Goal: Information Seeking & Learning: Find specific fact

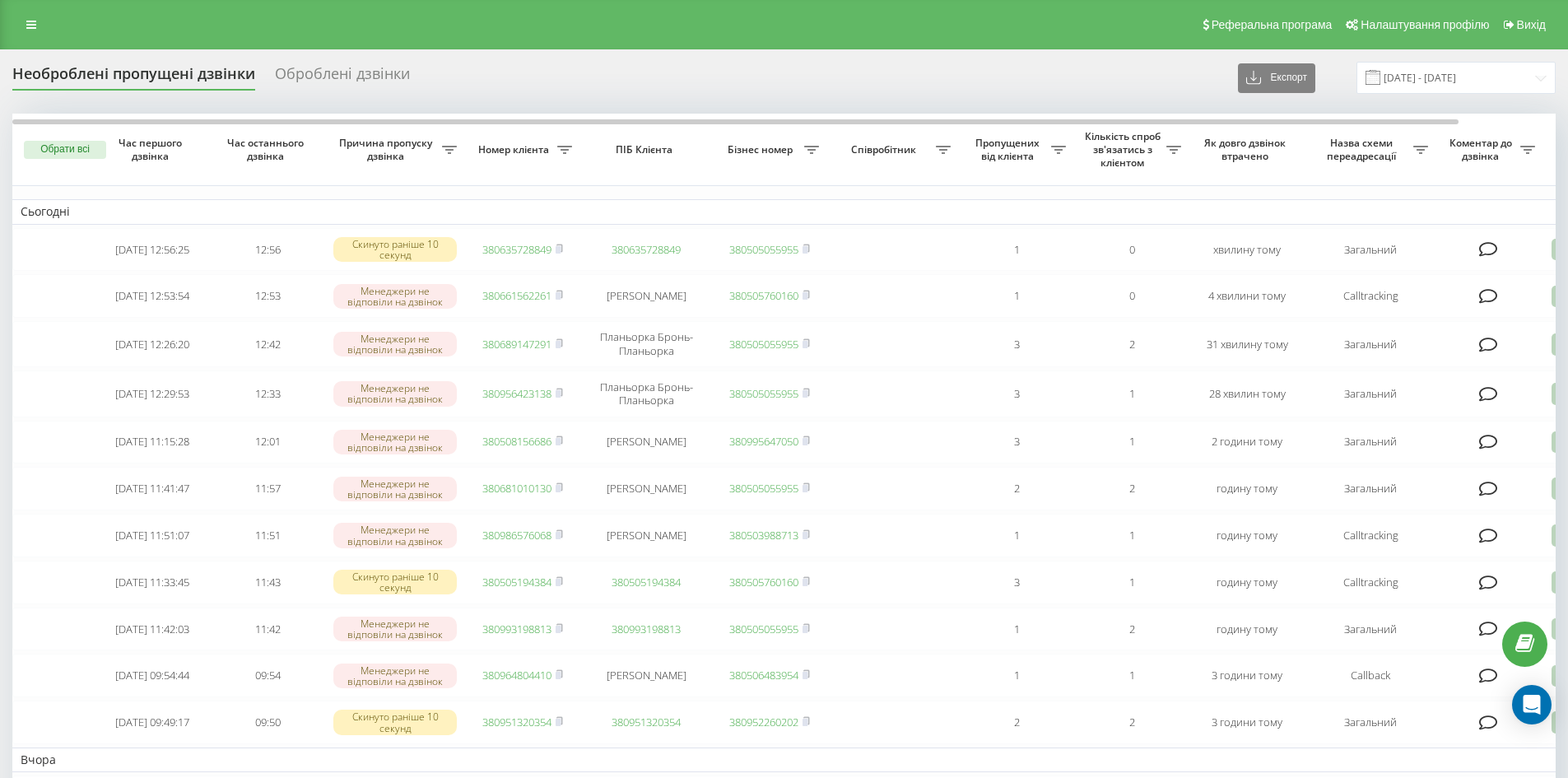
drag, startPoint x: 0, startPoint y: 0, endPoint x: 29, endPoint y: 39, distance: 48.6
click at [26, 30] on link at bounding box center [31, 25] width 30 height 23
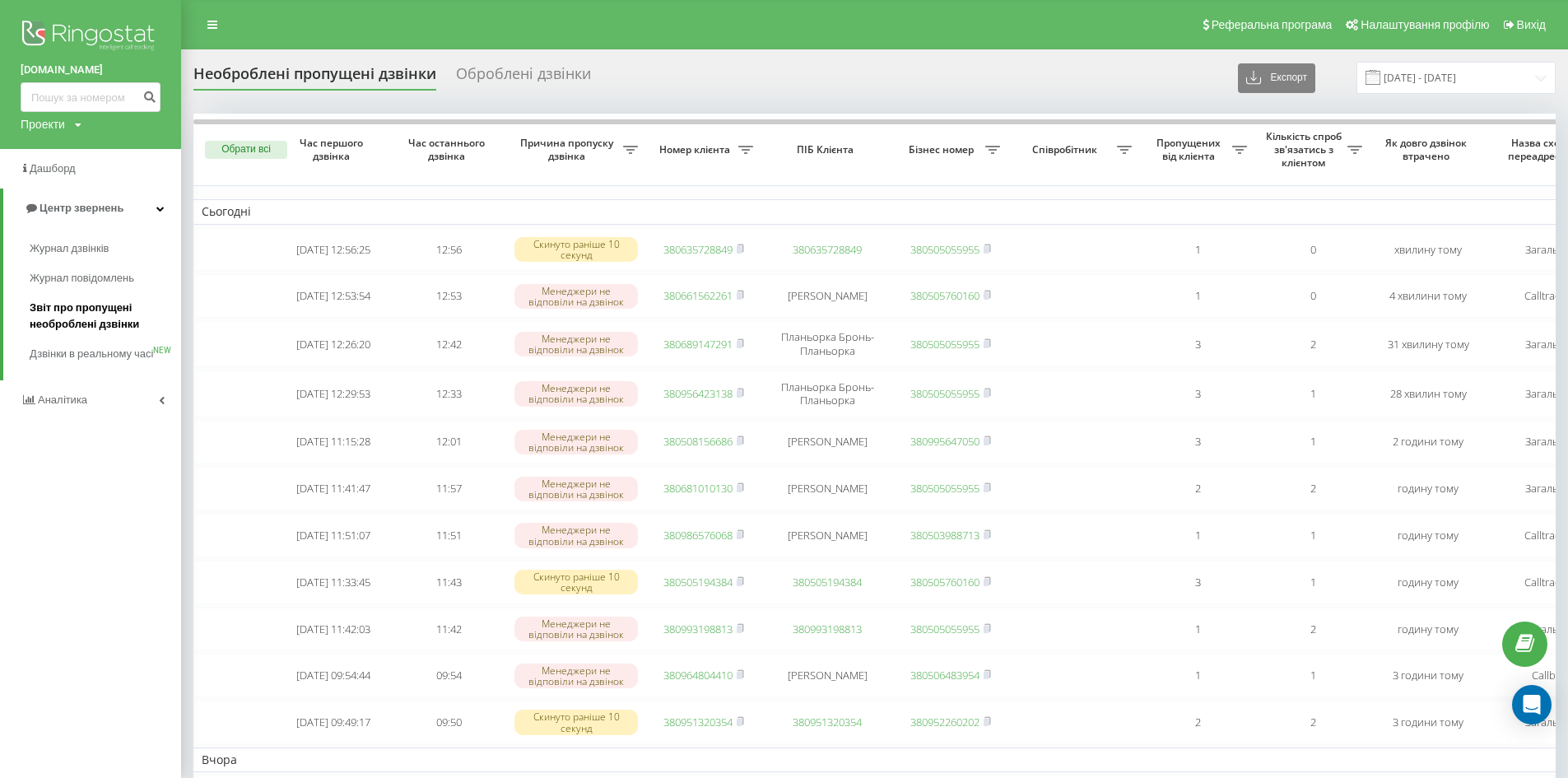
click at [122, 326] on span "Звіт про пропущені необроблені дзвінки" at bounding box center [102, 316] width 144 height 33
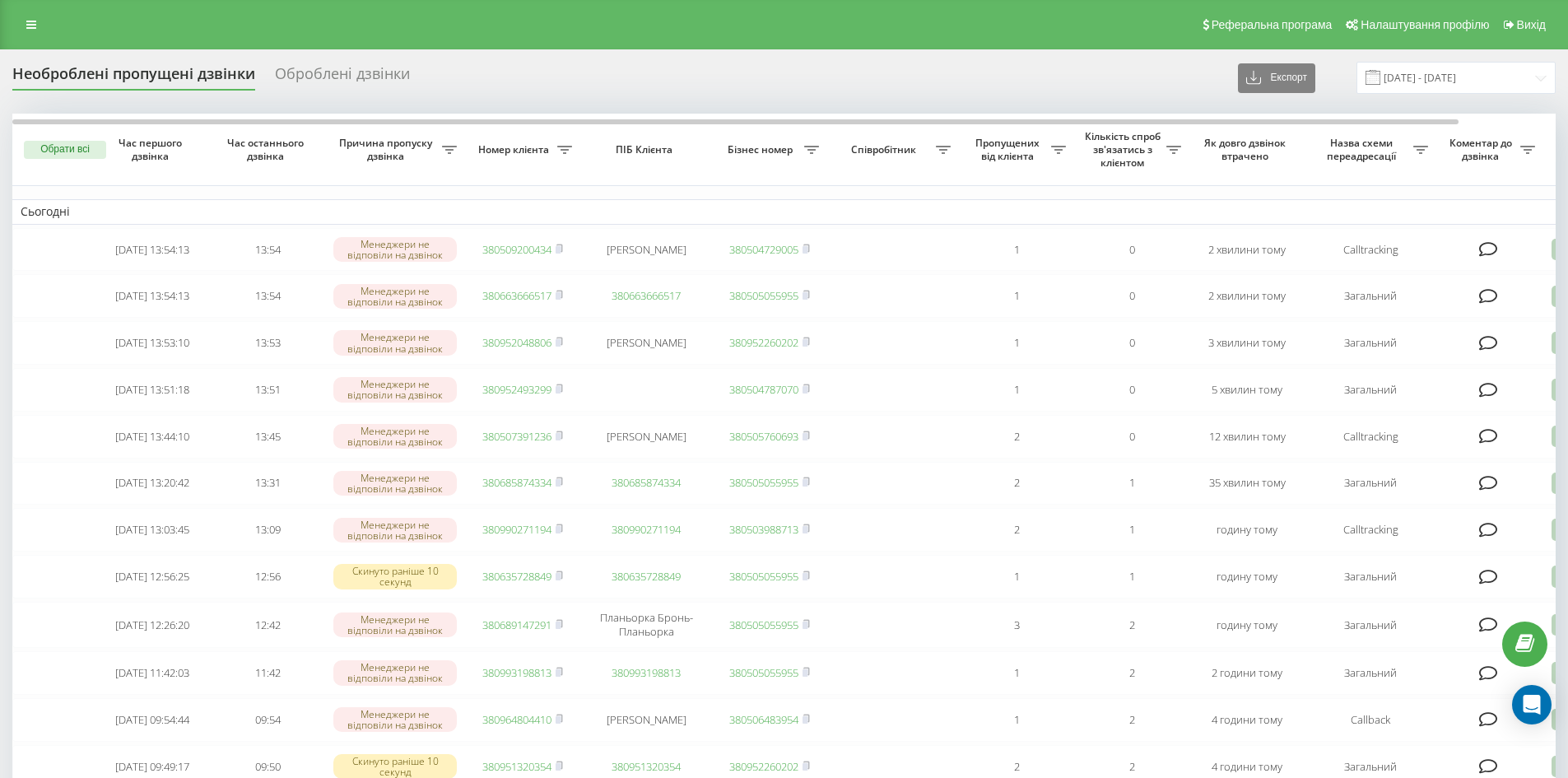
drag, startPoint x: 17, startPoint y: 28, endPoint x: 33, endPoint y: 61, distance: 36.7
click at [17, 28] on link at bounding box center [31, 25] width 30 height 23
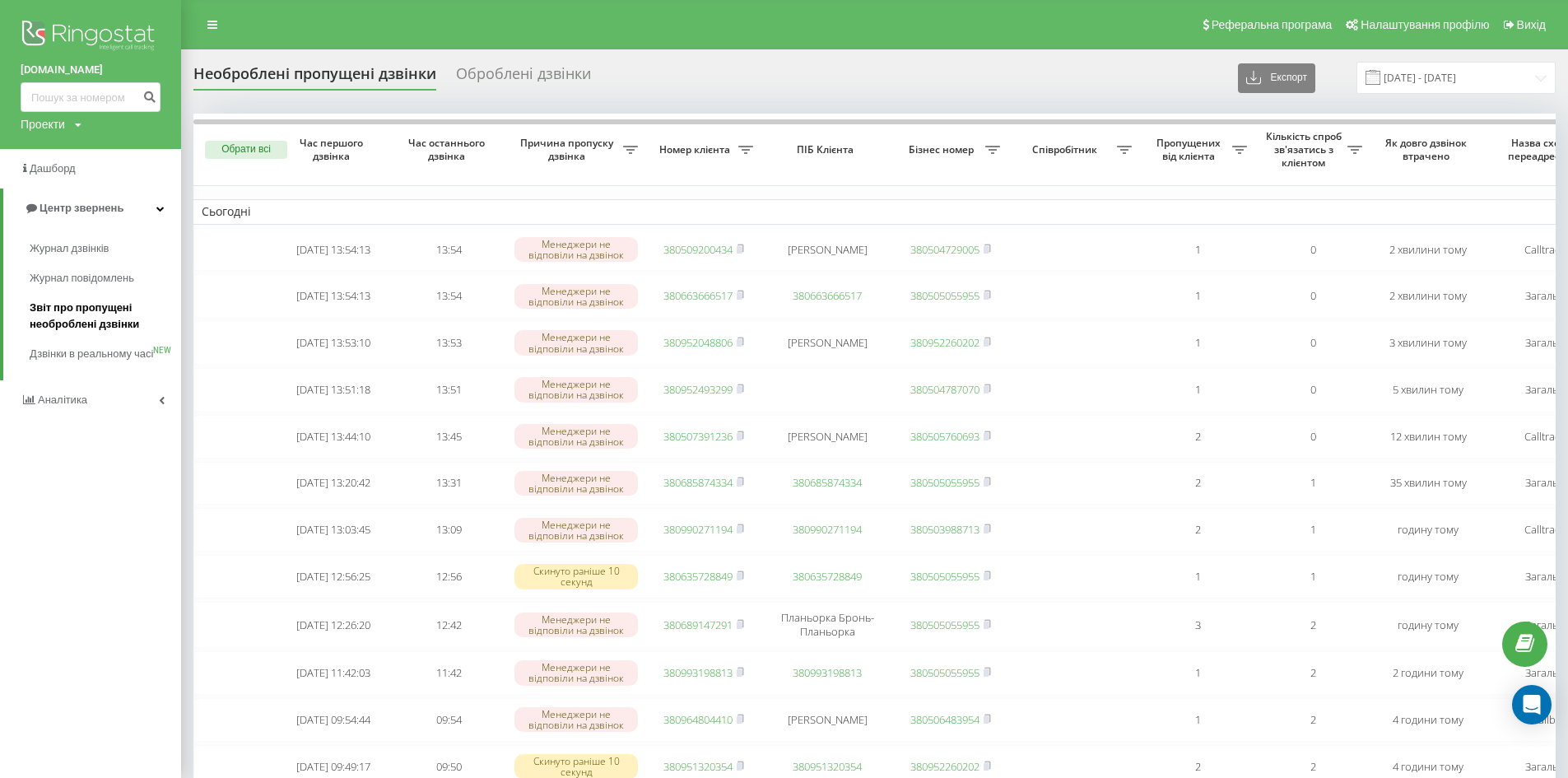
click at [89, 318] on span "Звіт про пропущені необроблені дзвінки" at bounding box center [102, 316] width 144 height 33
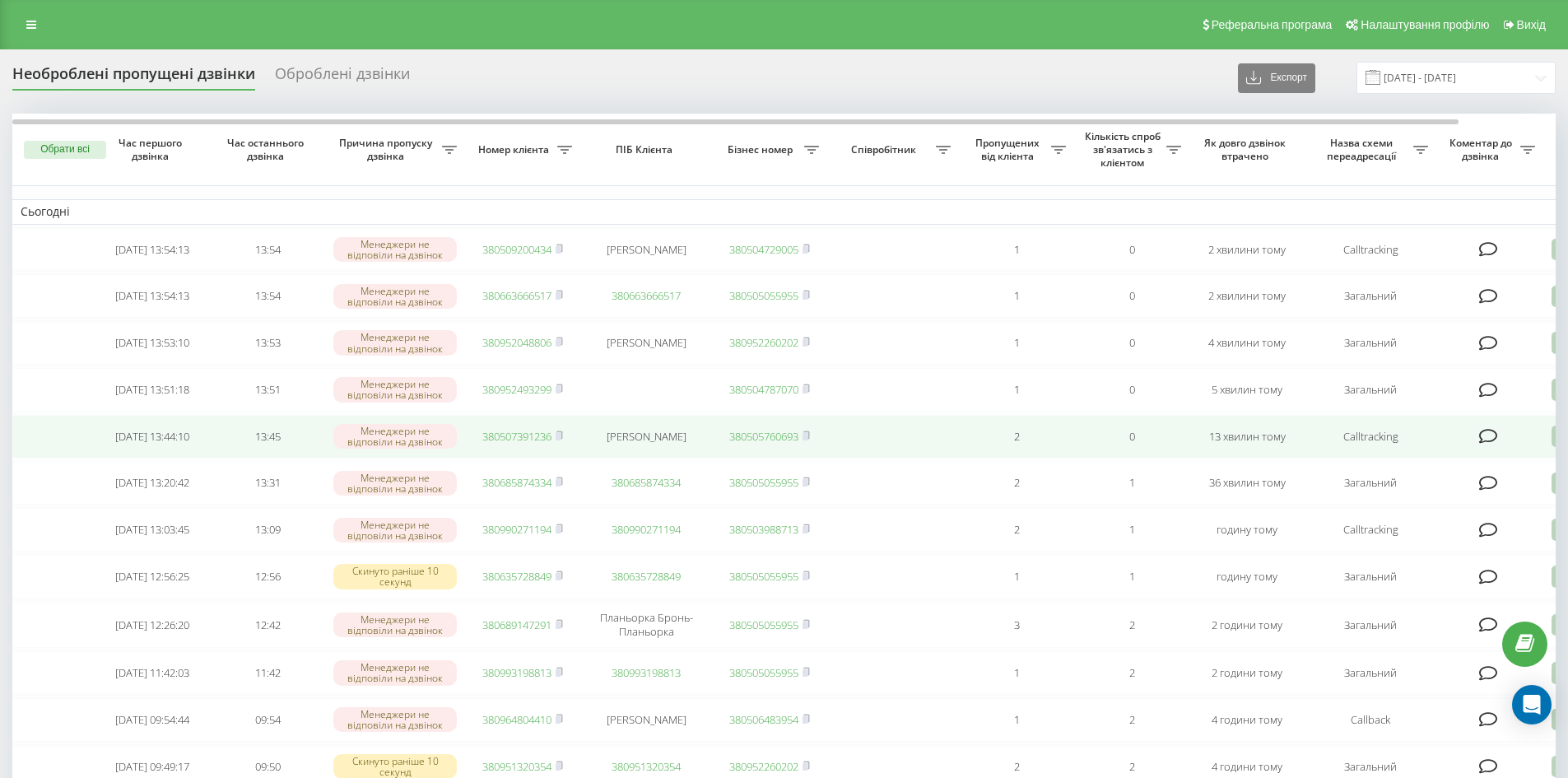
click at [565, 448] on td "380507391236" at bounding box center [522, 437] width 115 height 44
click at [560, 440] on rect at bounding box center [558, 437] width 5 height 8
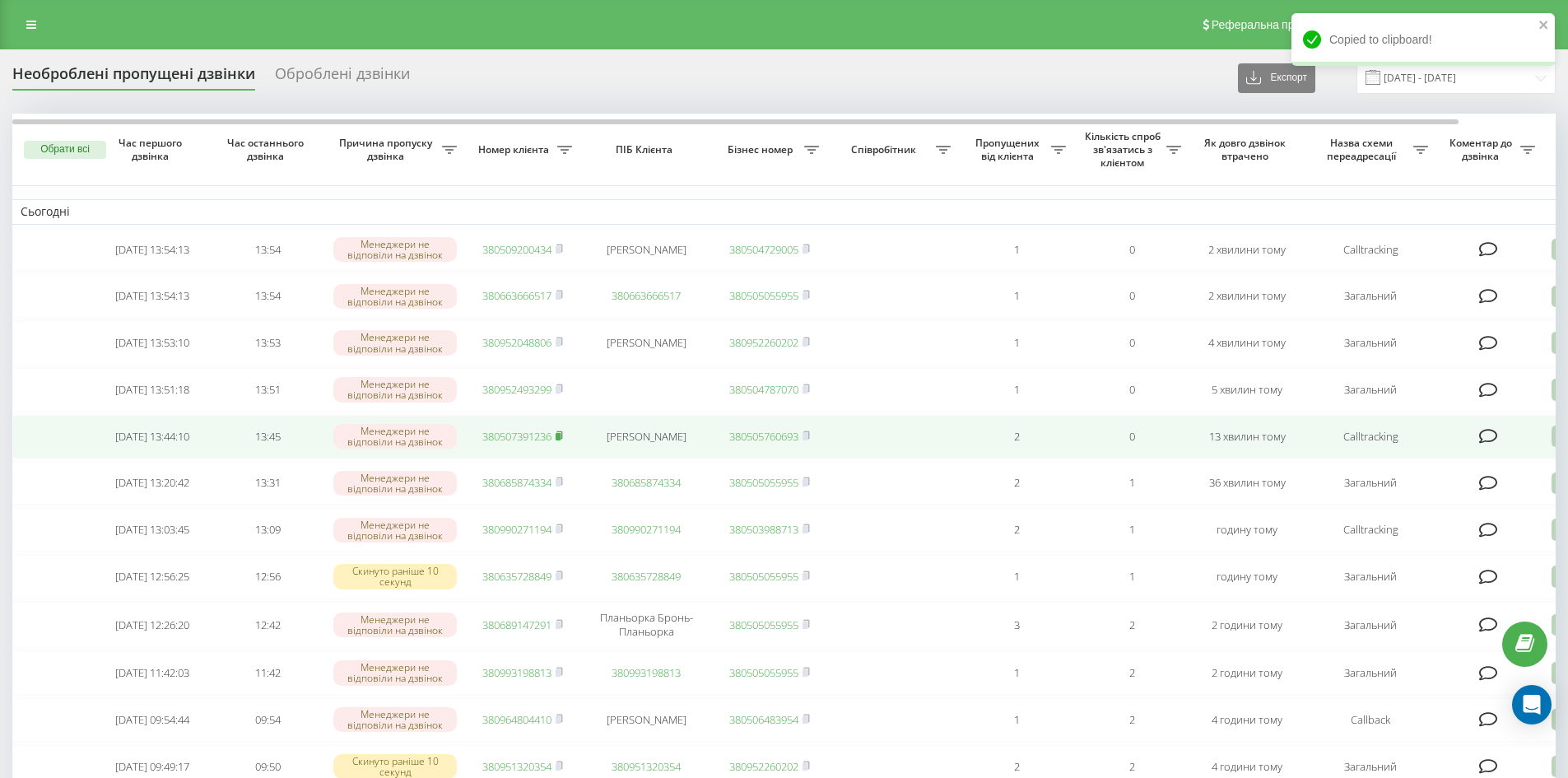
click at [558, 440] on rect at bounding box center [558, 437] width 5 height 8
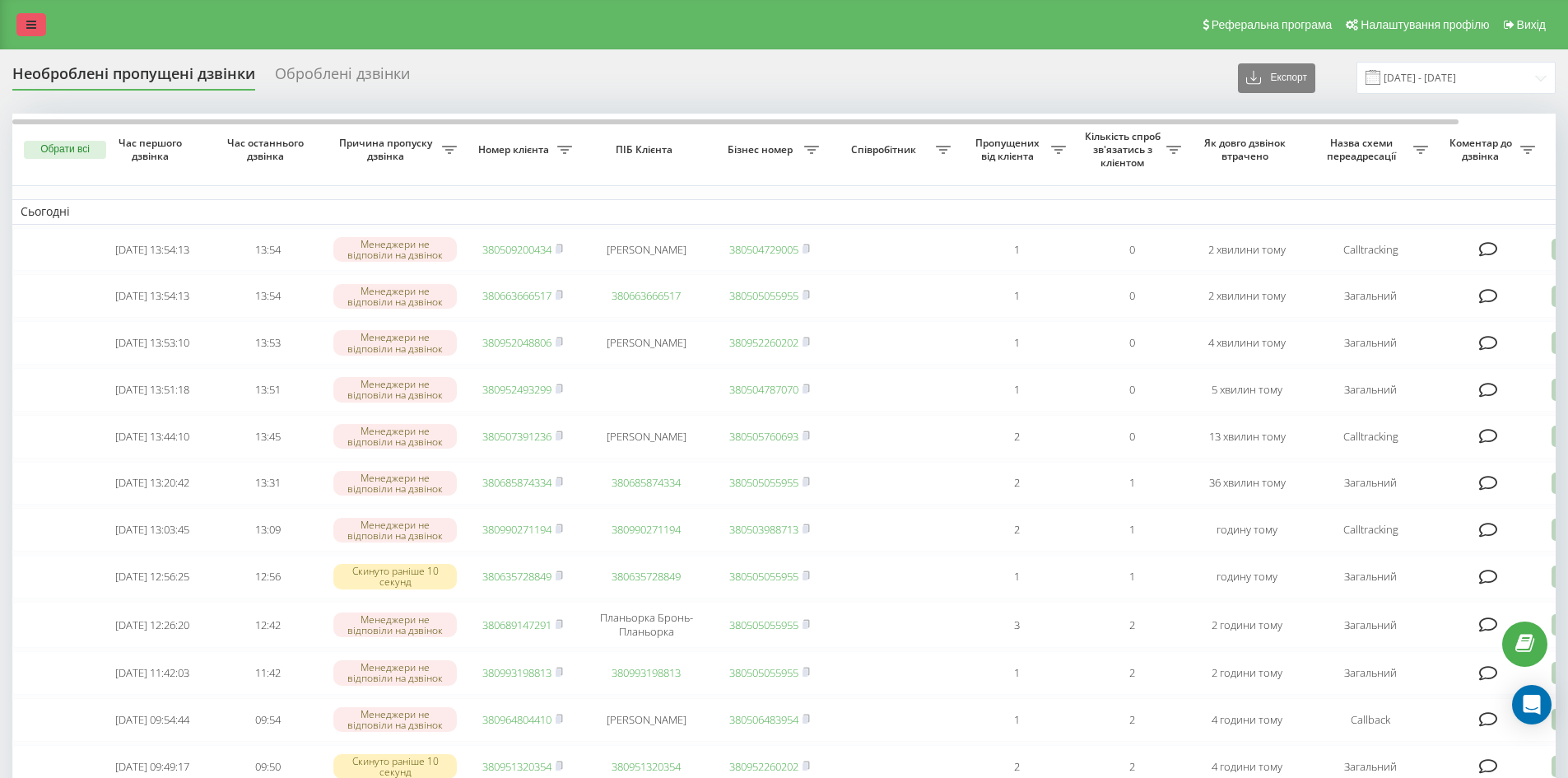
click at [31, 21] on icon at bounding box center [31, 25] width 10 height 12
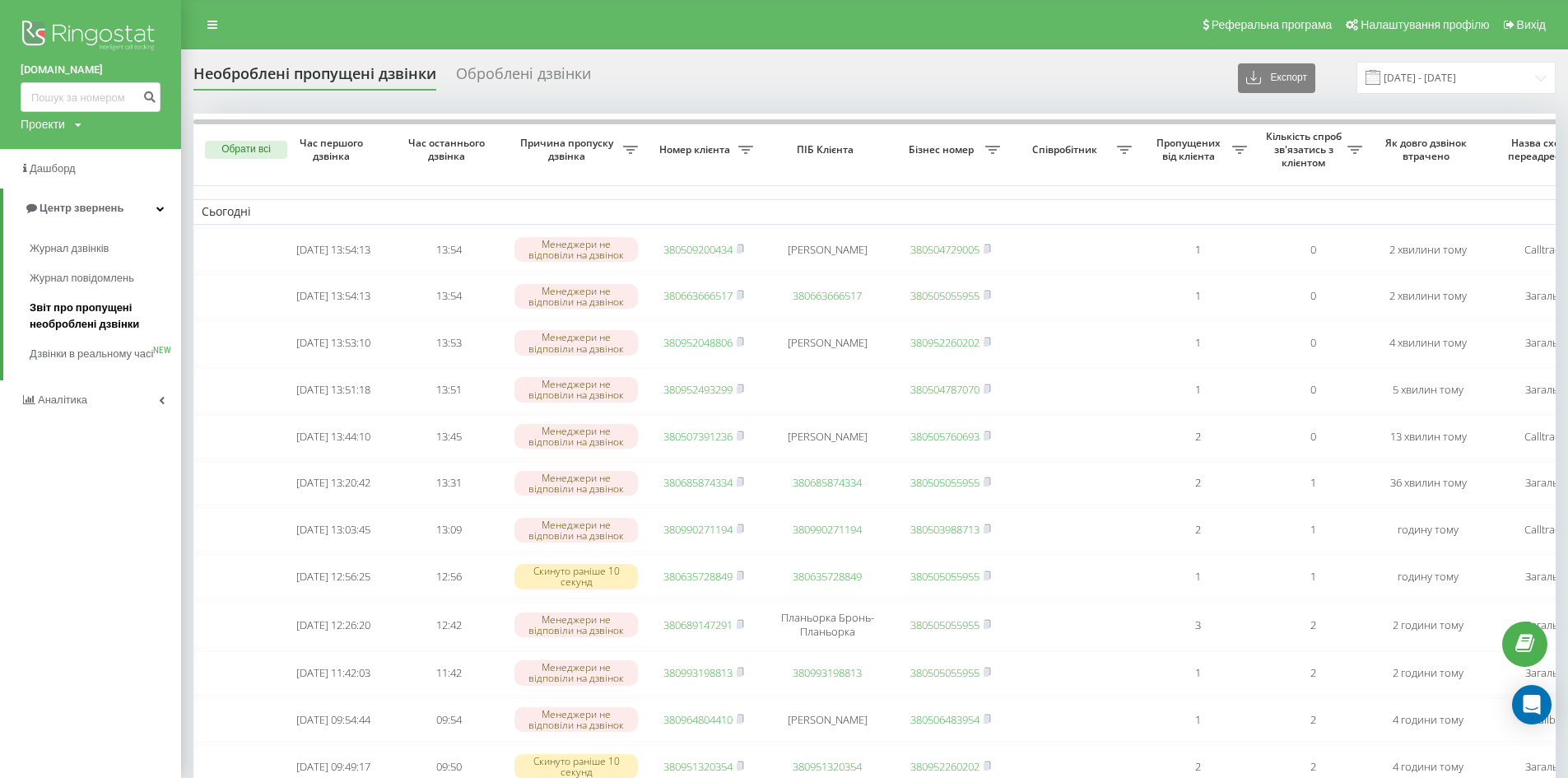
click at [90, 325] on span "Звіт про пропущені необроблені дзвінки" at bounding box center [102, 316] width 144 height 33
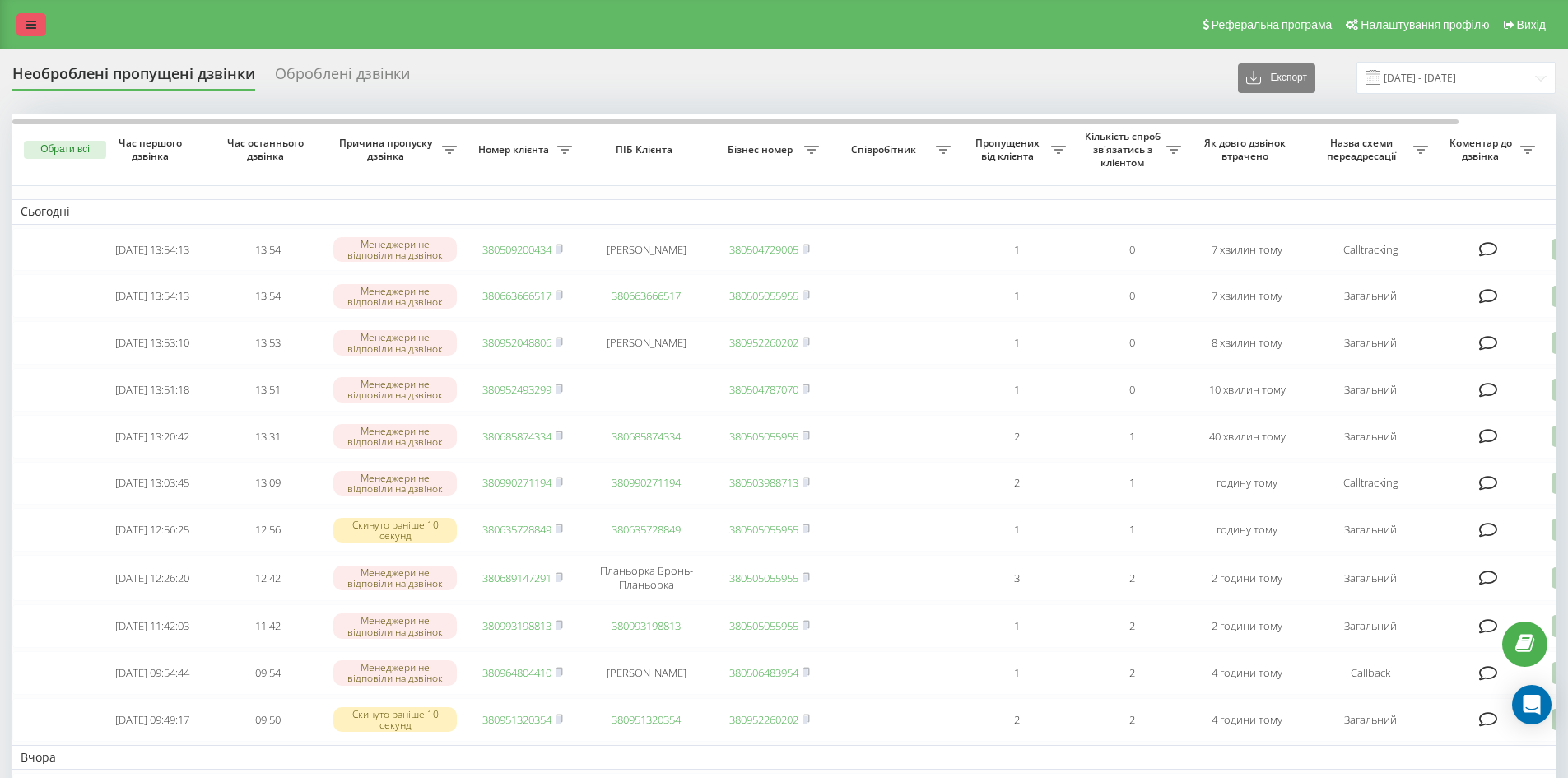
click at [36, 35] on link at bounding box center [31, 25] width 30 height 23
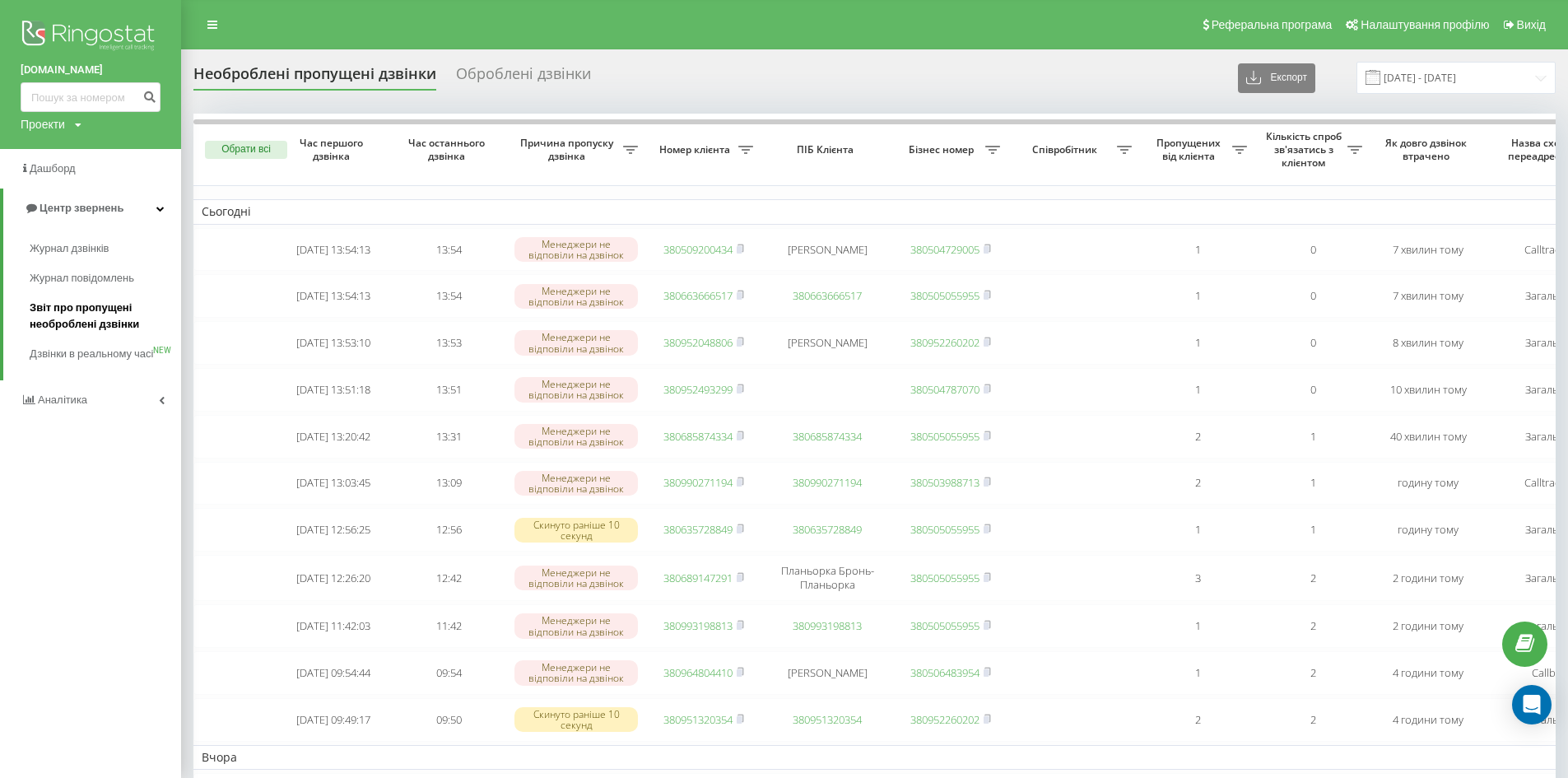
click at [89, 321] on span "Звіт про пропущені необроблені дзвінки" at bounding box center [102, 316] width 144 height 33
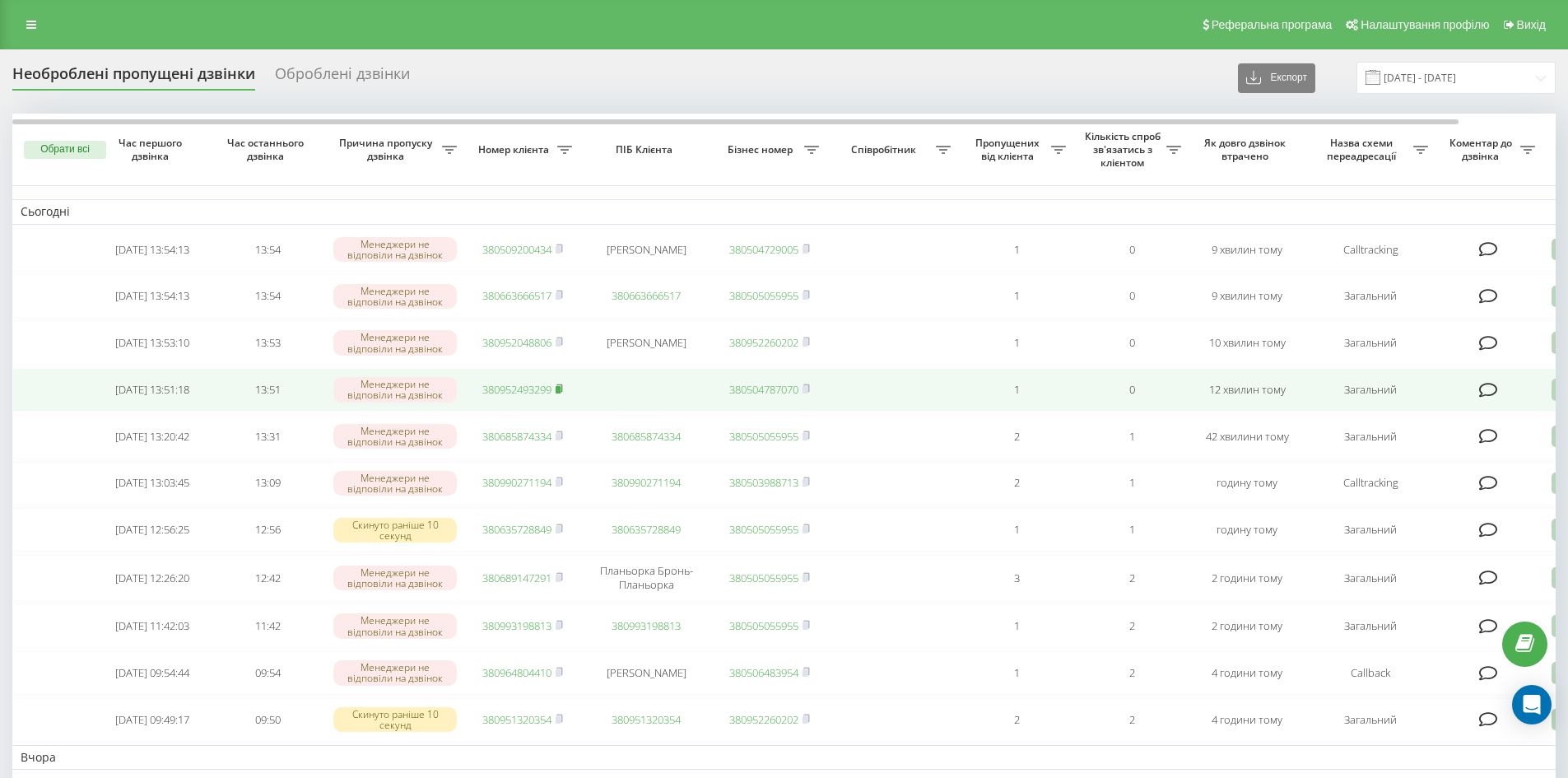
click at [560, 394] on rect at bounding box center [558, 390] width 5 height 8
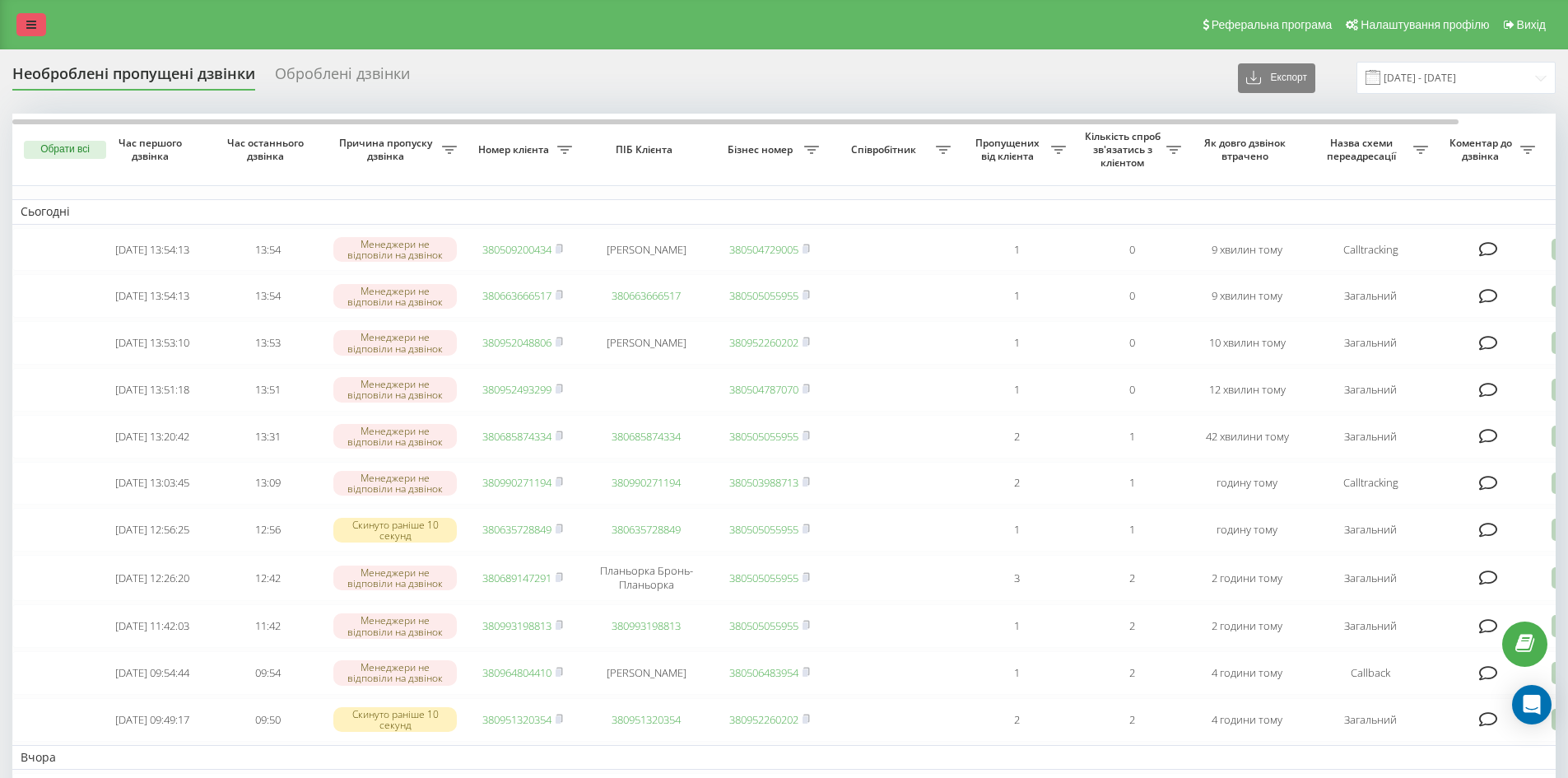
click at [35, 15] on link at bounding box center [31, 25] width 30 height 23
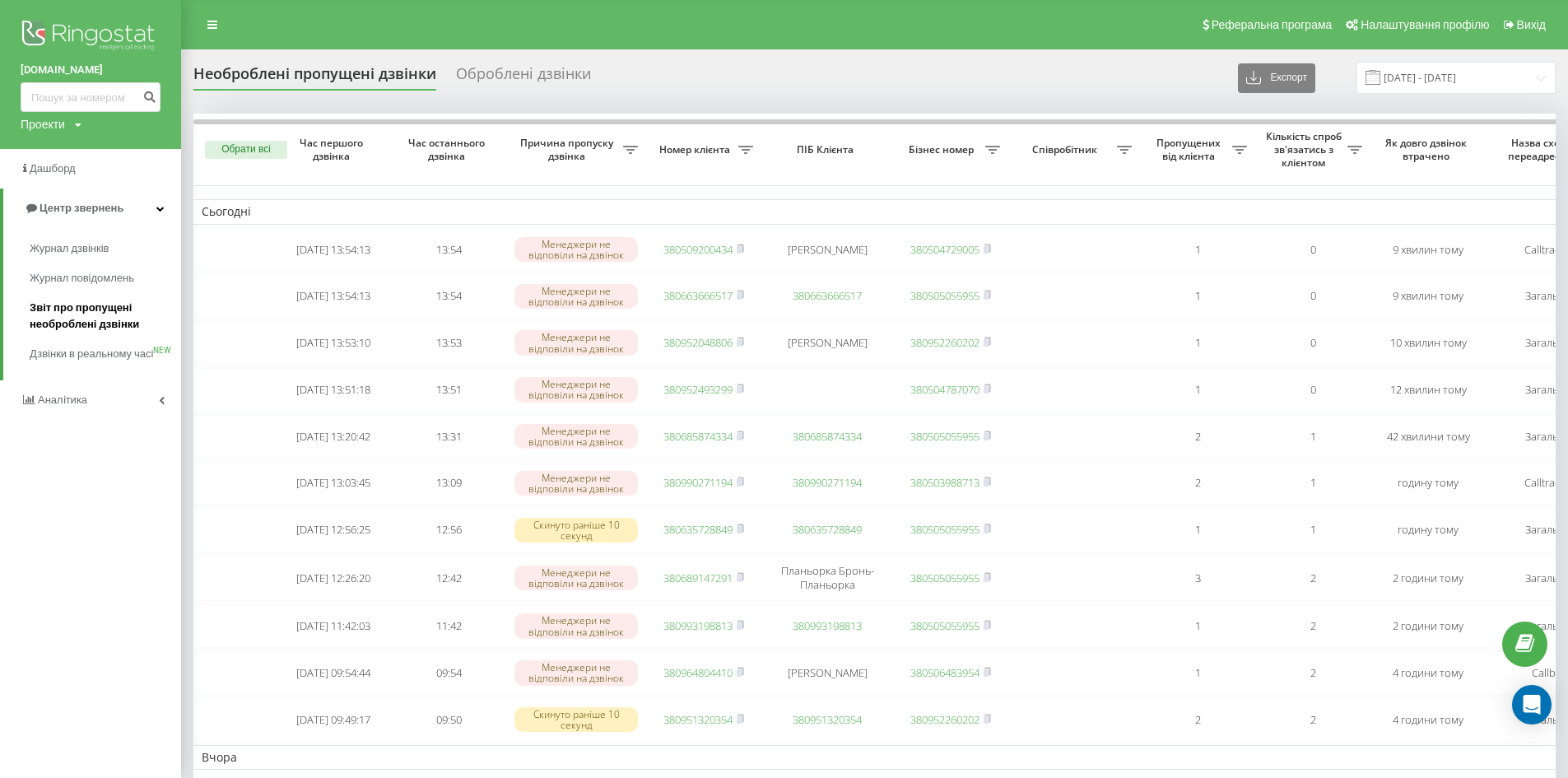
click at [87, 308] on span "Звіт про пропущені необроблені дзвінки" at bounding box center [102, 316] width 144 height 33
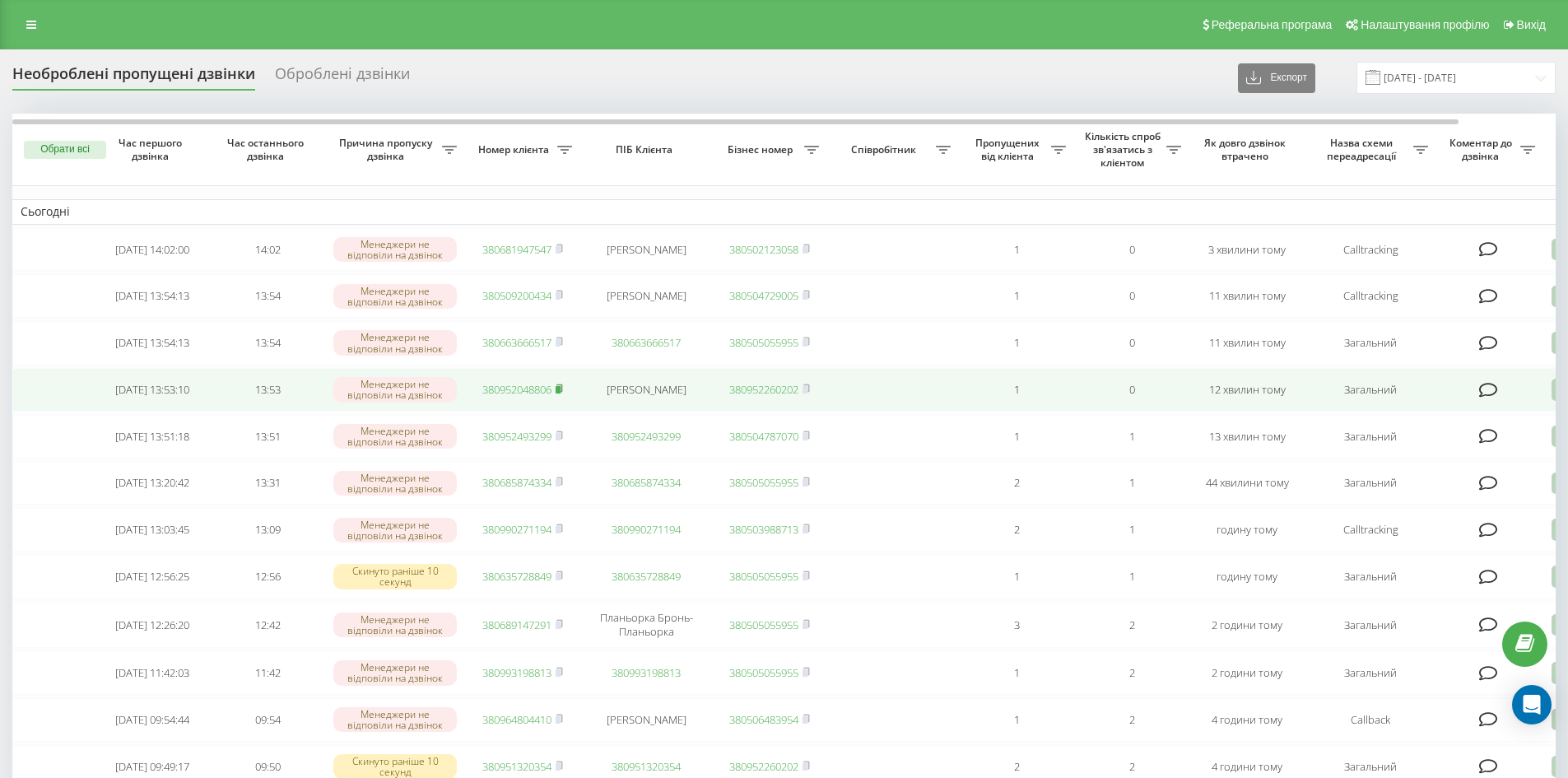
click at [558, 394] on rect at bounding box center [558, 390] width 5 height 8
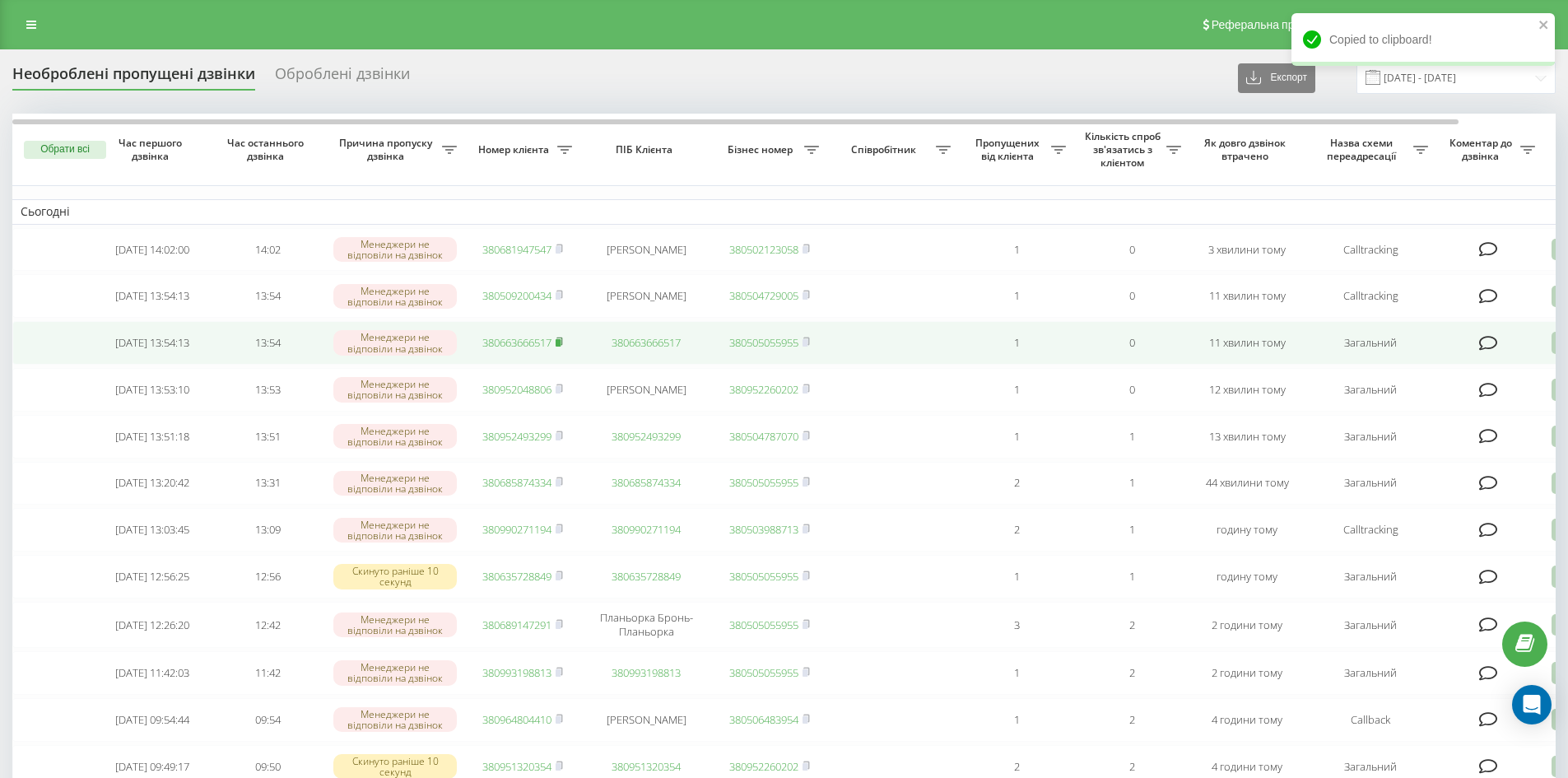
click at [560, 346] on rect at bounding box center [558, 343] width 5 height 8
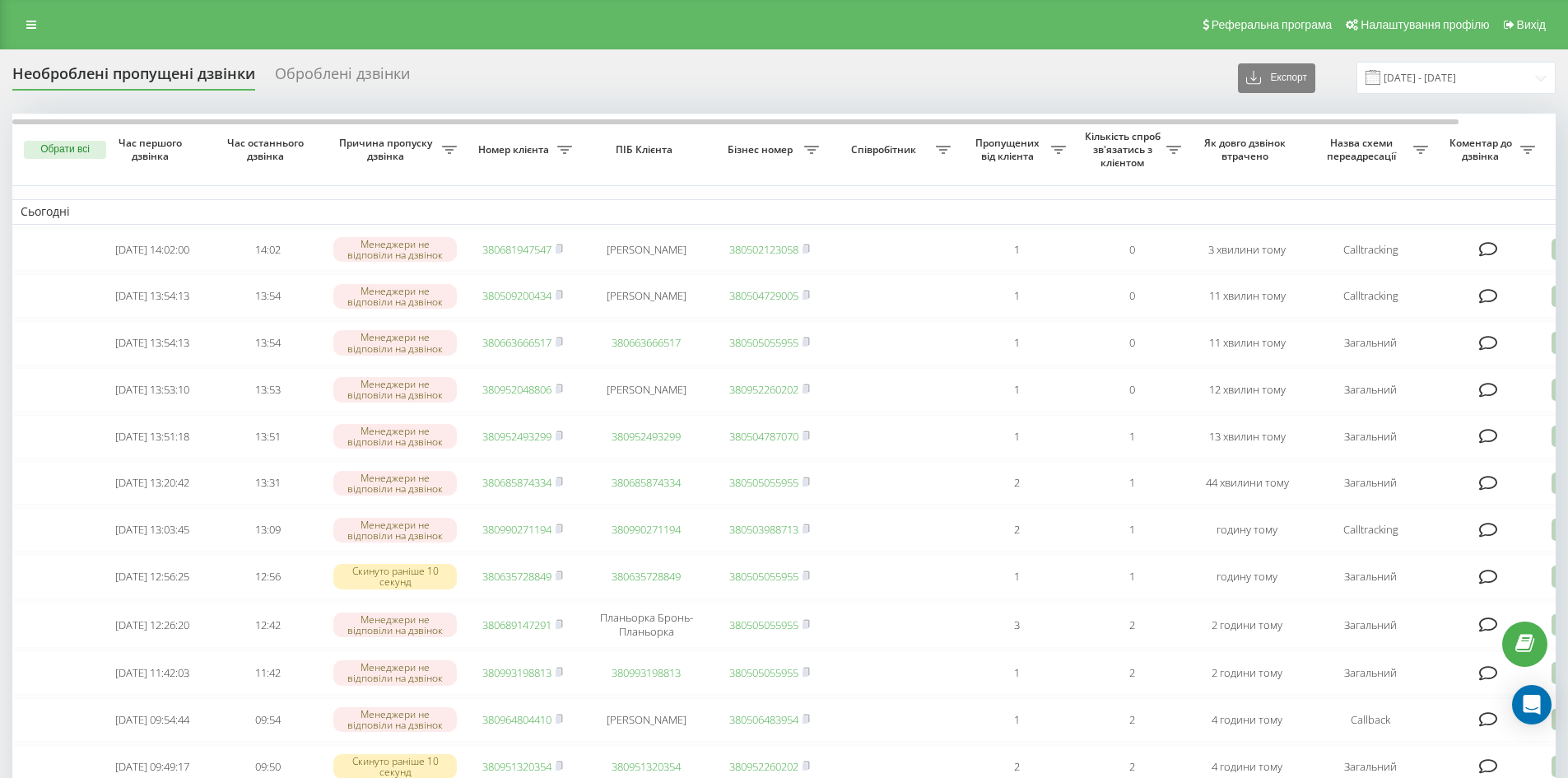
click at [31, 13] on div "Реферальна програма Налаштування профілю Вихід" at bounding box center [784, 24] width 1568 height 49
click at [29, 31] on link at bounding box center [31, 25] width 30 height 23
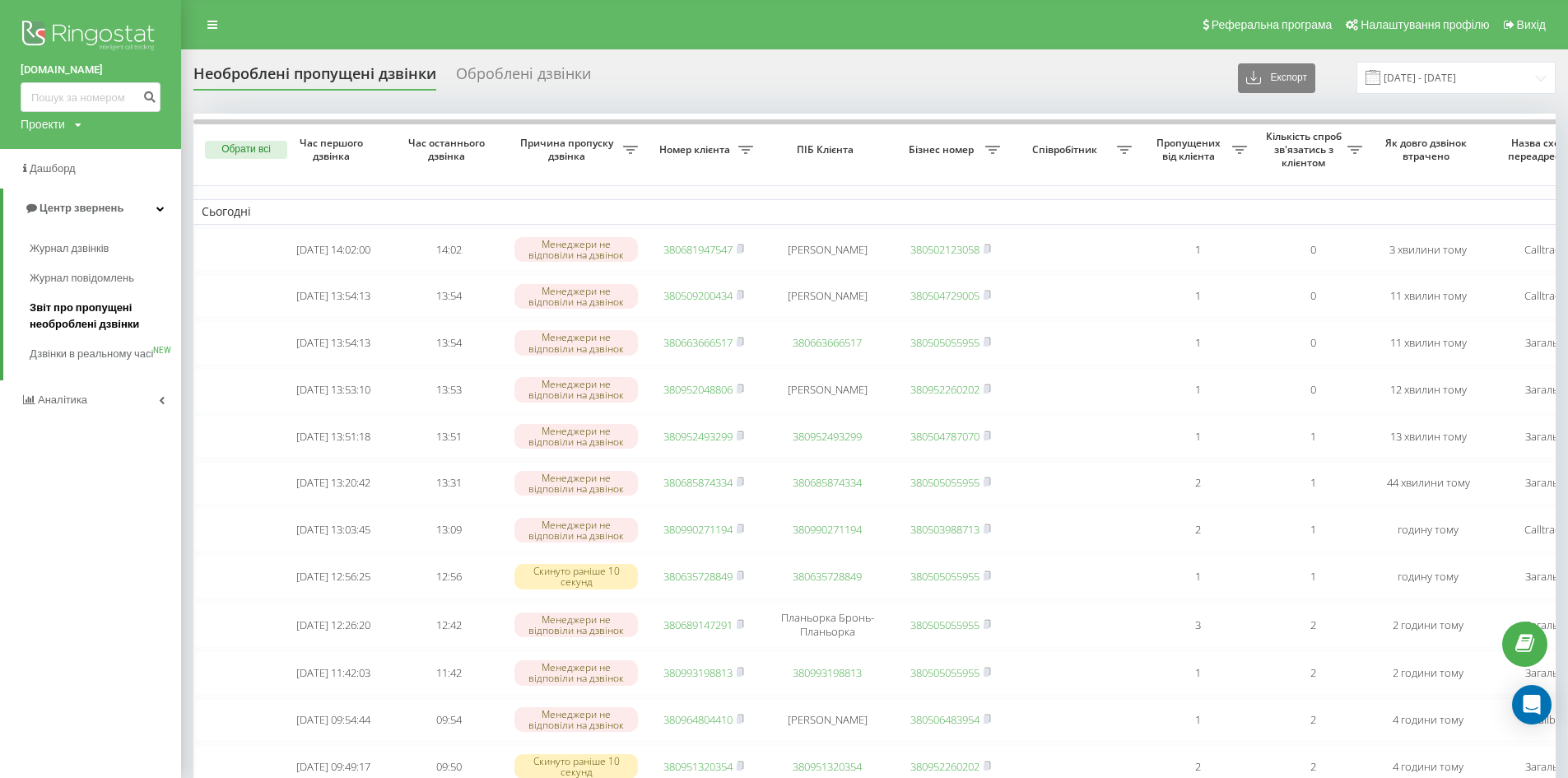
click at [47, 320] on span "Звіт про пропущені необроблені дзвінки" at bounding box center [102, 316] width 144 height 33
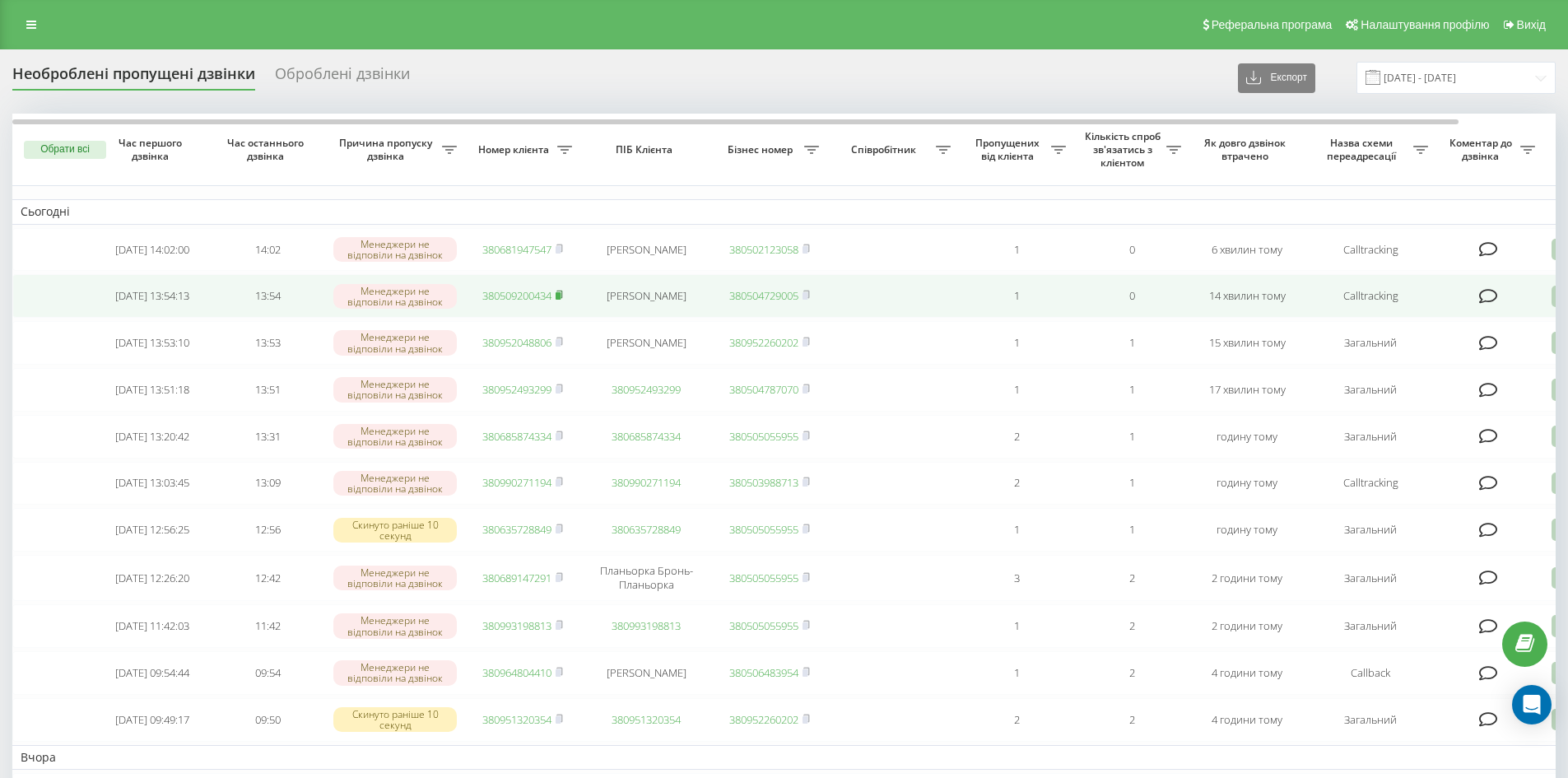
click at [559, 295] on icon at bounding box center [560, 295] width 8 height 10
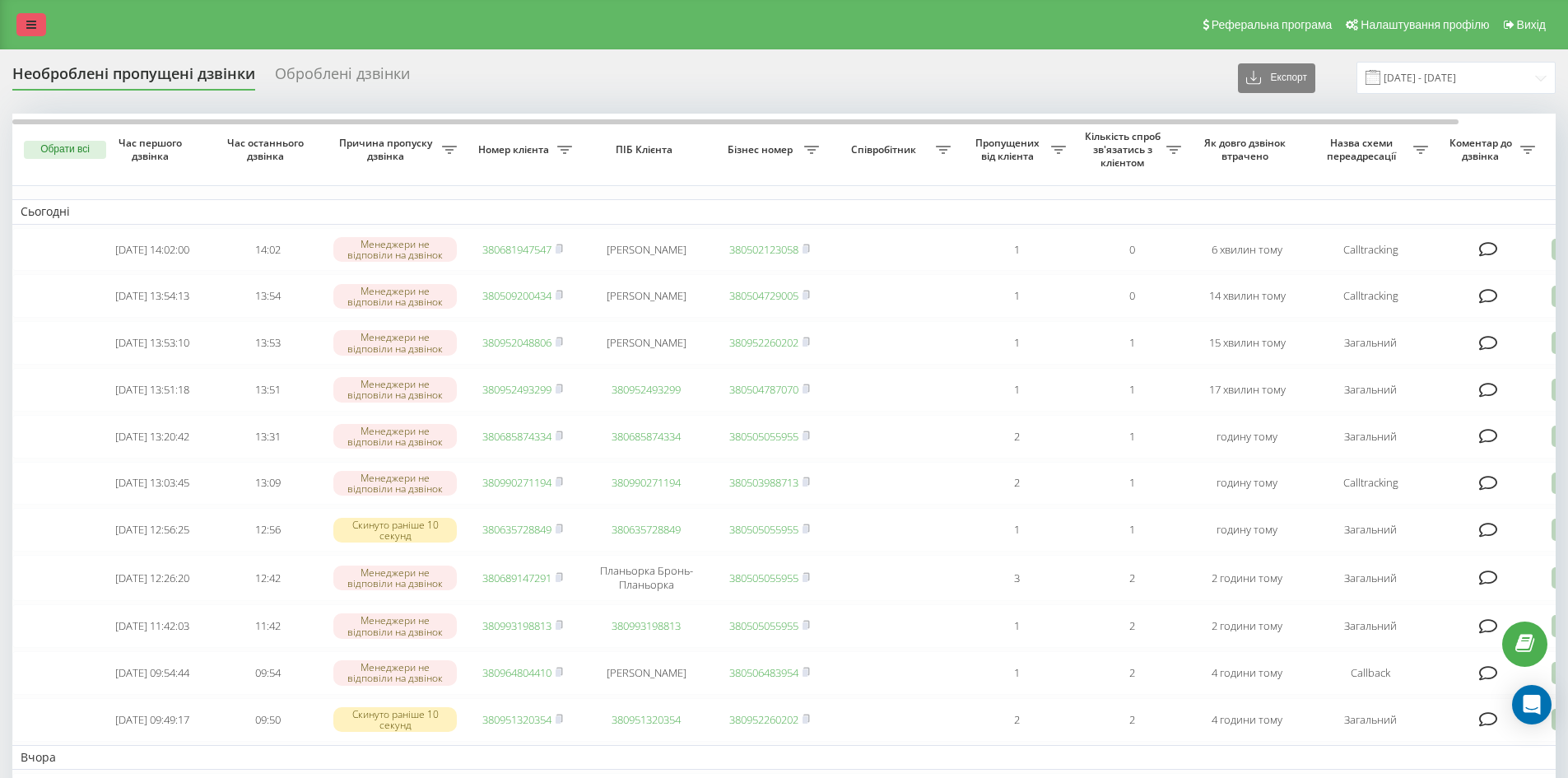
click at [27, 21] on icon at bounding box center [31, 25] width 10 height 12
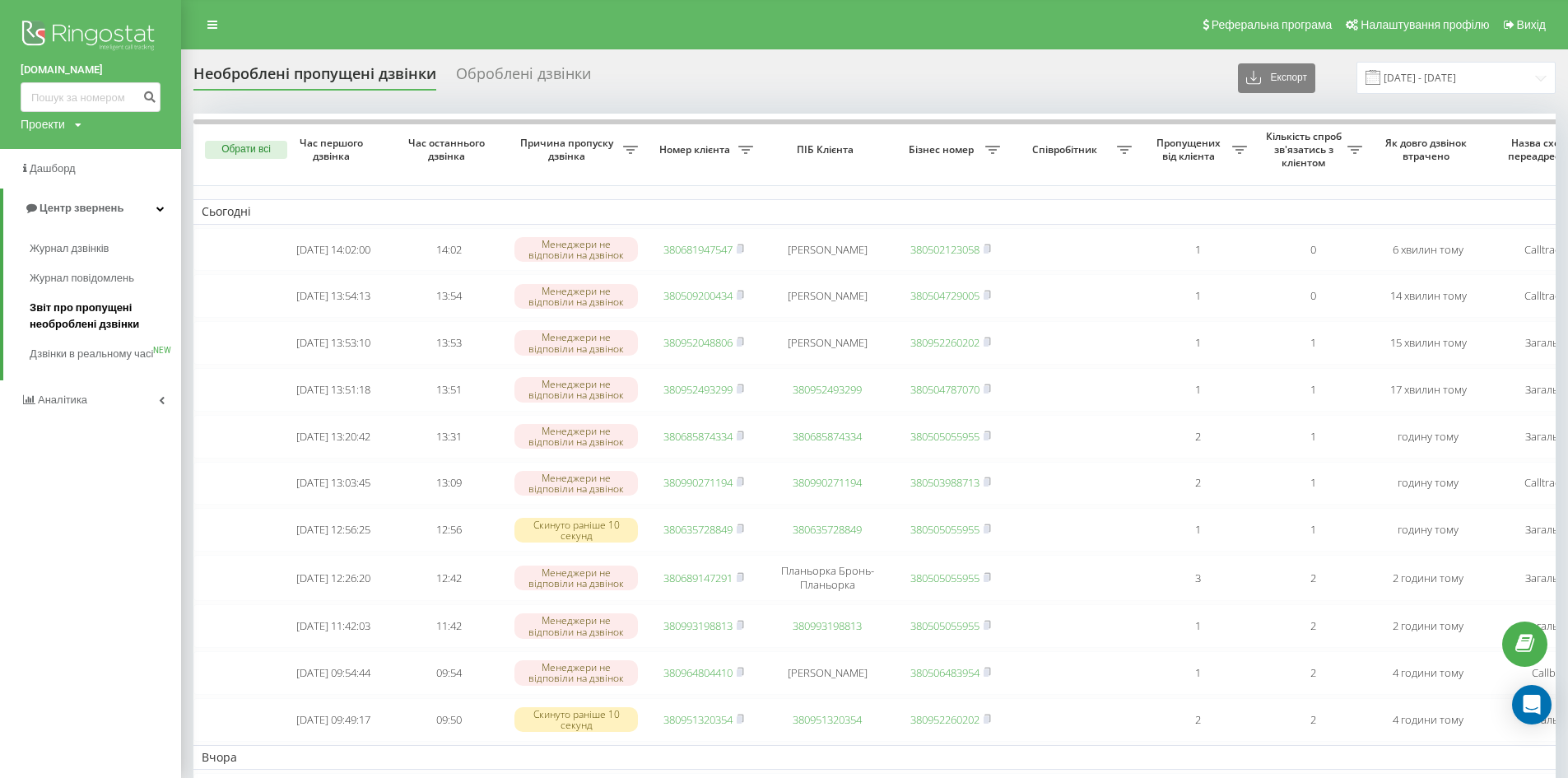
click at [85, 318] on span "Звіт про пропущені необроблені дзвінки" at bounding box center [102, 316] width 144 height 33
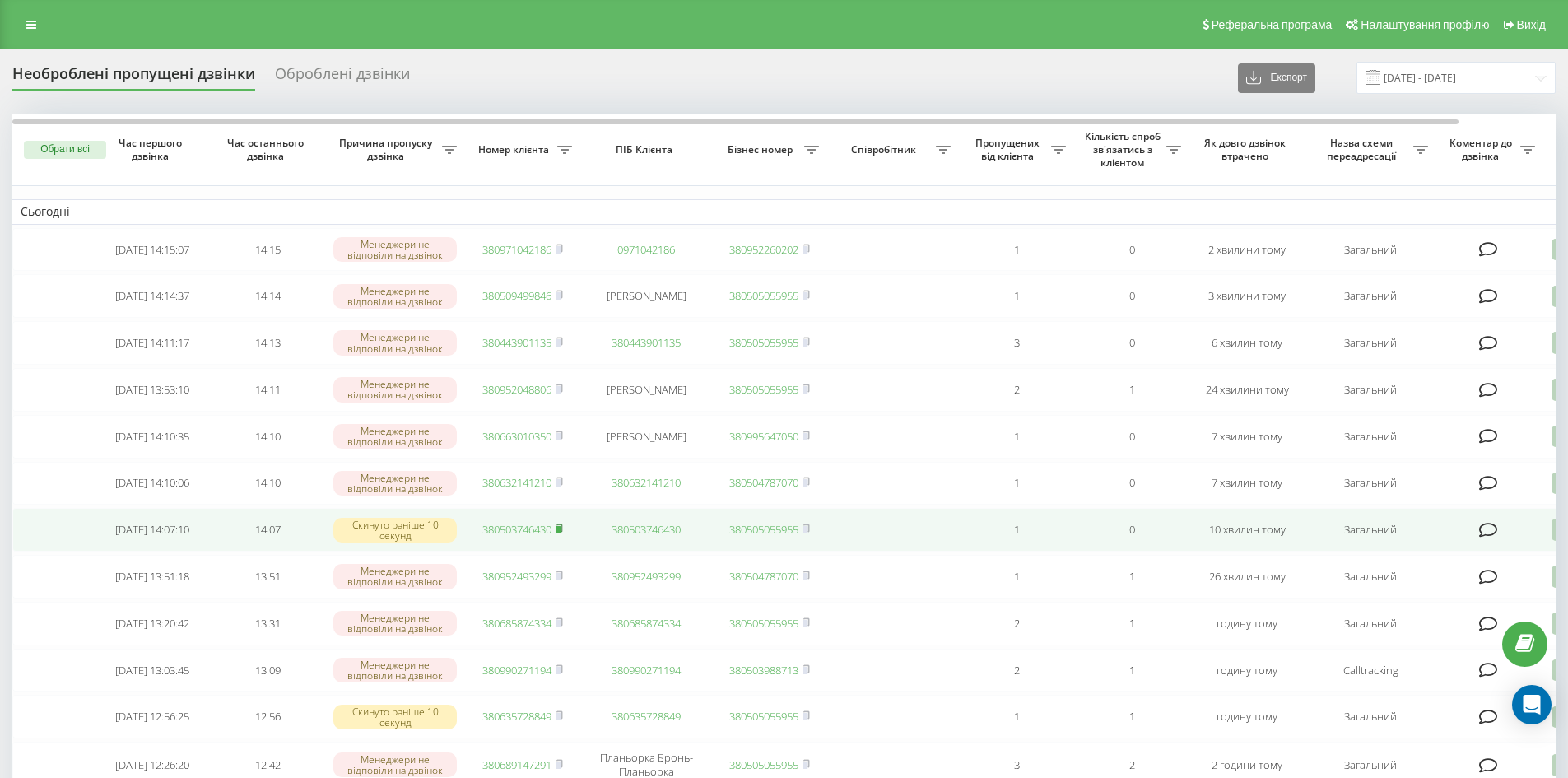
click at [562, 532] on icon at bounding box center [560, 529] width 6 height 8
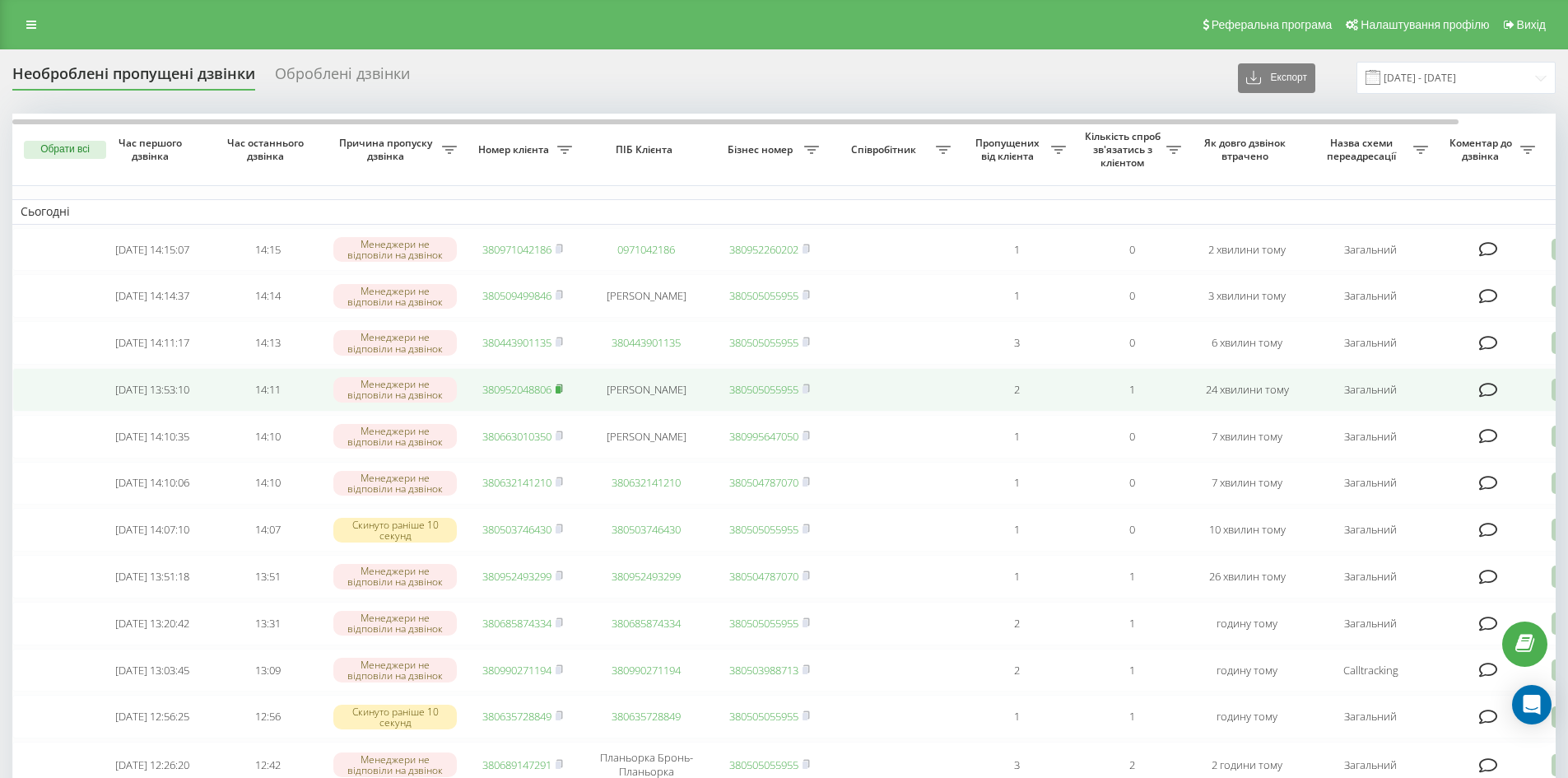
click at [560, 394] on rect at bounding box center [558, 390] width 5 height 8
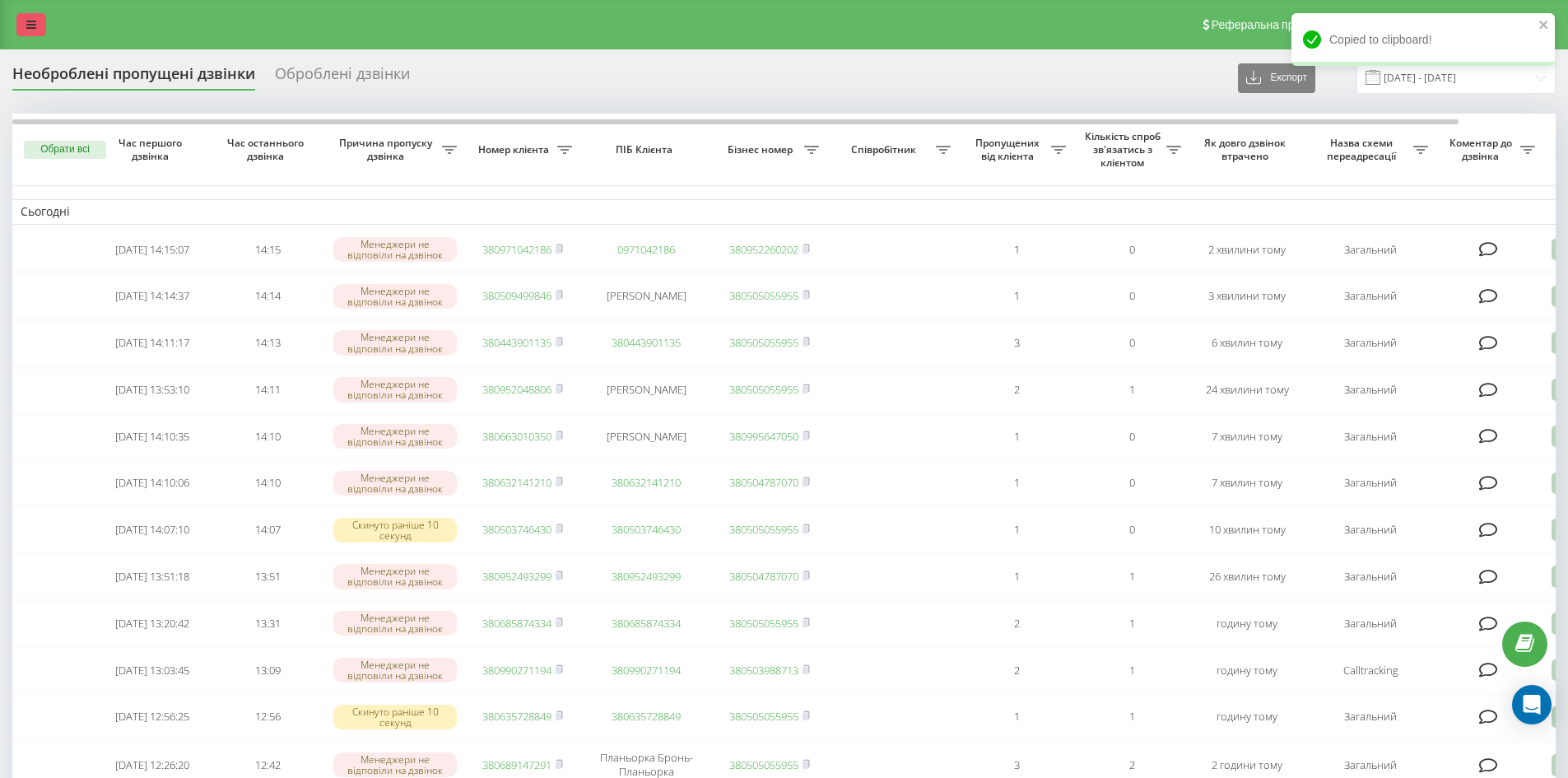
click at [35, 26] on icon at bounding box center [31, 25] width 10 height 12
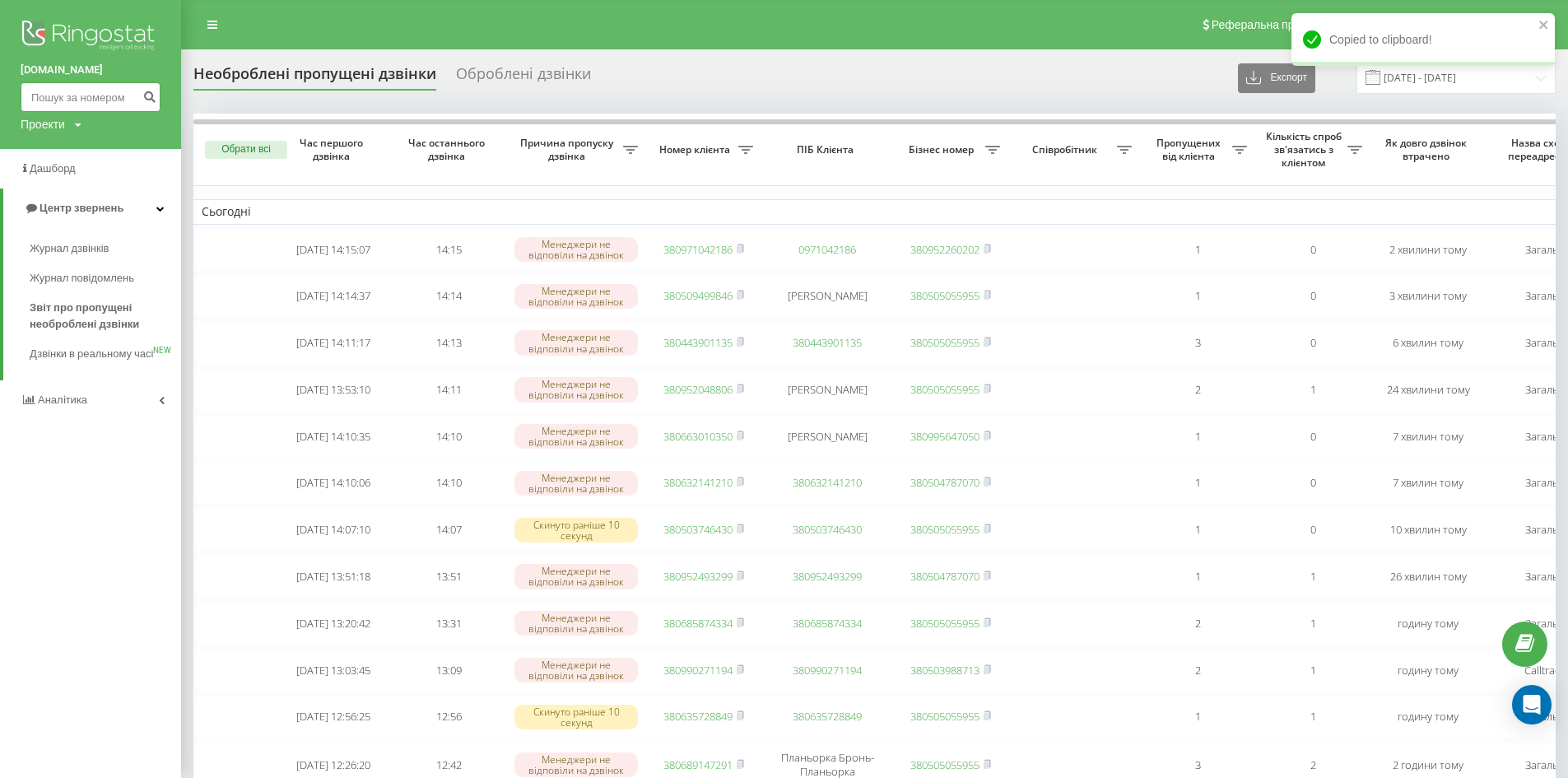
click at [86, 103] on input at bounding box center [90, 97] width 140 height 30
paste input "380952048806"
type input "380952048806"
click at [153, 97] on icon "submit" at bounding box center [149, 94] width 14 height 10
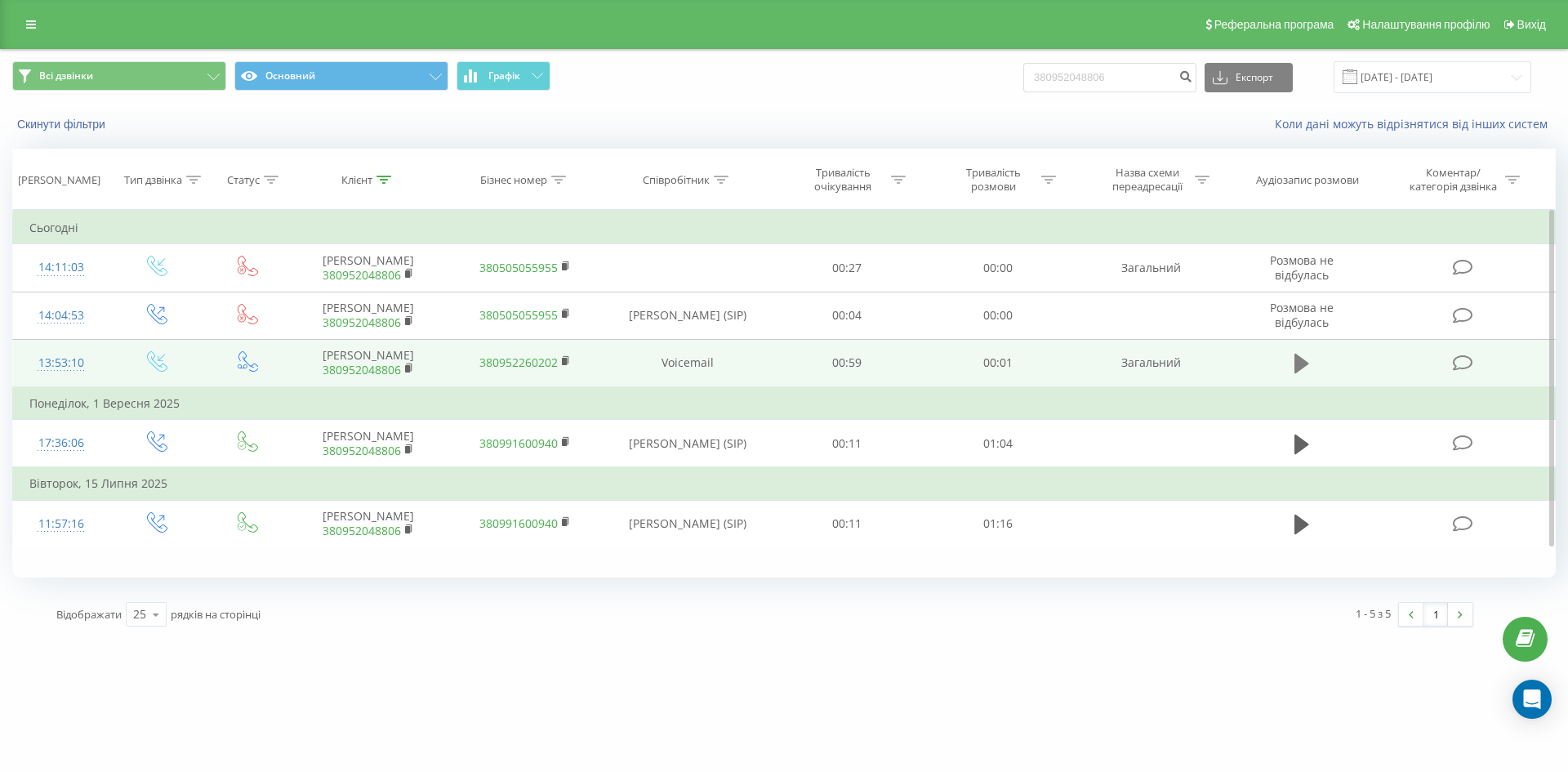
click at [1298, 358] on icon at bounding box center [1301, 363] width 14 height 19
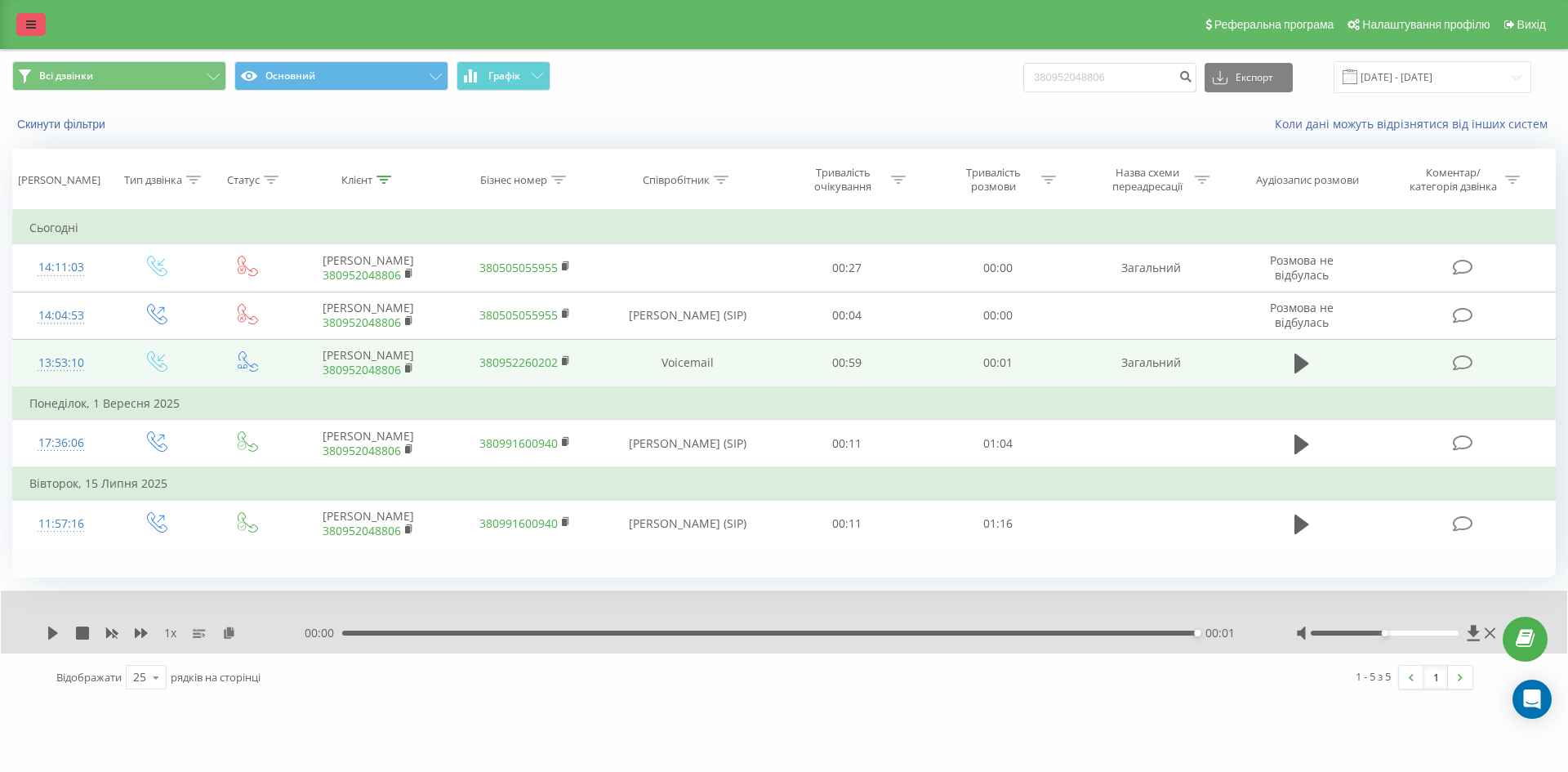
click at [20, 13] on link at bounding box center [31, 25] width 30 height 23
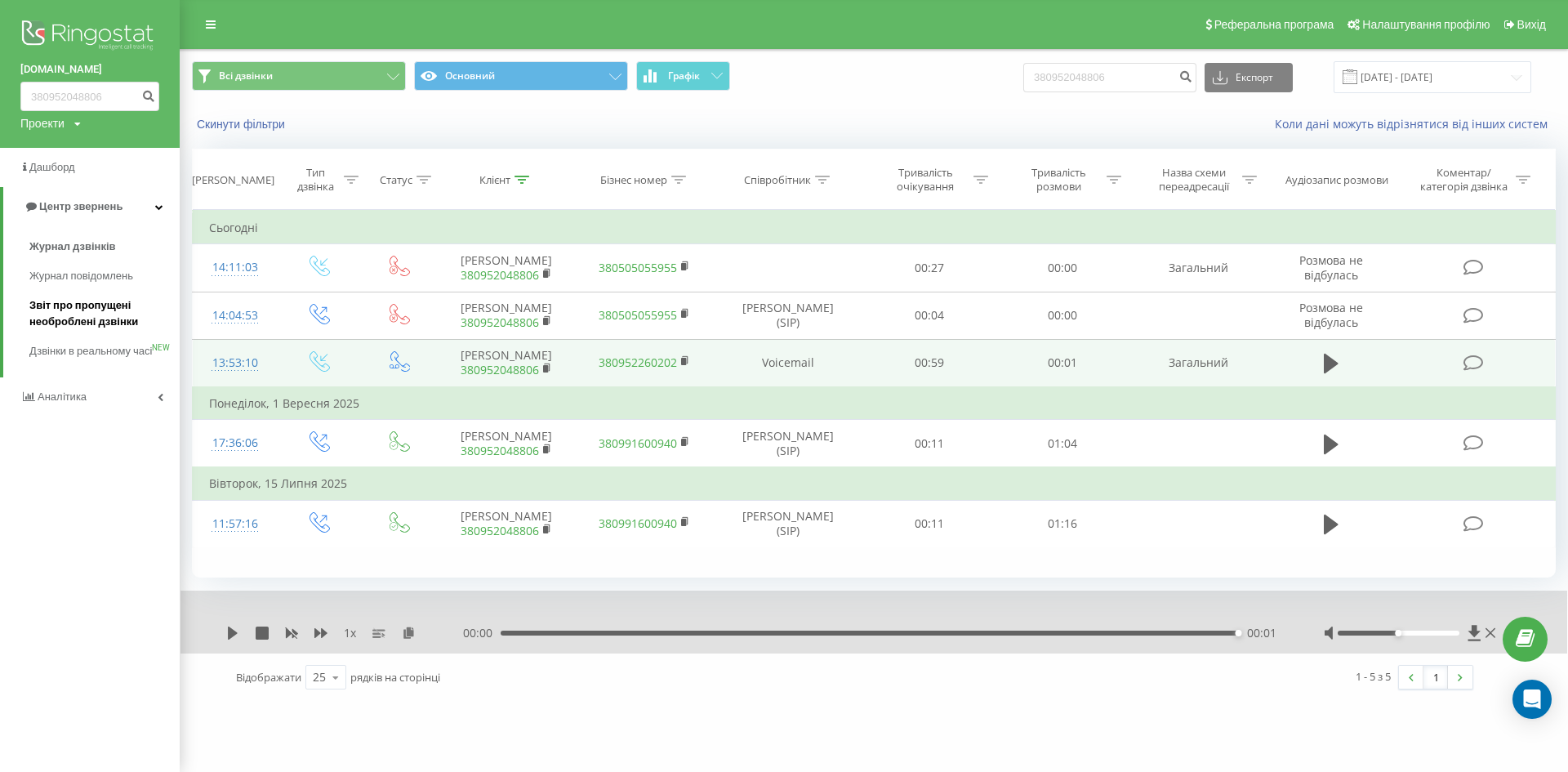
click at [69, 316] on span "Звіт про пропущені необроблені дзвінки" at bounding box center [101, 314] width 142 height 33
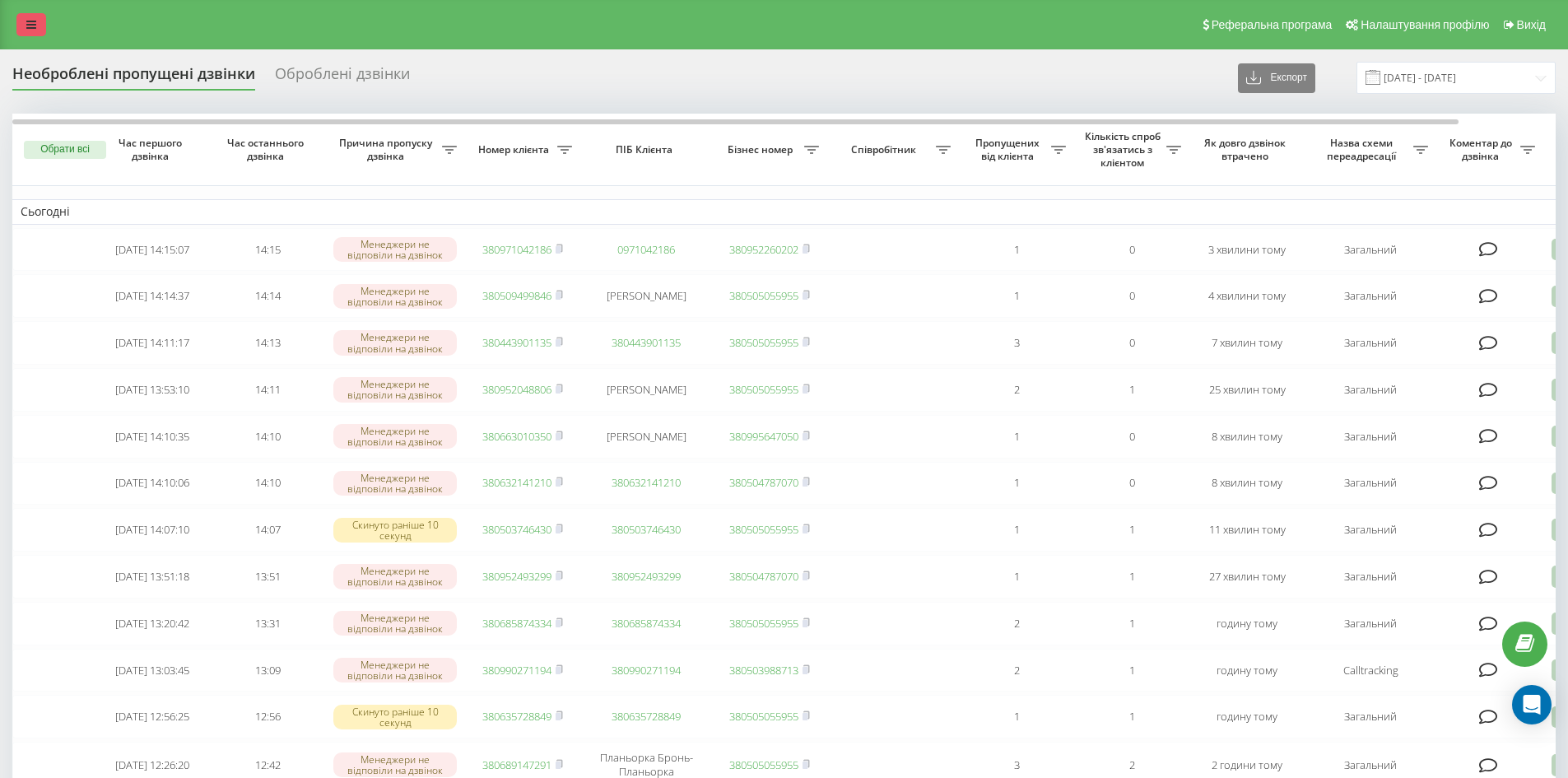
click at [41, 30] on link at bounding box center [31, 25] width 30 height 23
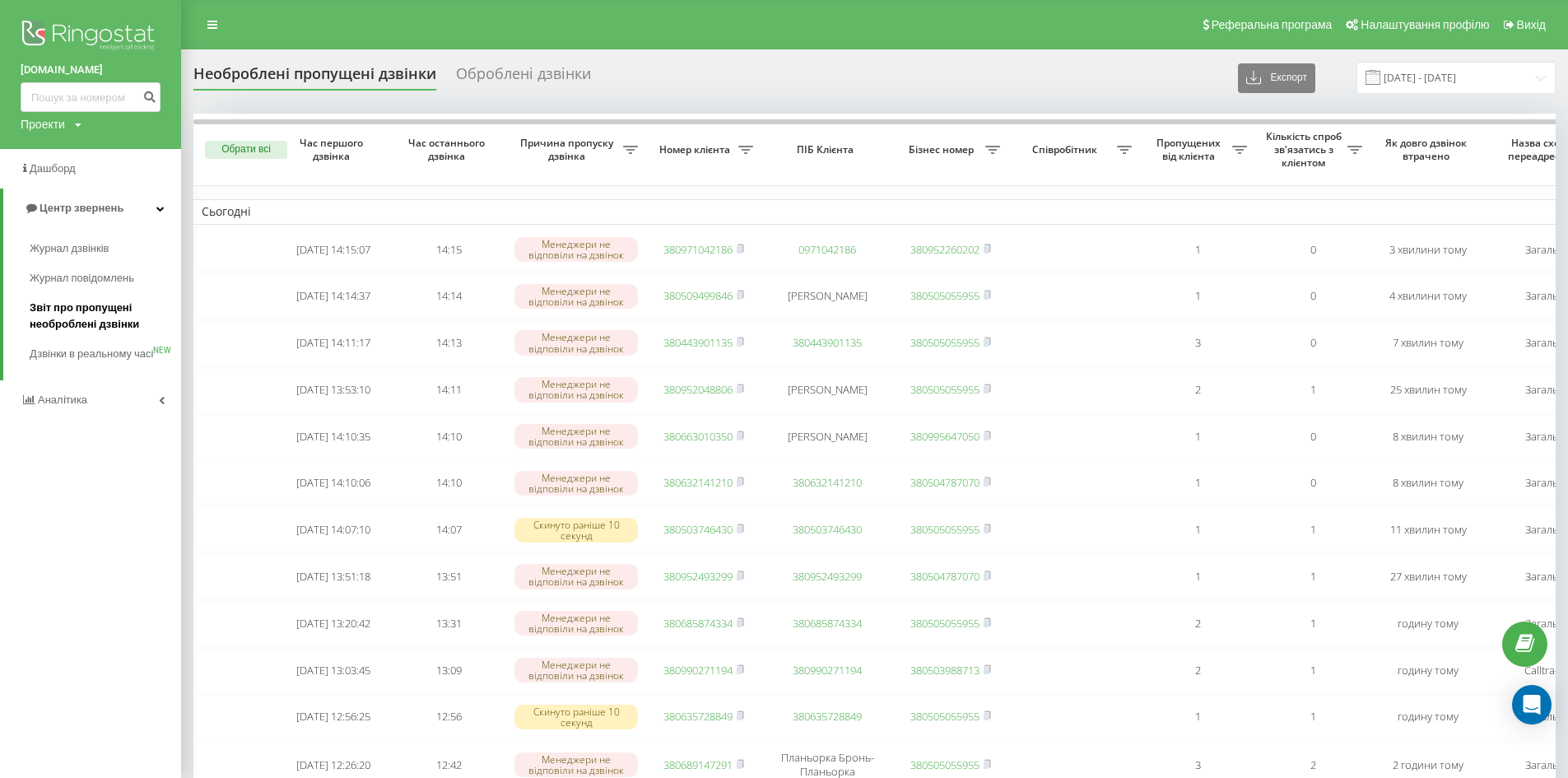
click at [99, 313] on span "Звіт про пропущені необроблені дзвінки" at bounding box center [102, 316] width 144 height 33
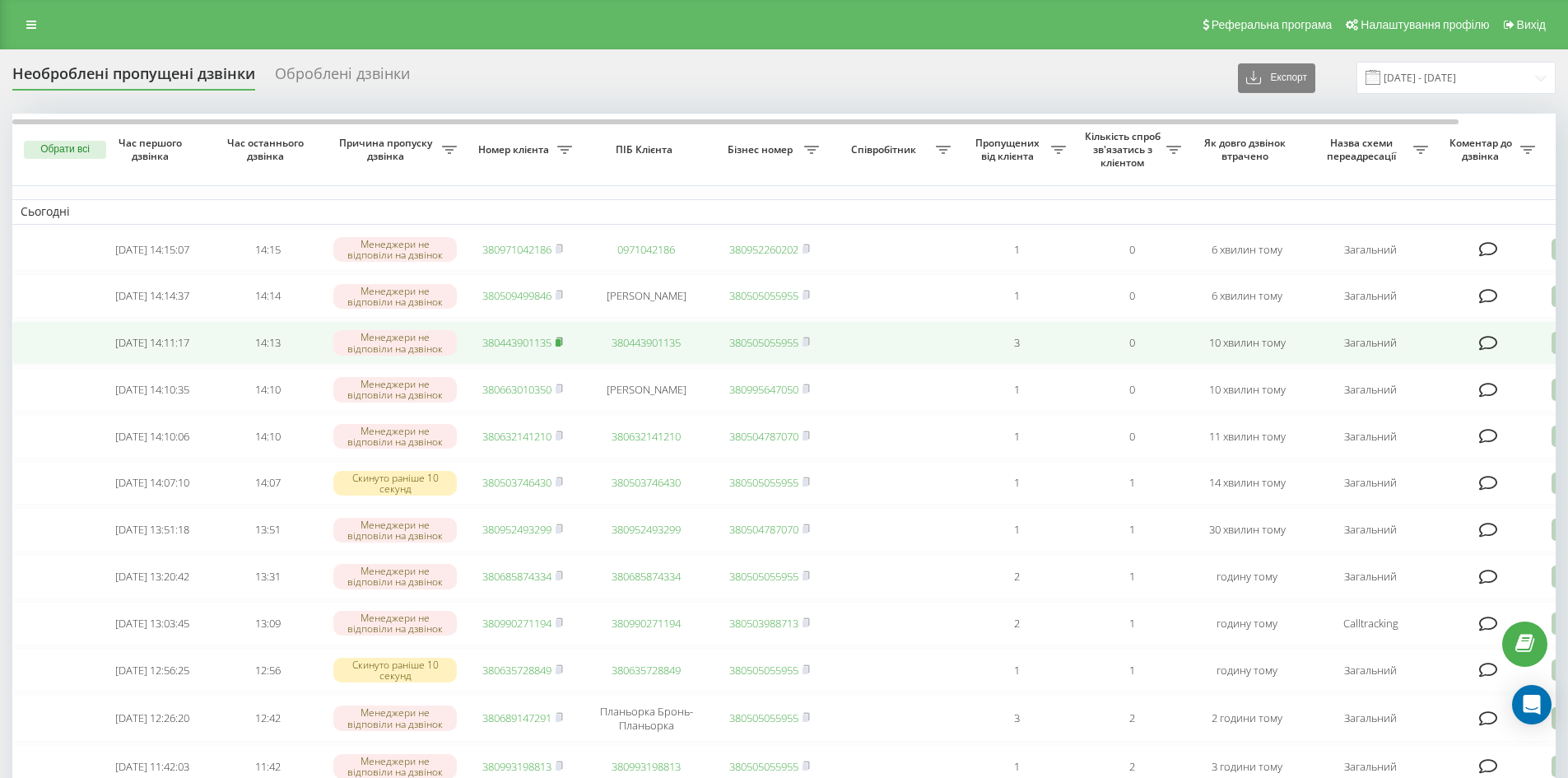
click at [560, 346] on rect at bounding box center [558, 343] width 5 height 8
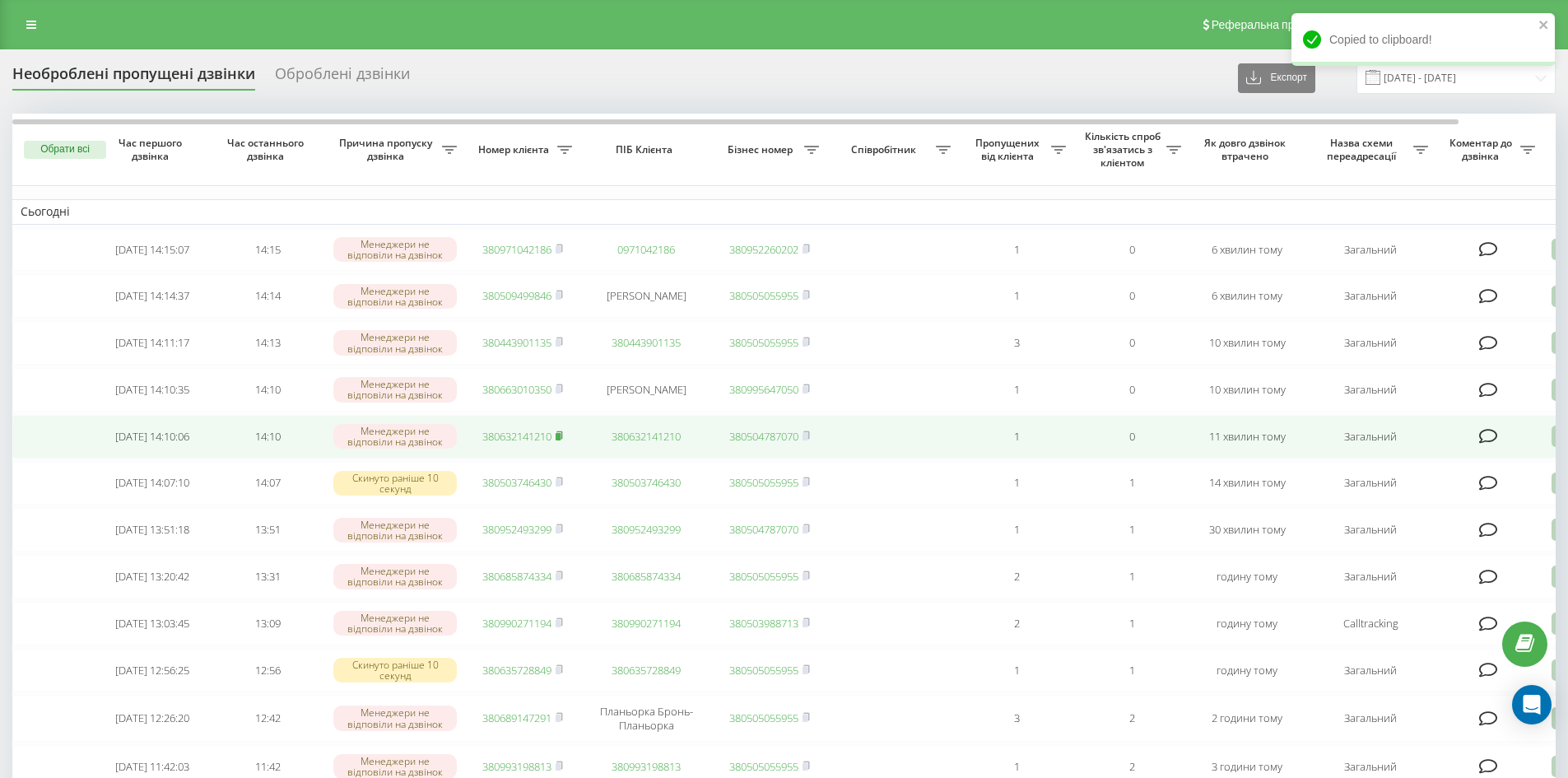
click at [560, 440] on rect at bounding box center [558, 437] width 5 height 8
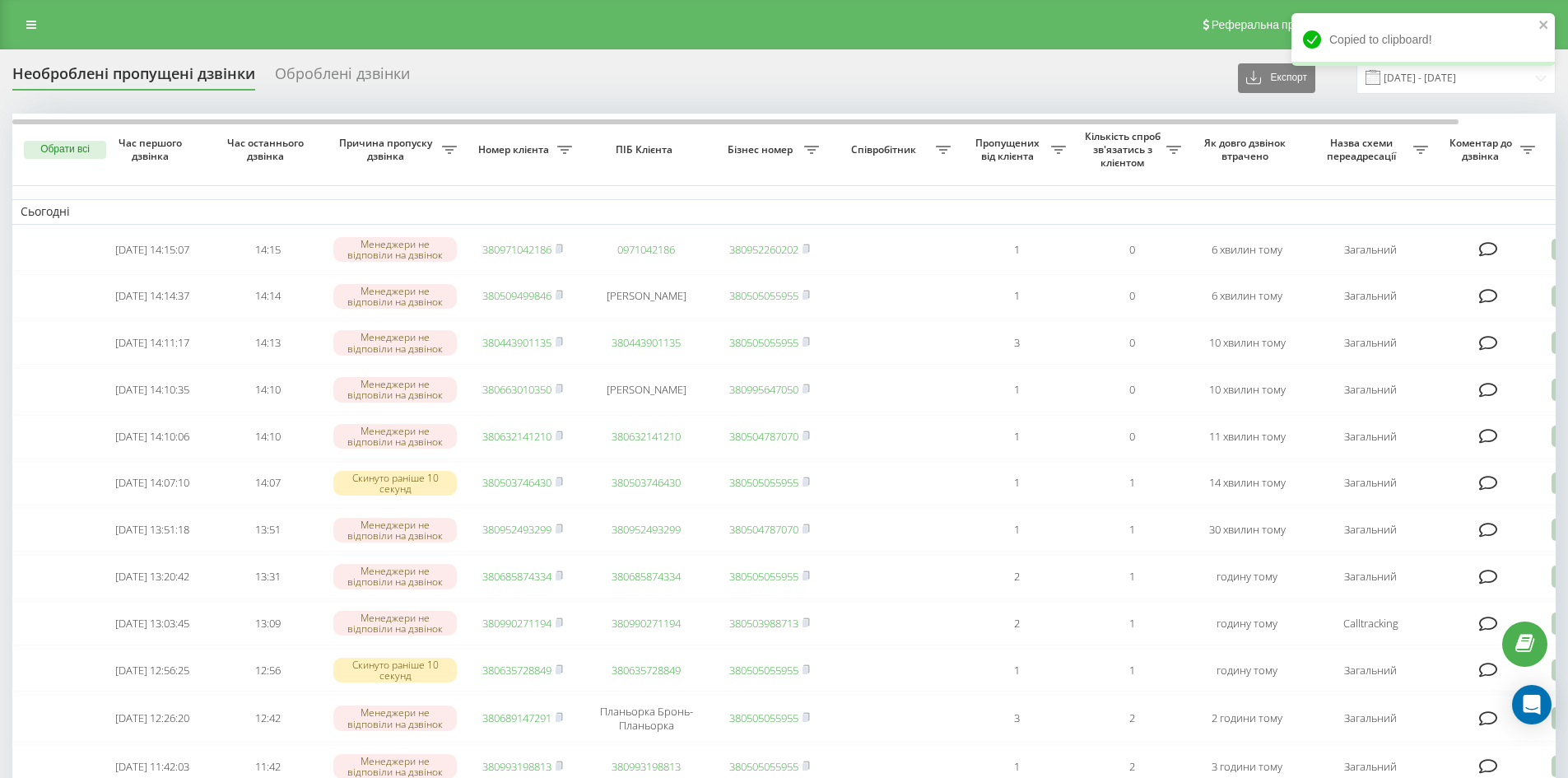
drag, startPoint x: 29, startPoint y: 28, endPoint x: 41, endPoint y: 74, distance: 47.5
click at [29, 28] on icon at bounding box center [31, 25] width 10 height 12
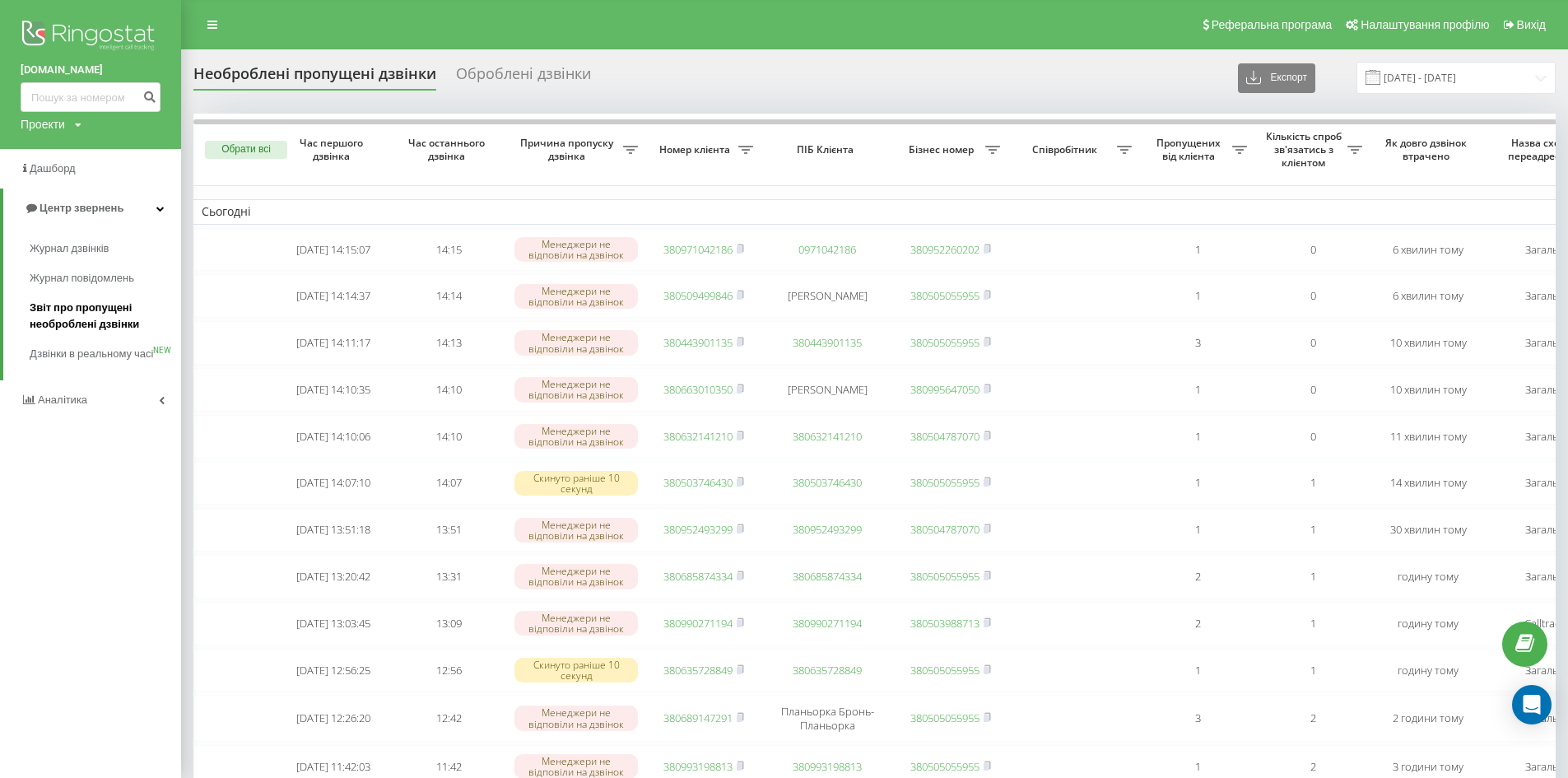
click at [75, 306] on span "Звіт про пропущені необроблені дзвінки" at bounding box center [102, 316] width 144 height 33
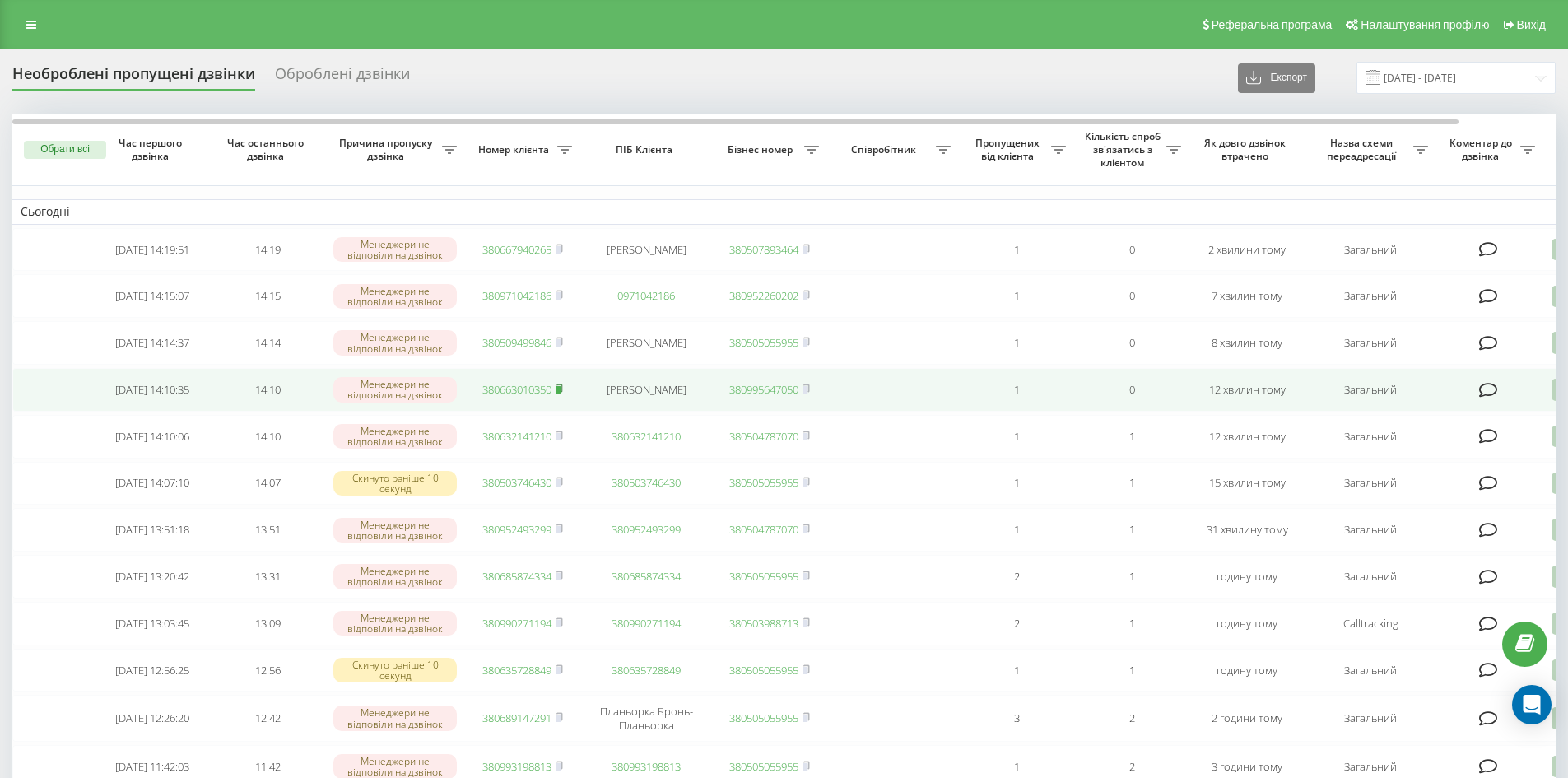
click at [562, 392] on icon at bounding box center [560, 388] width 6 height 8
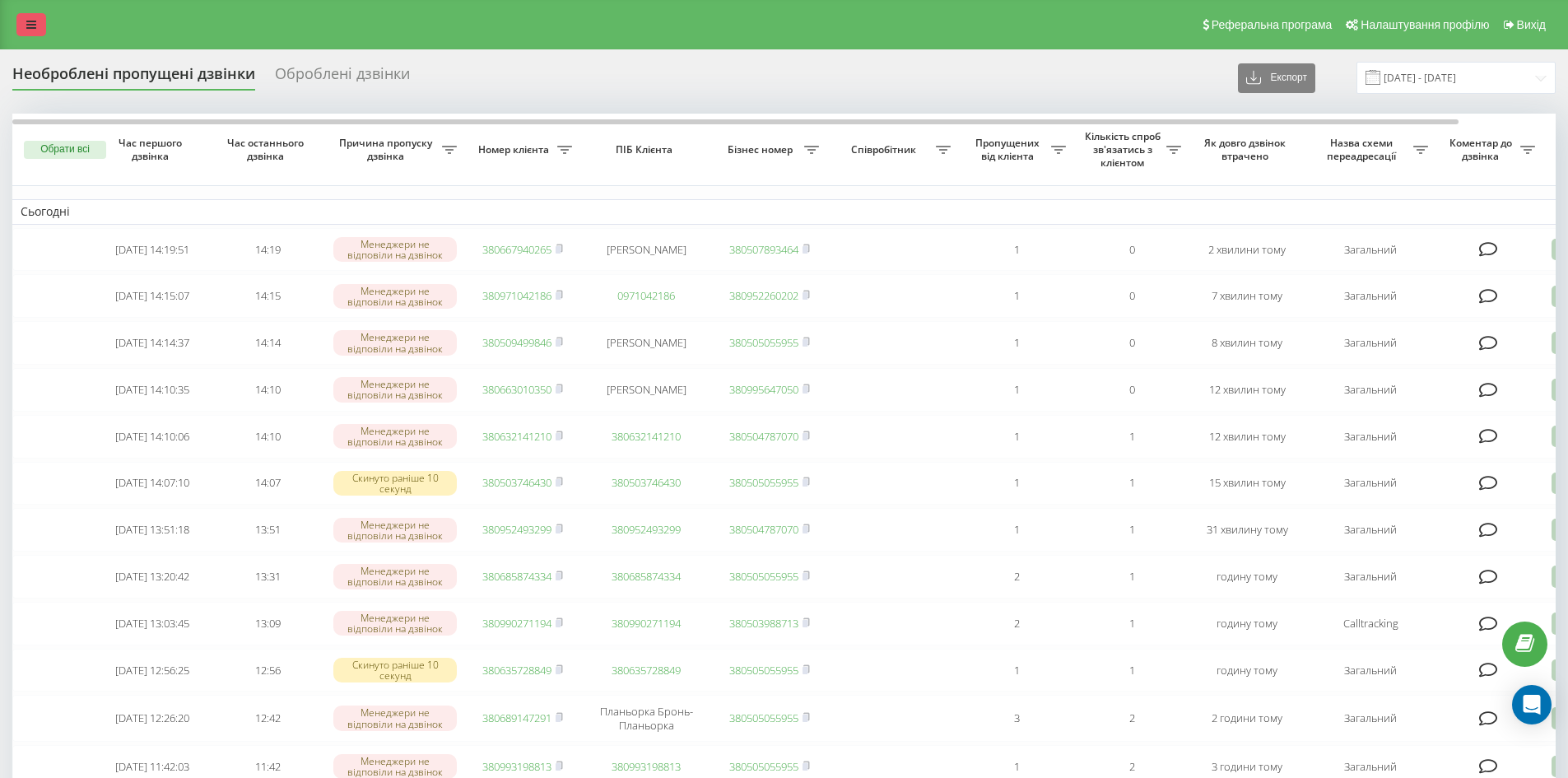
click at [32, 29] on icon at bounding box center [31, 25] width 10 height 12
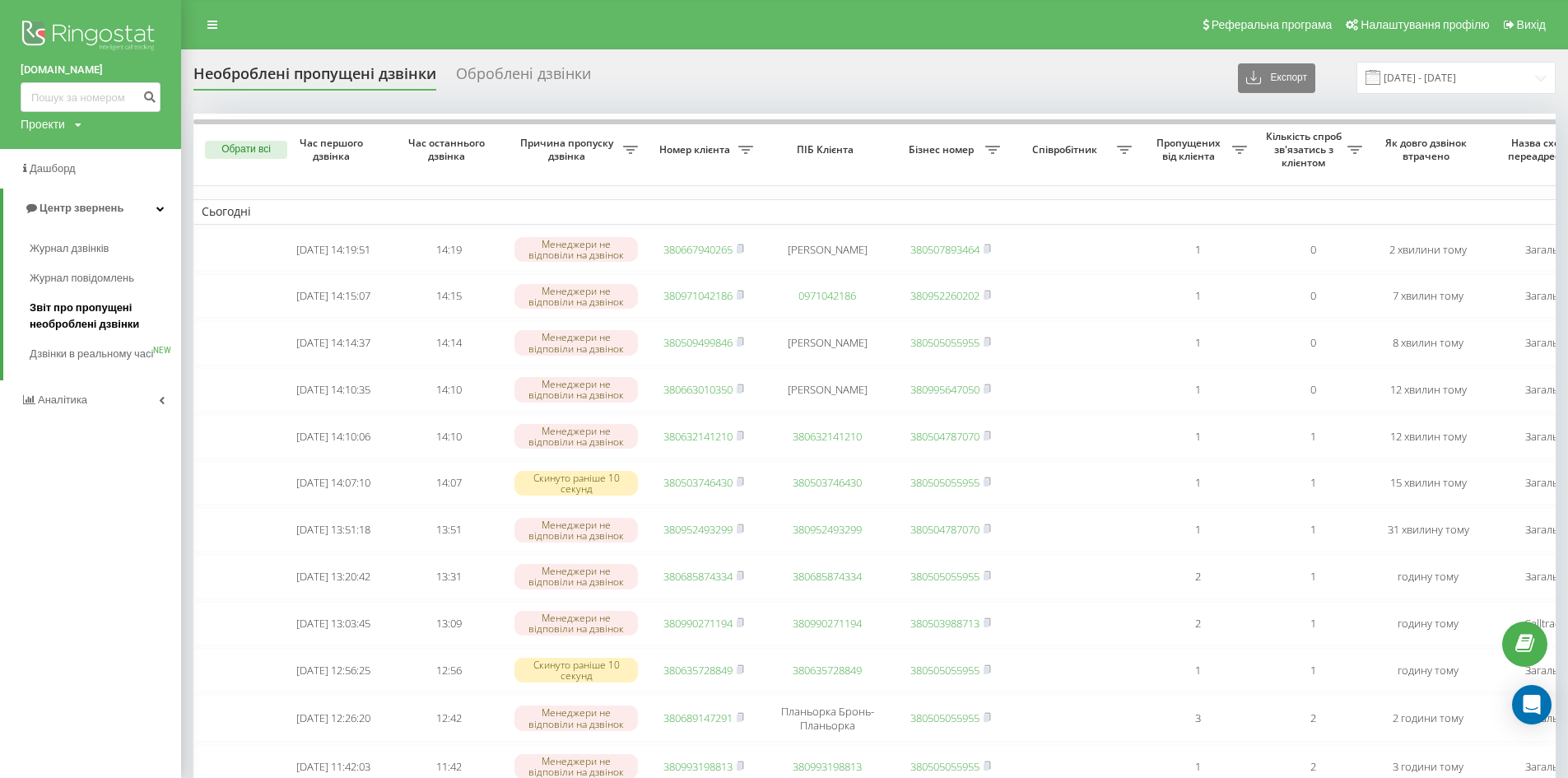
click at [106, 309] on span "Звіт про пропущені необроблені дзвінки" at bounding box center [102, 316] width 144 height 33
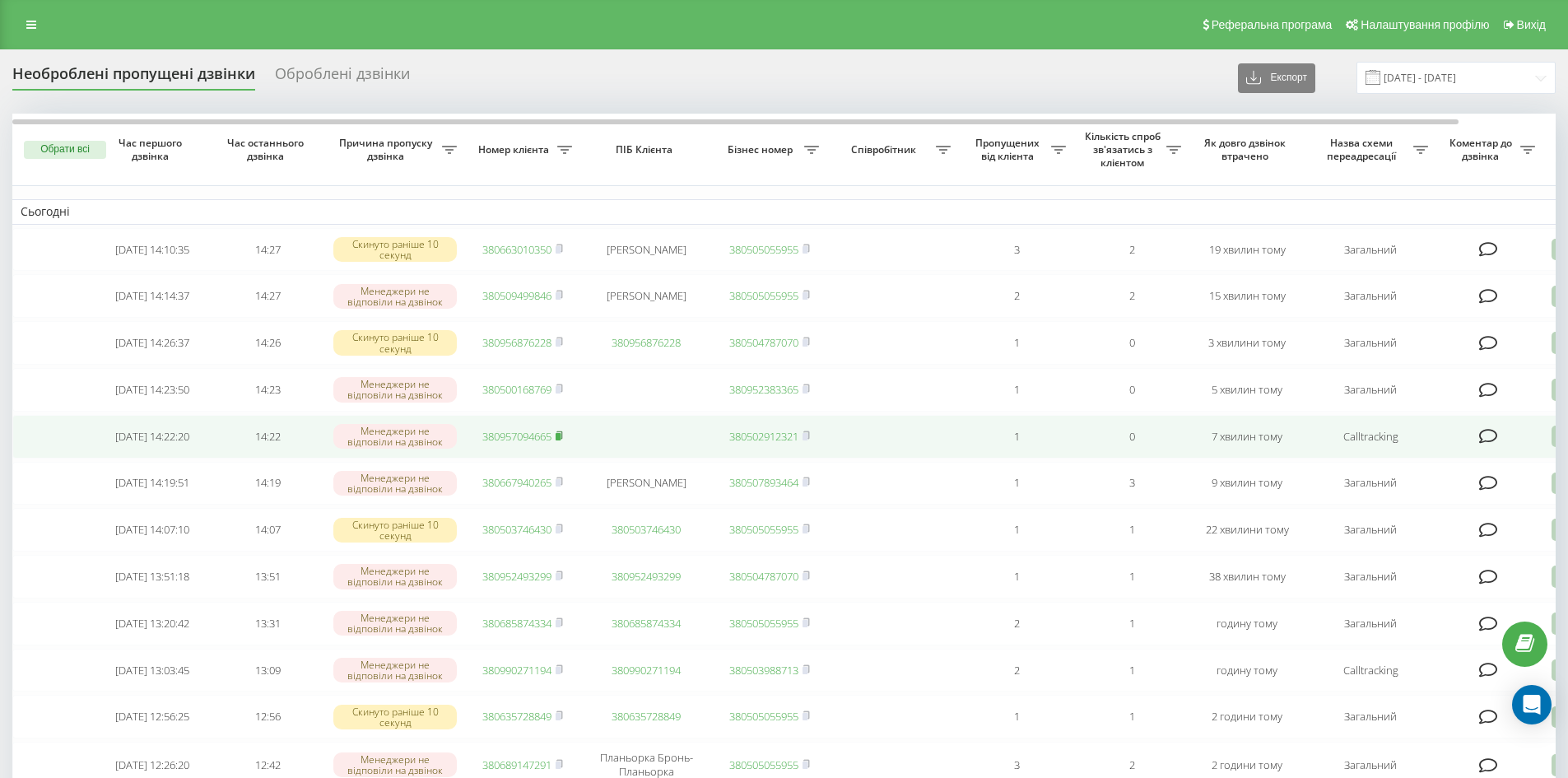
click at [562, 440] on icon at bounding box center [560, 436] width 8 height 10
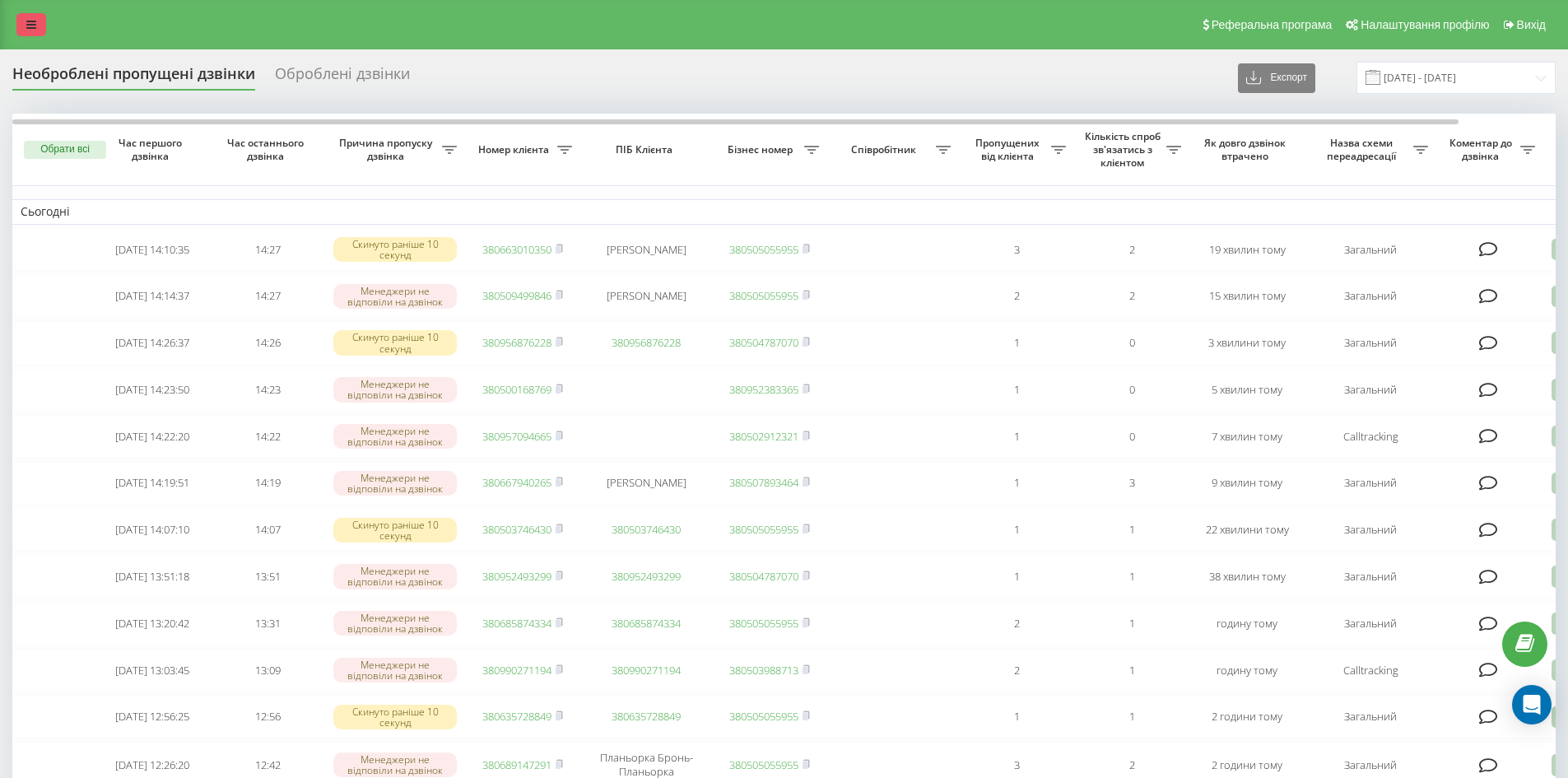
click at [29, 25] on icon at bounding box center [31, 25] width 10 height 12
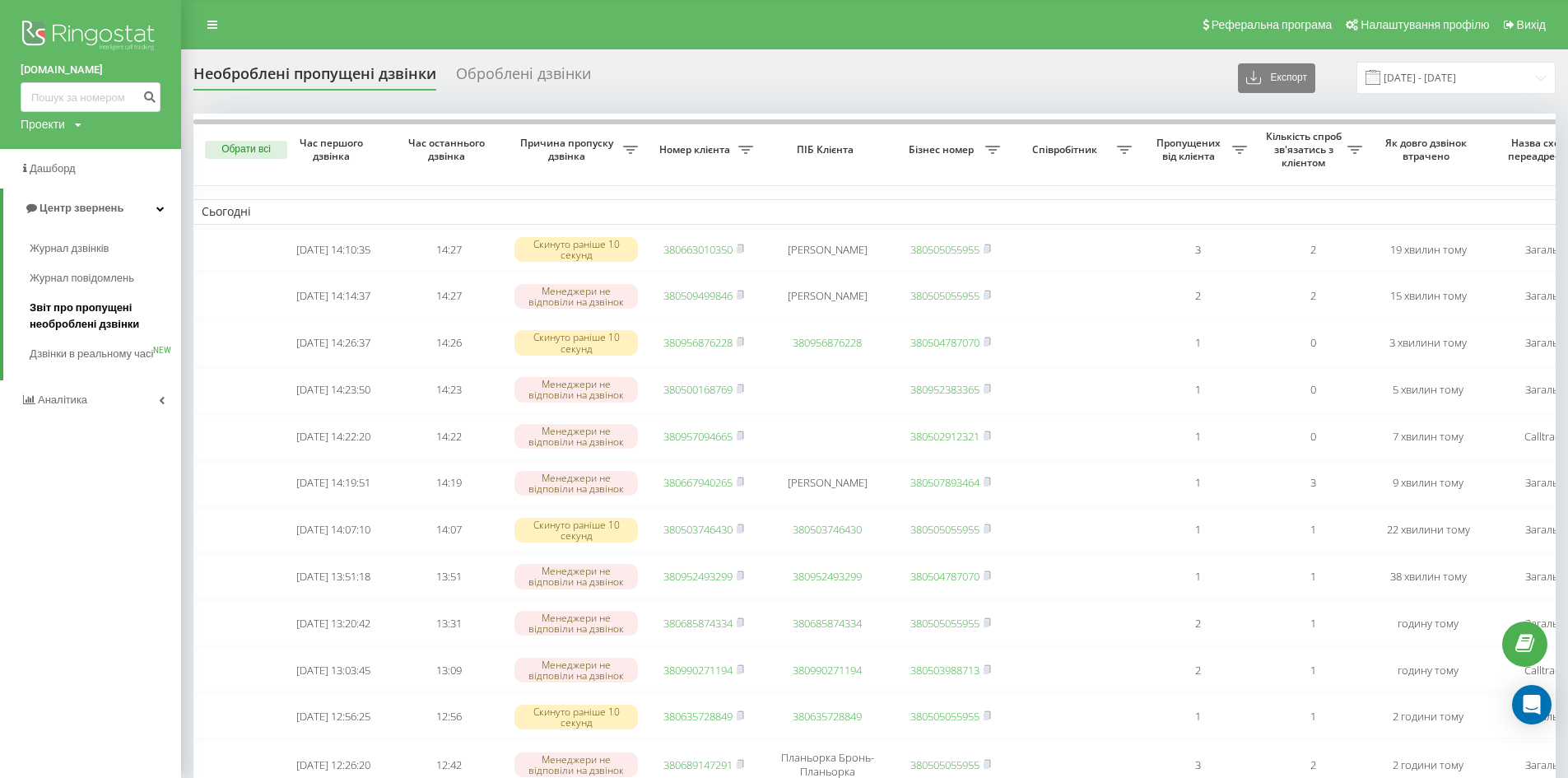
click at [51, 310] on span "Звіт про пропущені необроблені дзвінки" at bounding box center [102, 316] width 144 height 33
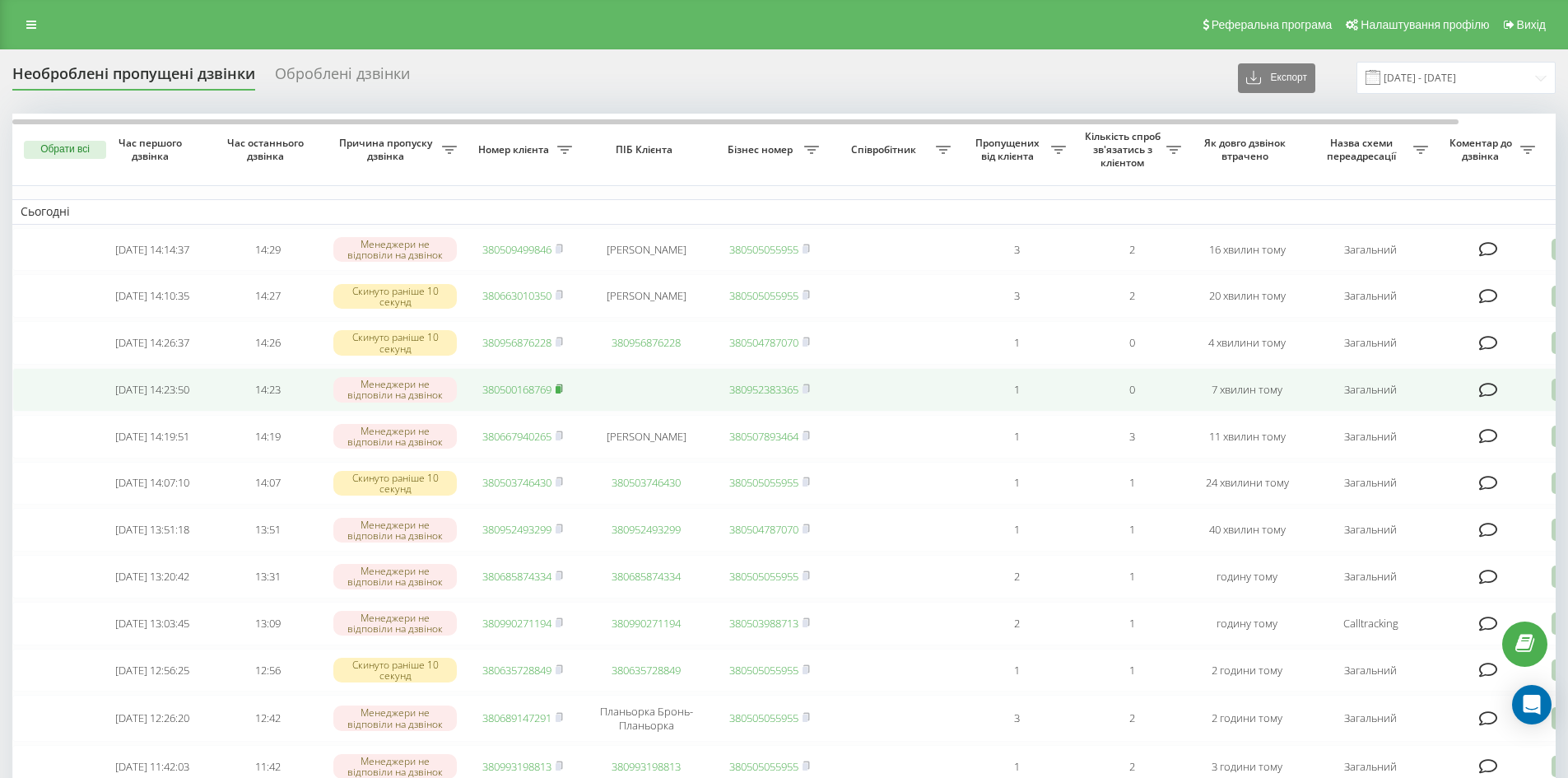
click at [560, 394] on rect at bounding box center [558, 390] width 5 height 8
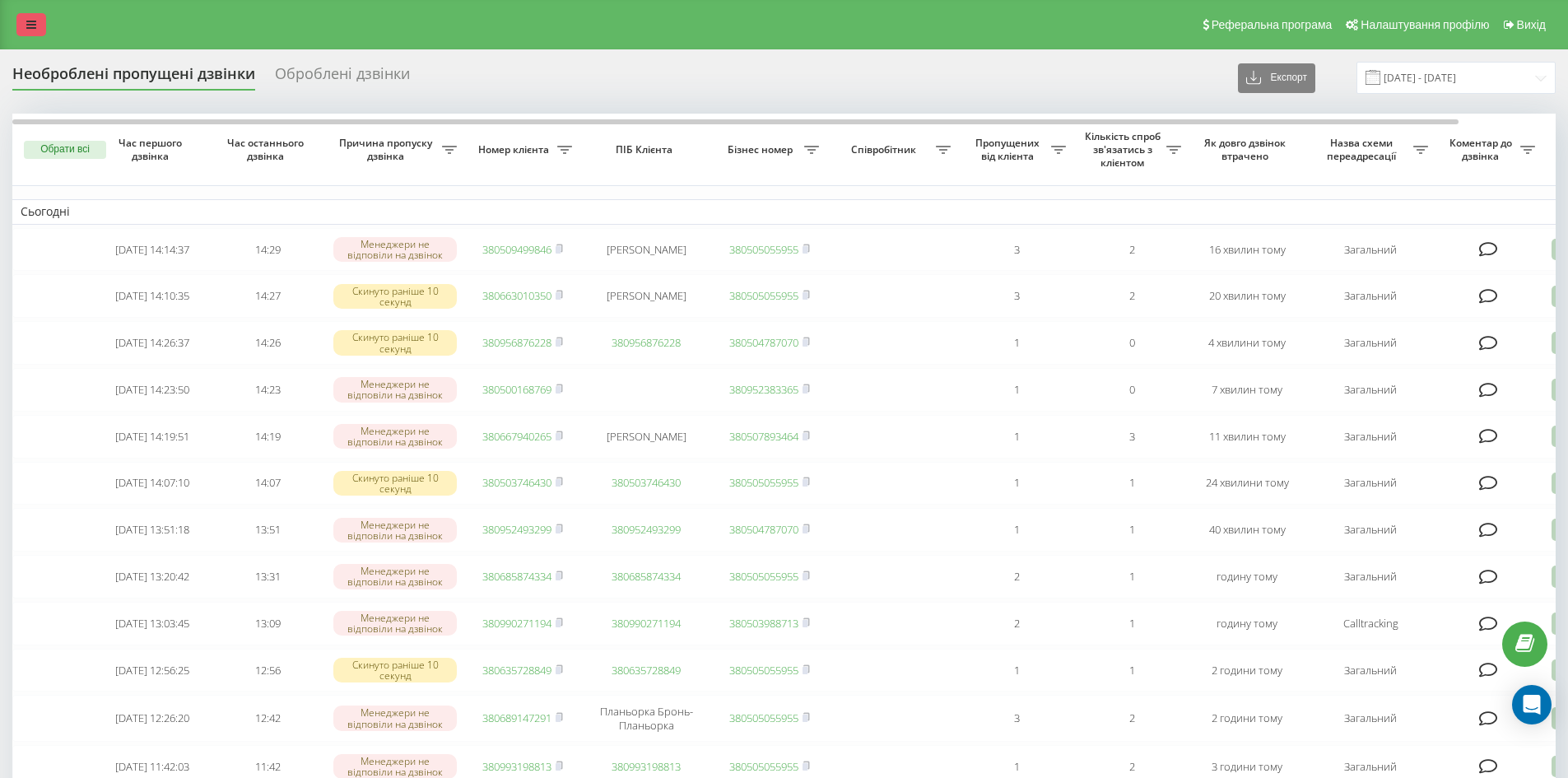
click at [39, 24] on link at bounding box center [31, 25] width 30 height 23
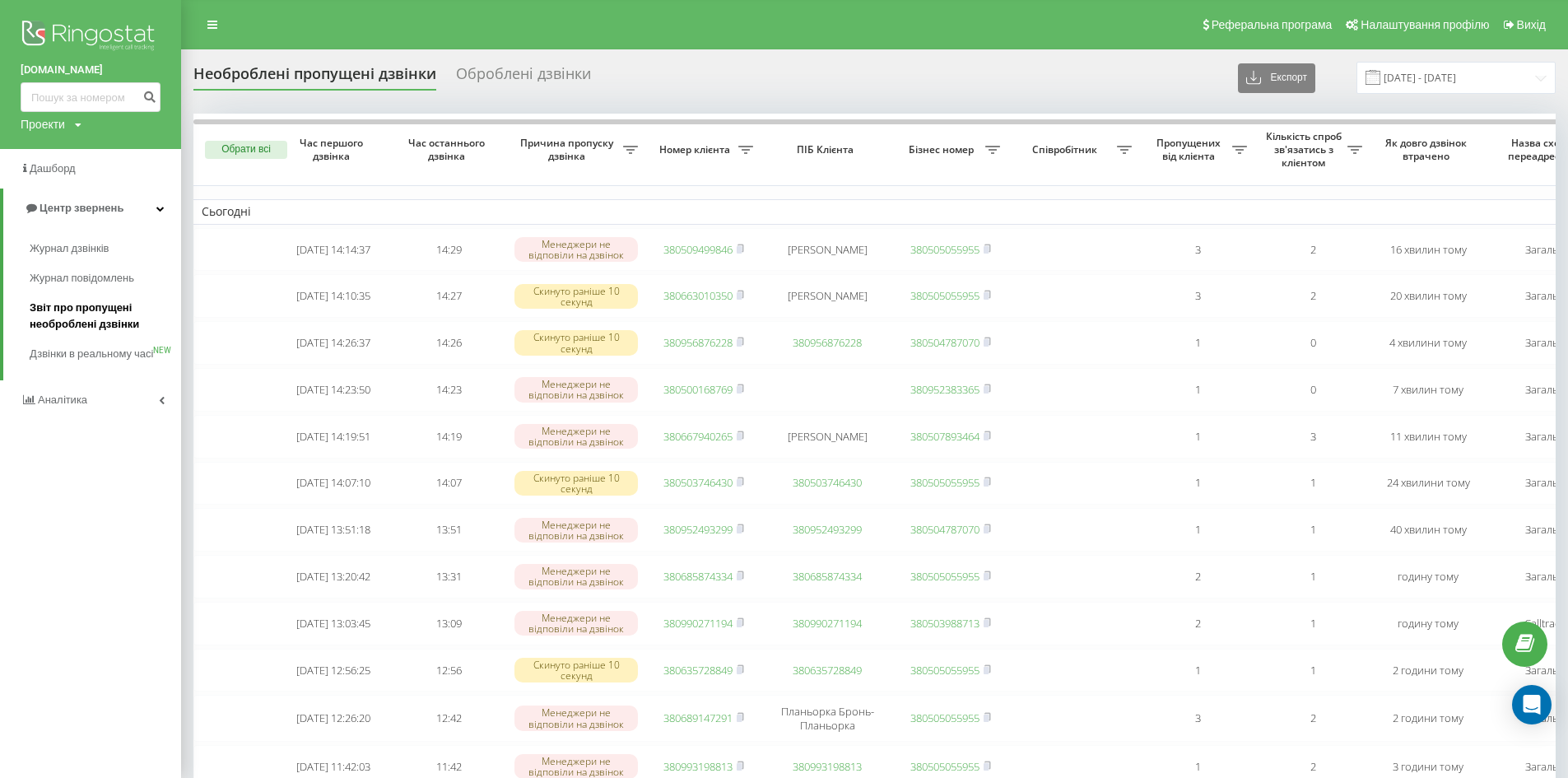
click at [58, 308] on span "Звіт про пропущені необроблені дзвінки" at bounding box center [102, 316] width 144 height 33
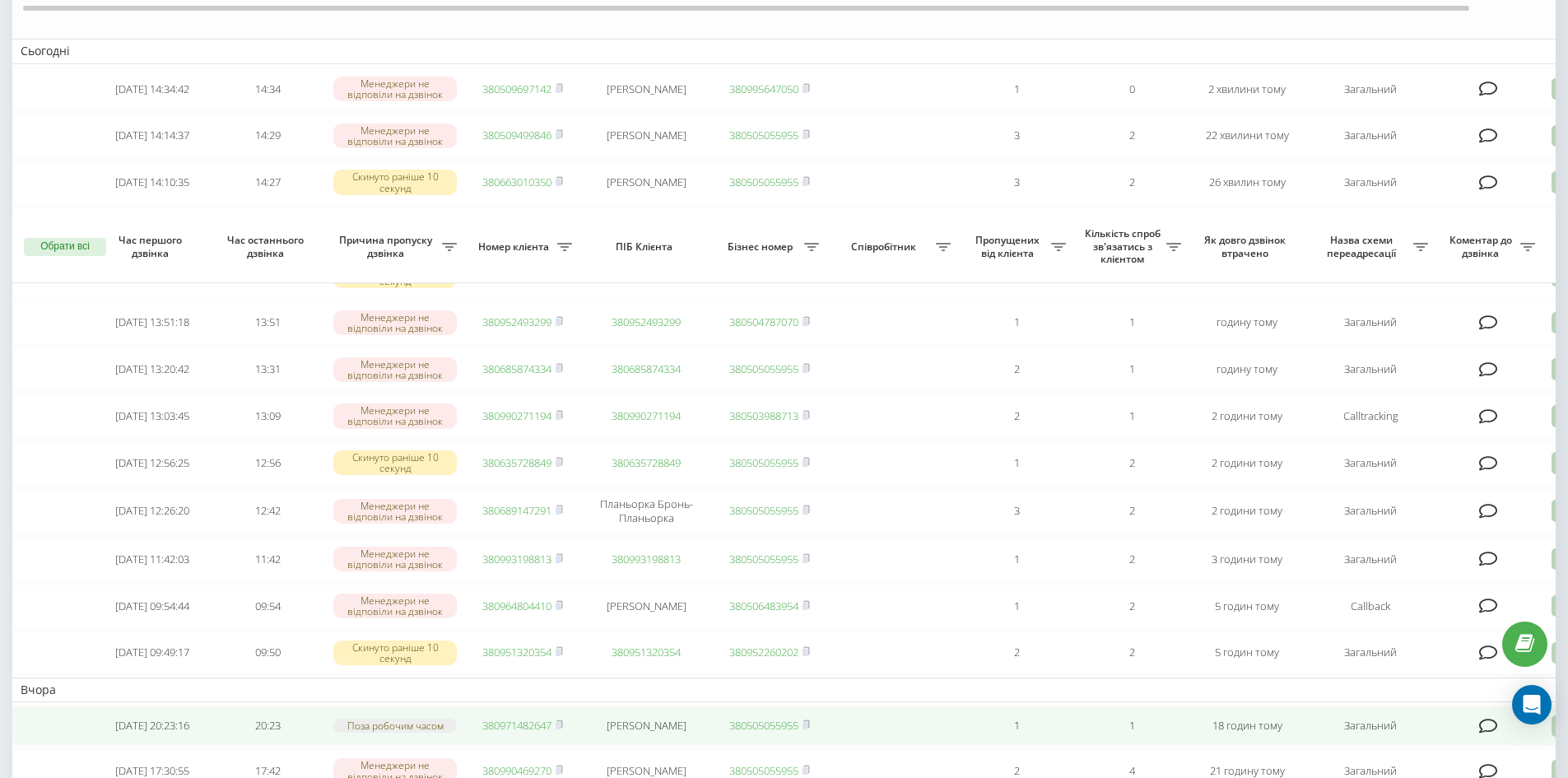
scroll to position [411, 0]
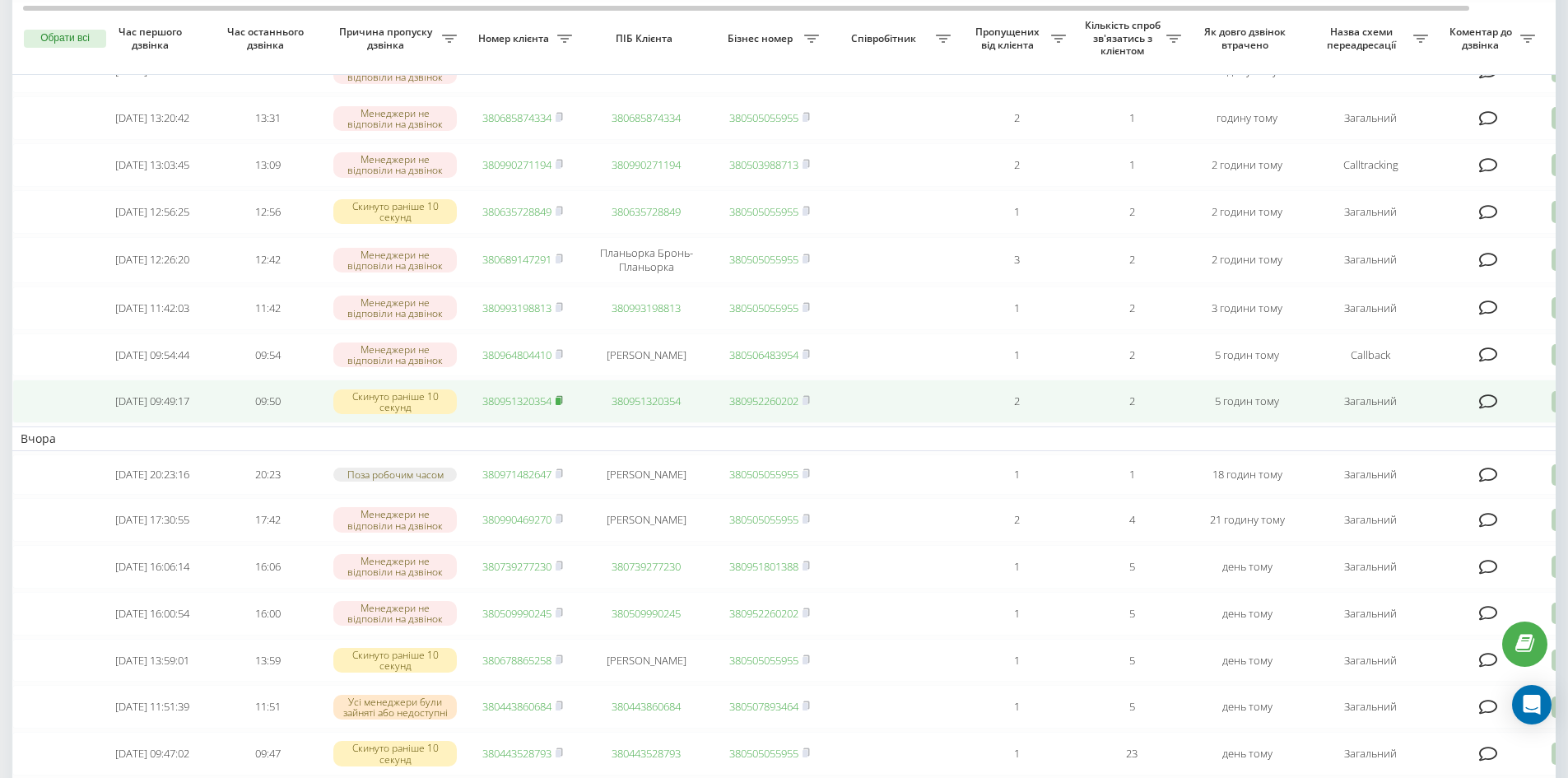
click at [560, 405] on rect at bounding box center [558, 402] width 5 height 8
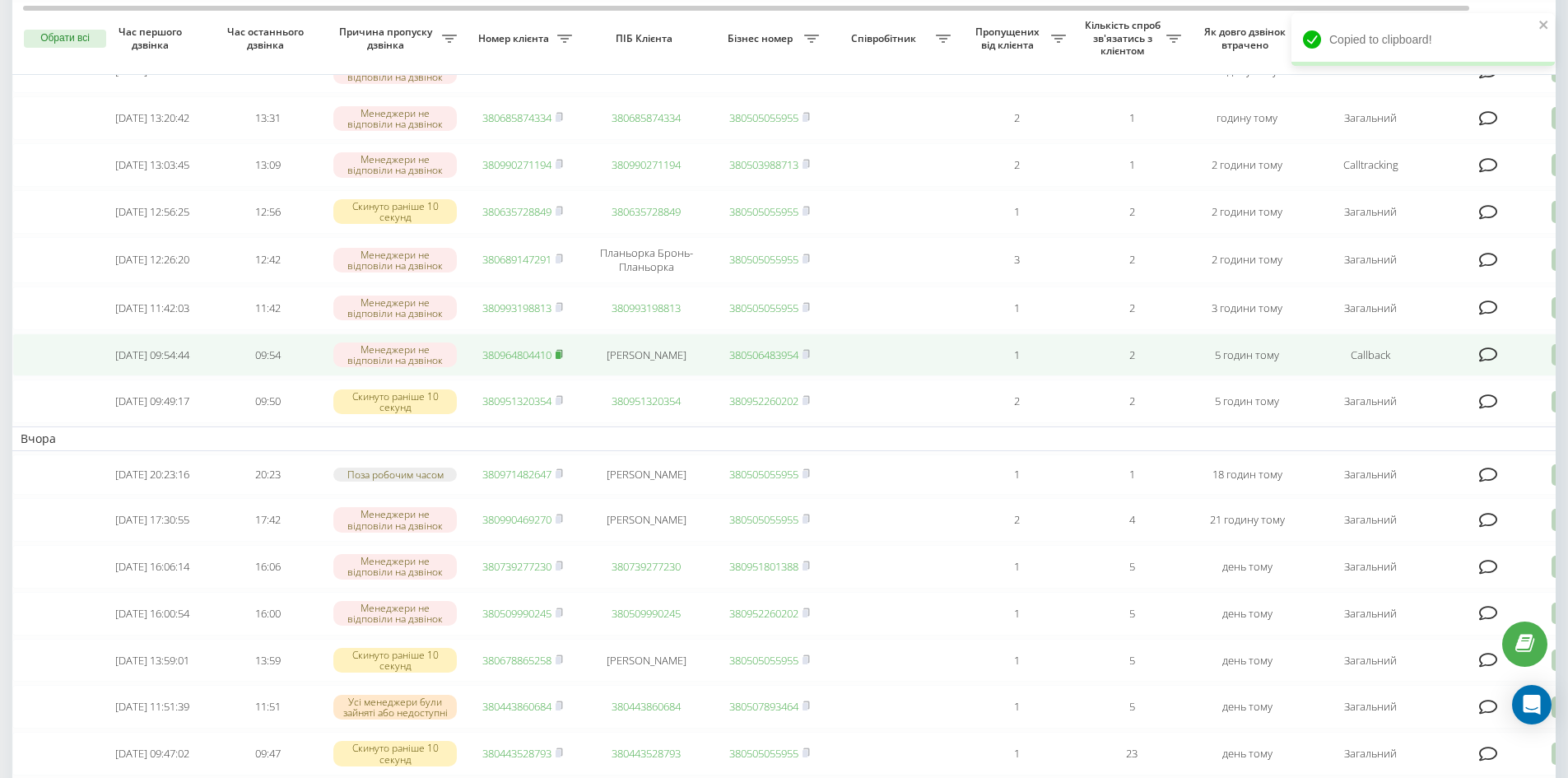
click at [558, 359] on rect at bounding box center [558, 355] width 5 height 8
click at [562, 359] on icon at bounding box center [560, 354] width 8 height 10
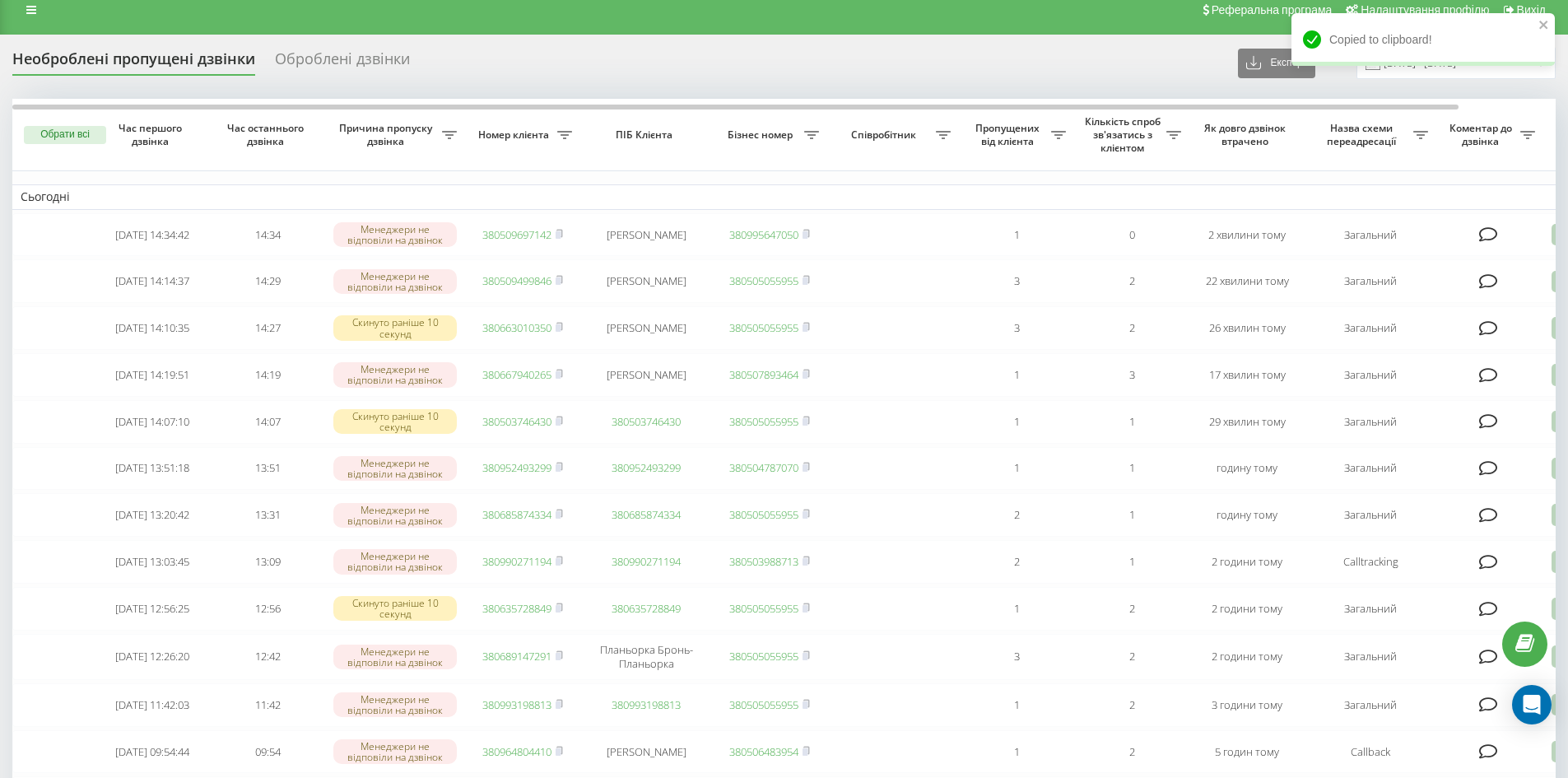
scroll to position [0, 0]
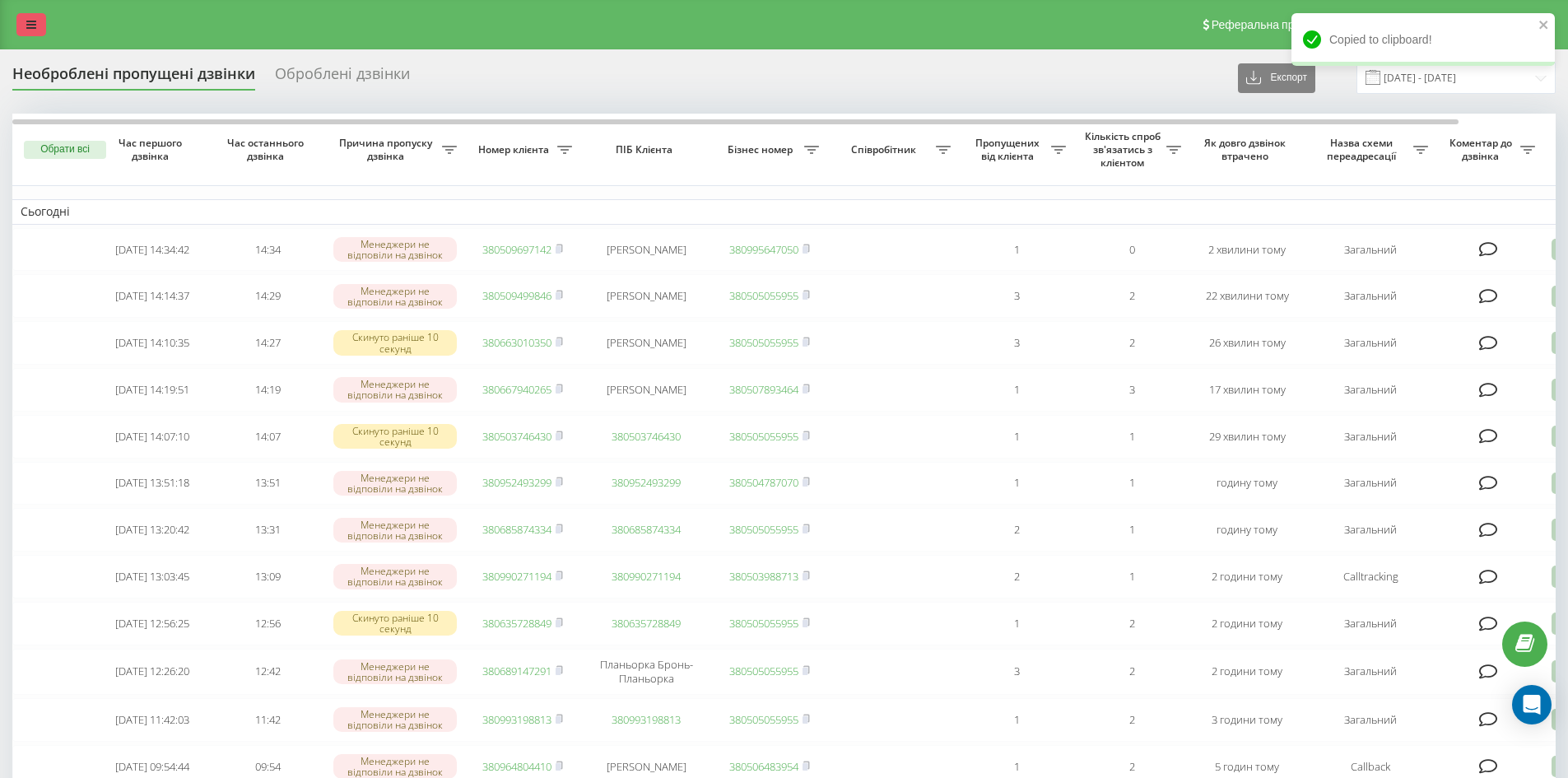
click at [27, 29] on icon at bounding box center [31, 25] width 10 height 12
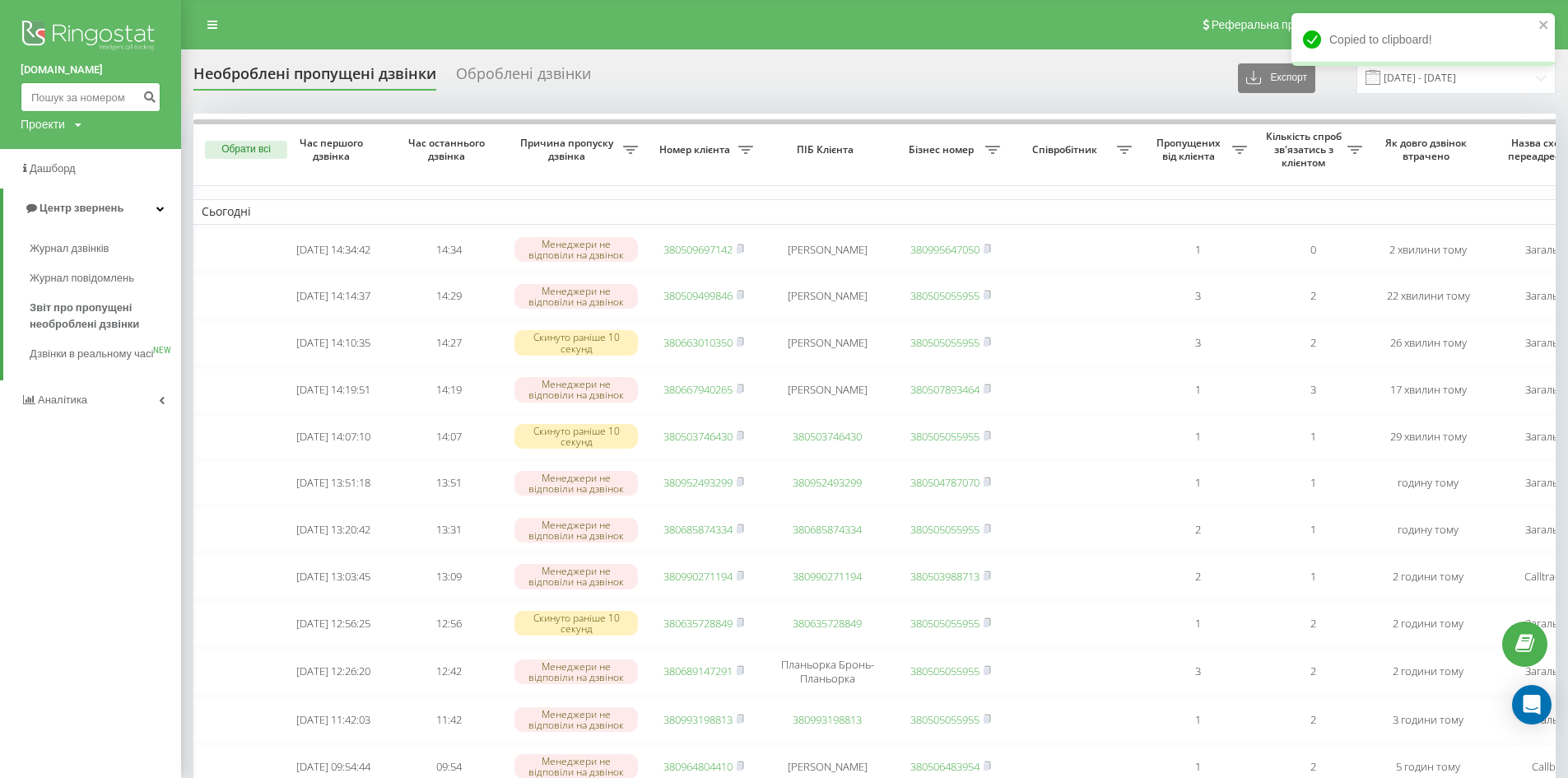
click at [62, 91] on input at bounding box center [90, 97] width 140 height 30
paste input "380964804410"
type input "380964804410"
click at [150, 96] on icon "submit" at bounding box center [149, 94] width 14 height 10
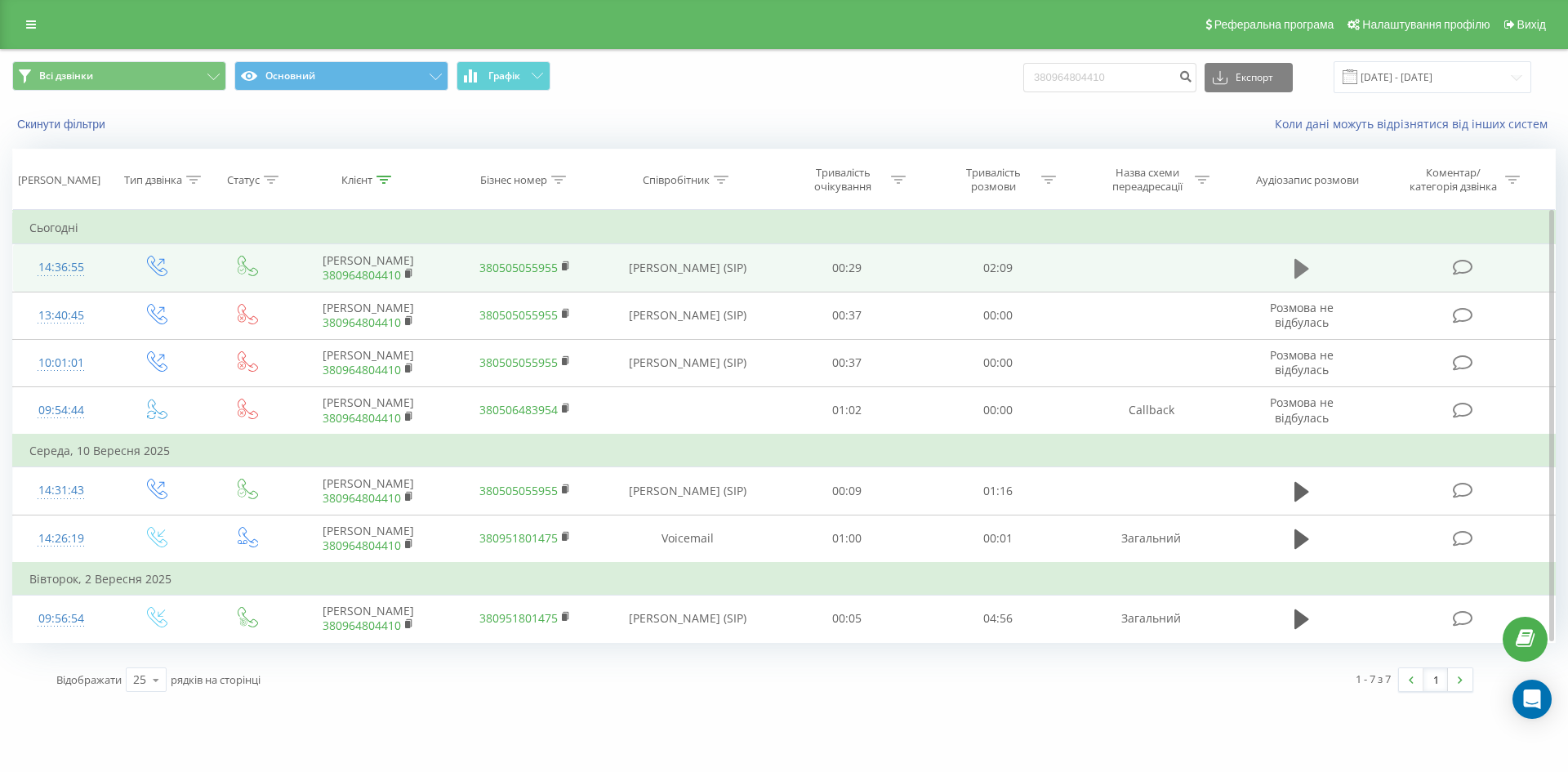
click at [1304, 269] on icon at bounding box center [1301, 269] width 14 height 19
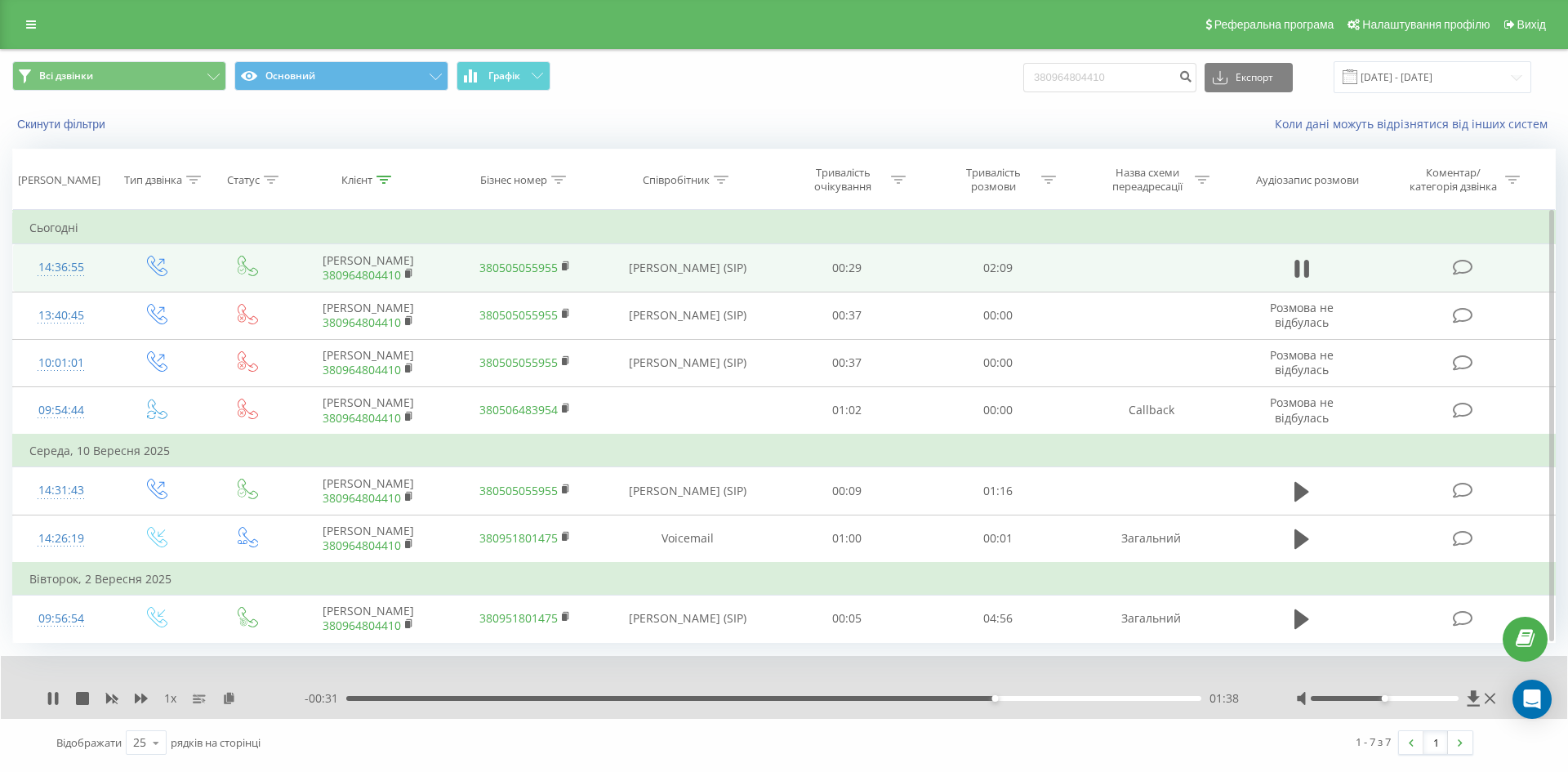
click at [894, 699] on div "01:38" at bounding box center [774, 698] width 855 height 5
click at [785, 693] on div "- 00:19 01:49 01:49" at bounding box center [781, 698] width 951 height 16
click at [780, 699] on div "01:50" at bounding box center [774, 698] width 855 height 5
click at [409, 272] on rect at bounding box center [407, 274] width 5 height 8
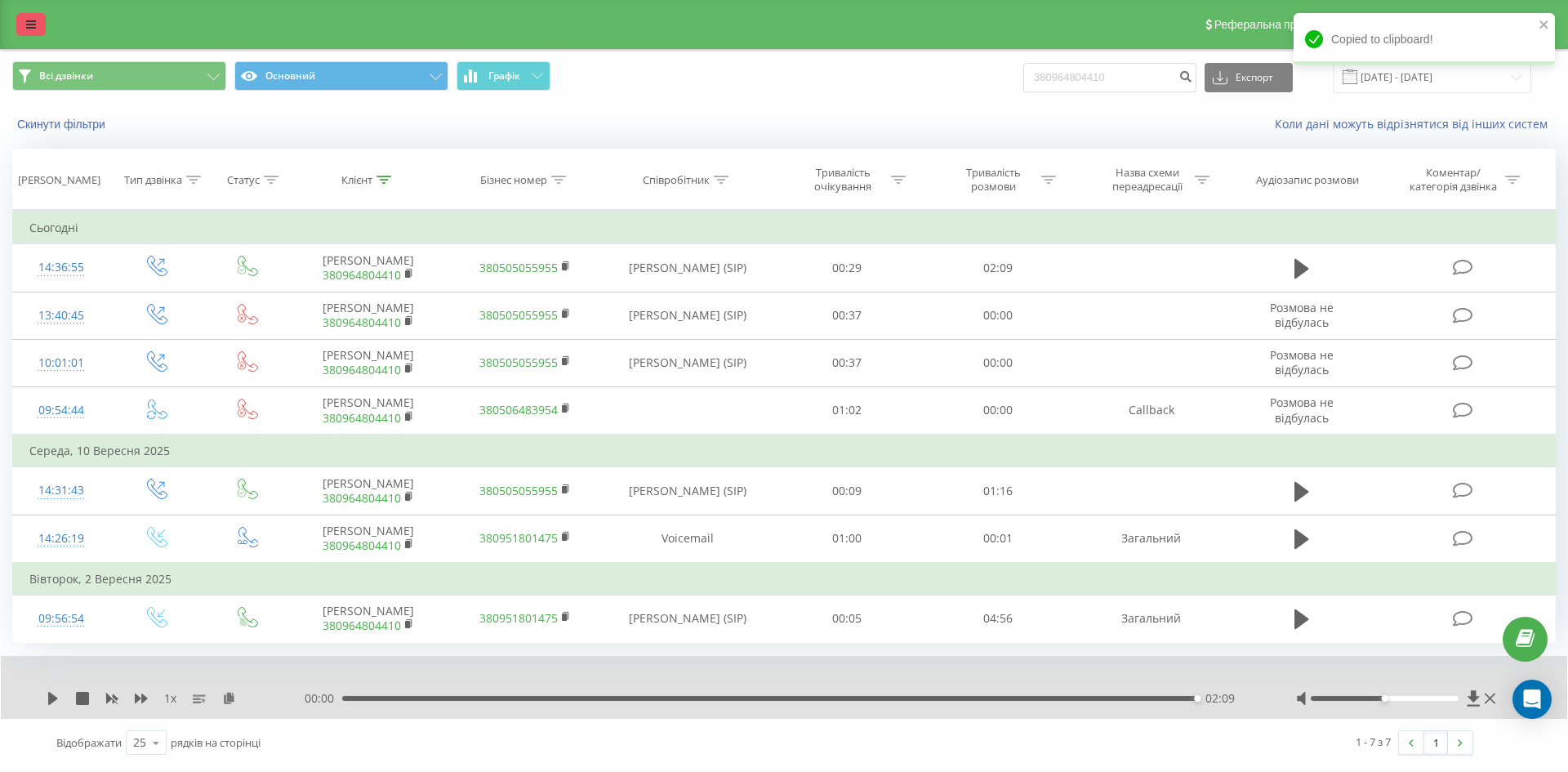
click at [32, 19] on icon at bounding box center [31, 25] width 10 height 12
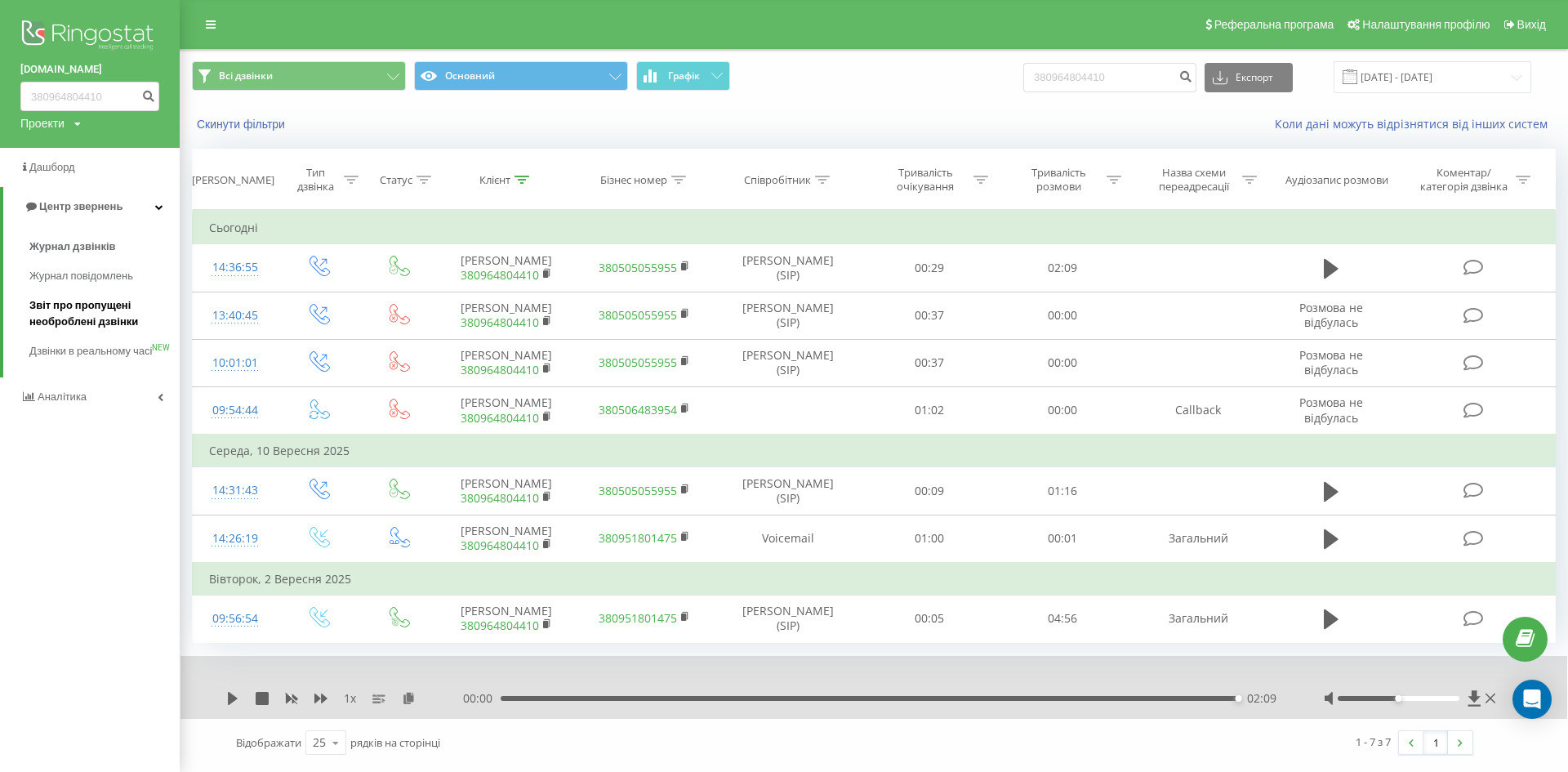
click at [70, 312] on span "Звіт про пропущені необроблені дзвінки" at bounding box center [101, 314] width 142 height 33
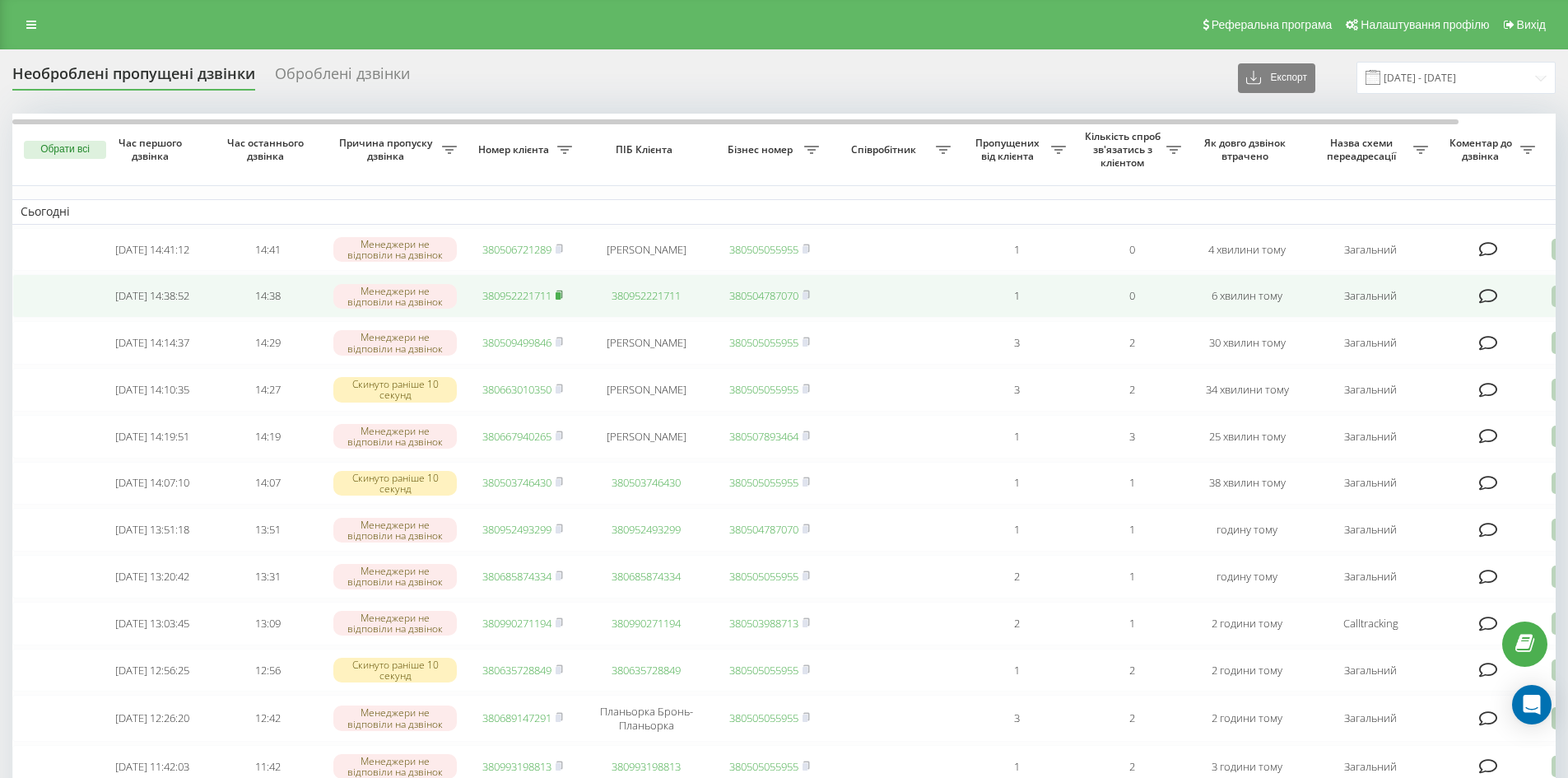
click at [560, 297] on rect at bounding box center [558, 296] width 5 height 8
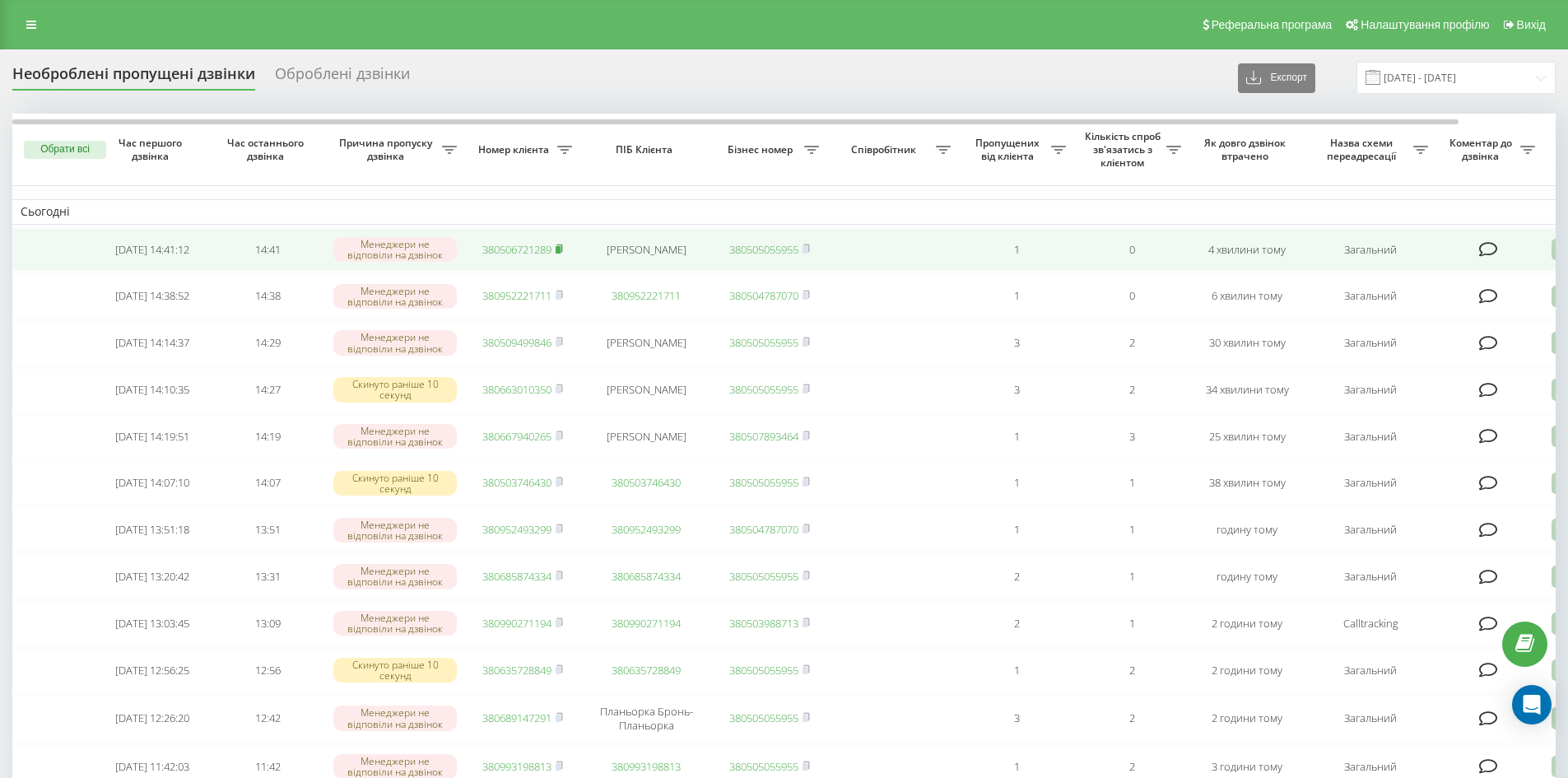
click at [559, 247] on rect at bounding box center [558, 250] width 5 height 8
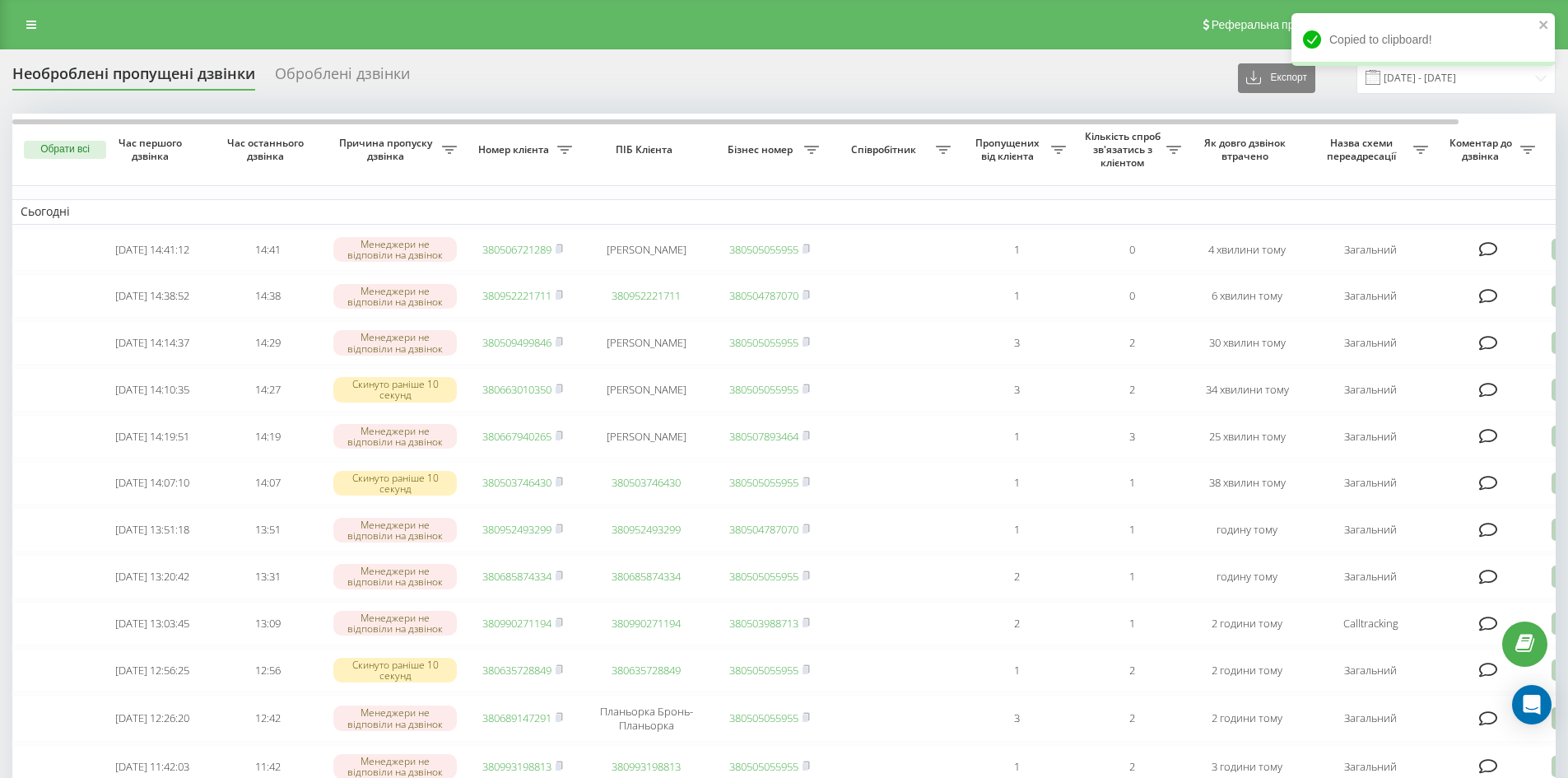
drag, startPoint x: 30, startPoint y: 26, endPoint x: 20, endPoint y: 49, distance: 25.1
click at [30, 26] on icon at bounding box center [31, 25] width 10 height 12
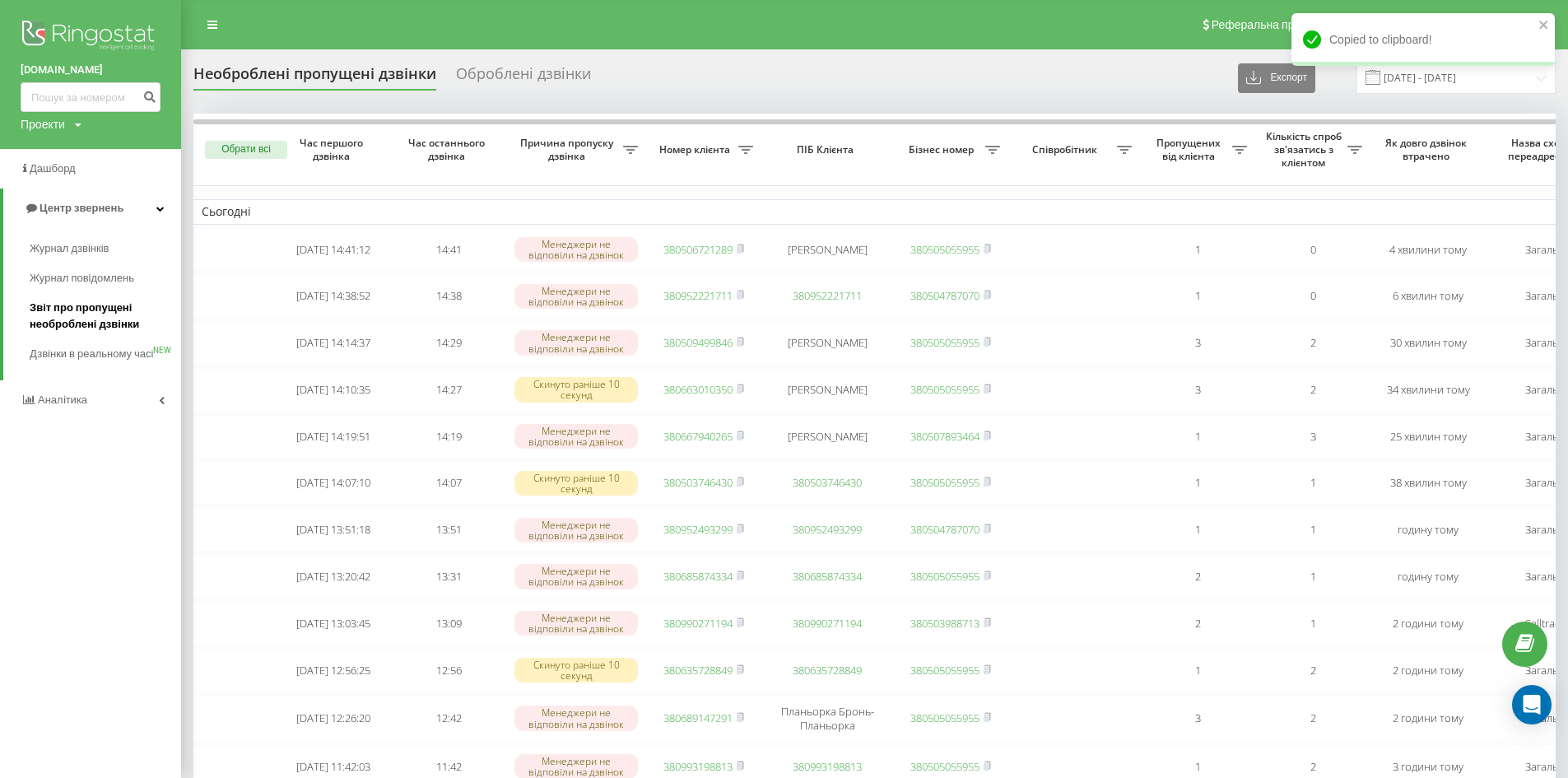
click at [90, 318] on span "Звіт про пропущені необроблені дзвінки" at bounding box center [102, 316] width 144 height 33
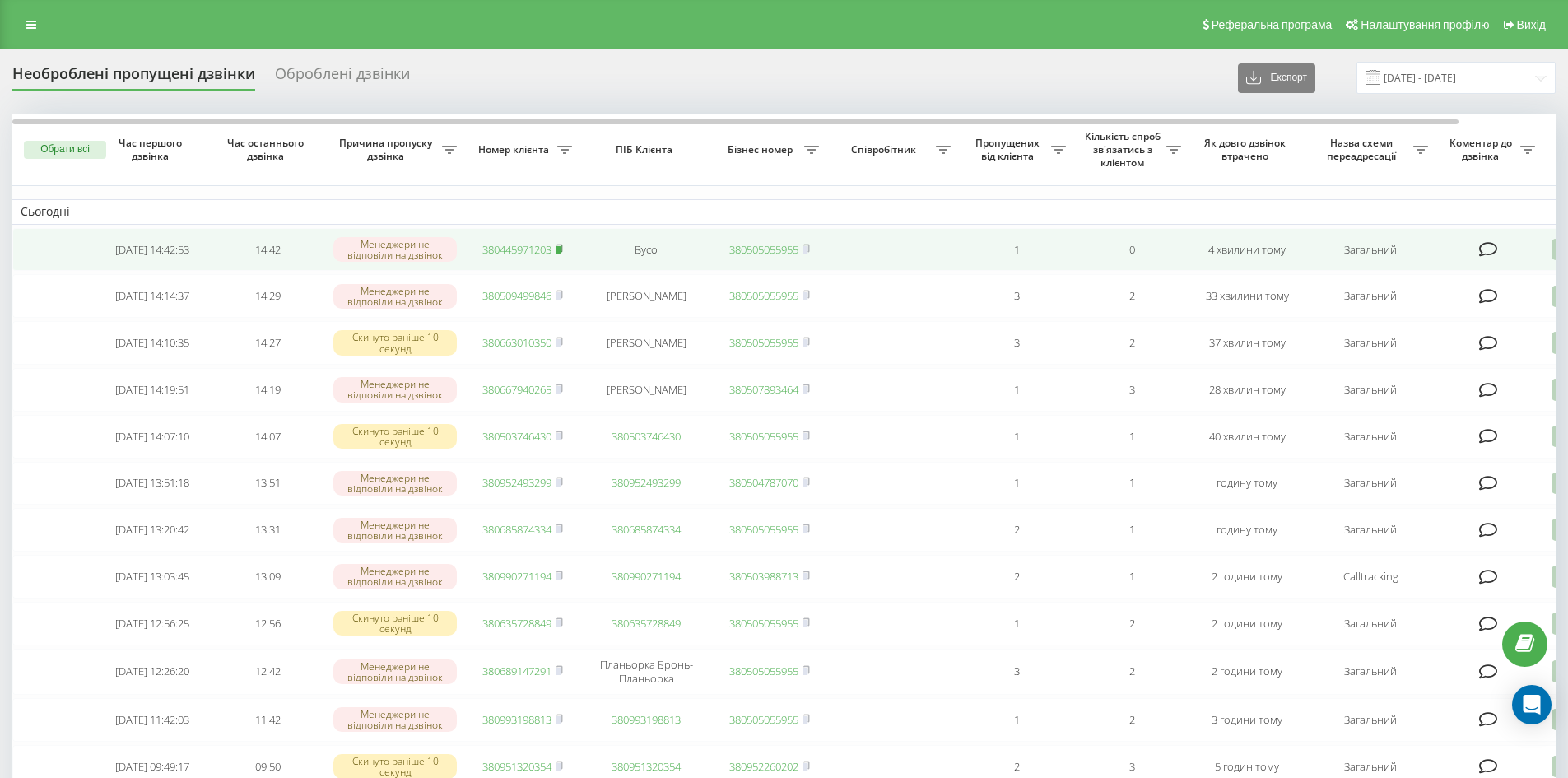
click at [560, 248] on rect at bounding box center [558, 250] width 5 height 8
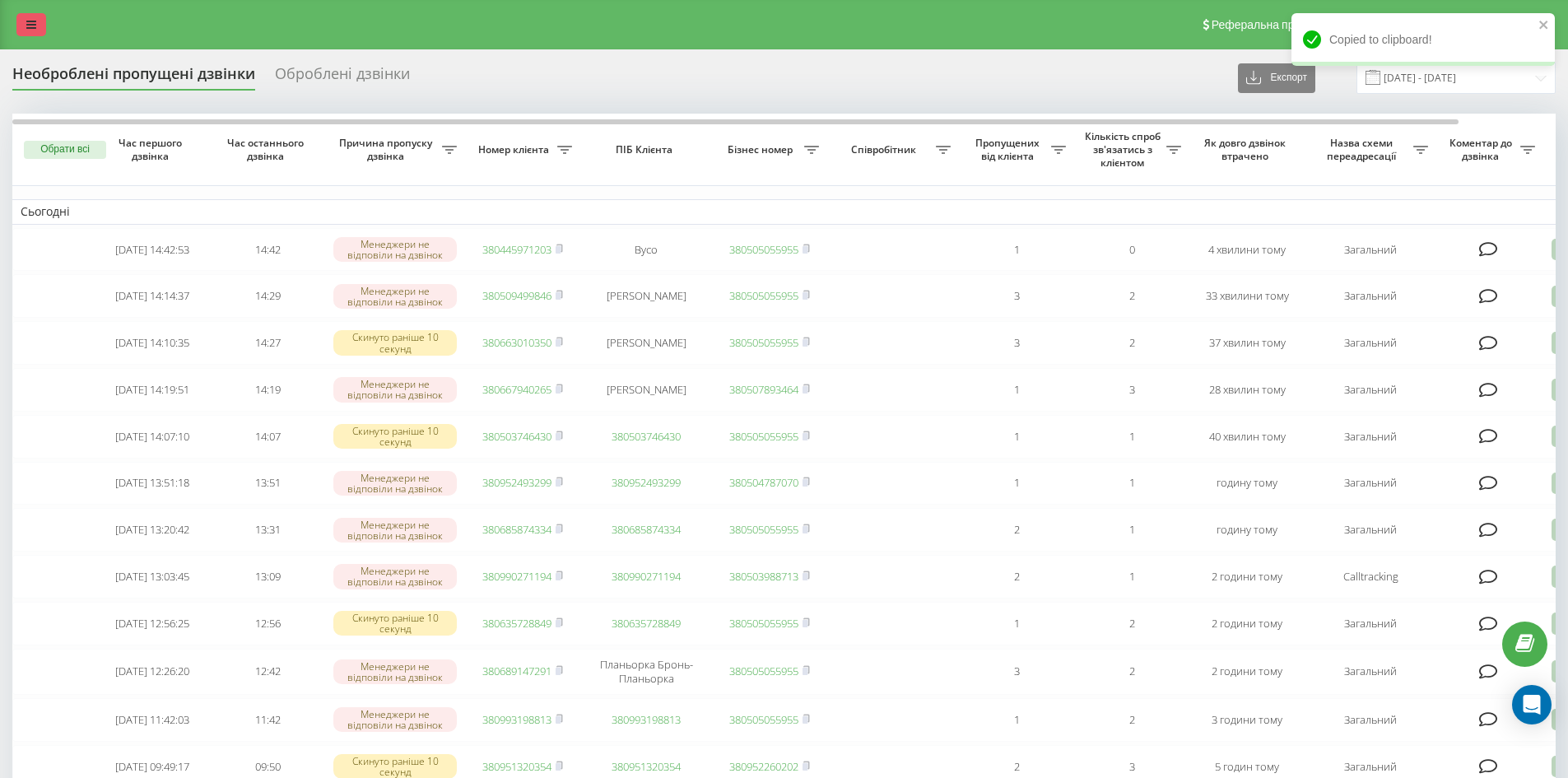
click at [30, 17] on link at bounding box center [31, 25] width 30 height 23
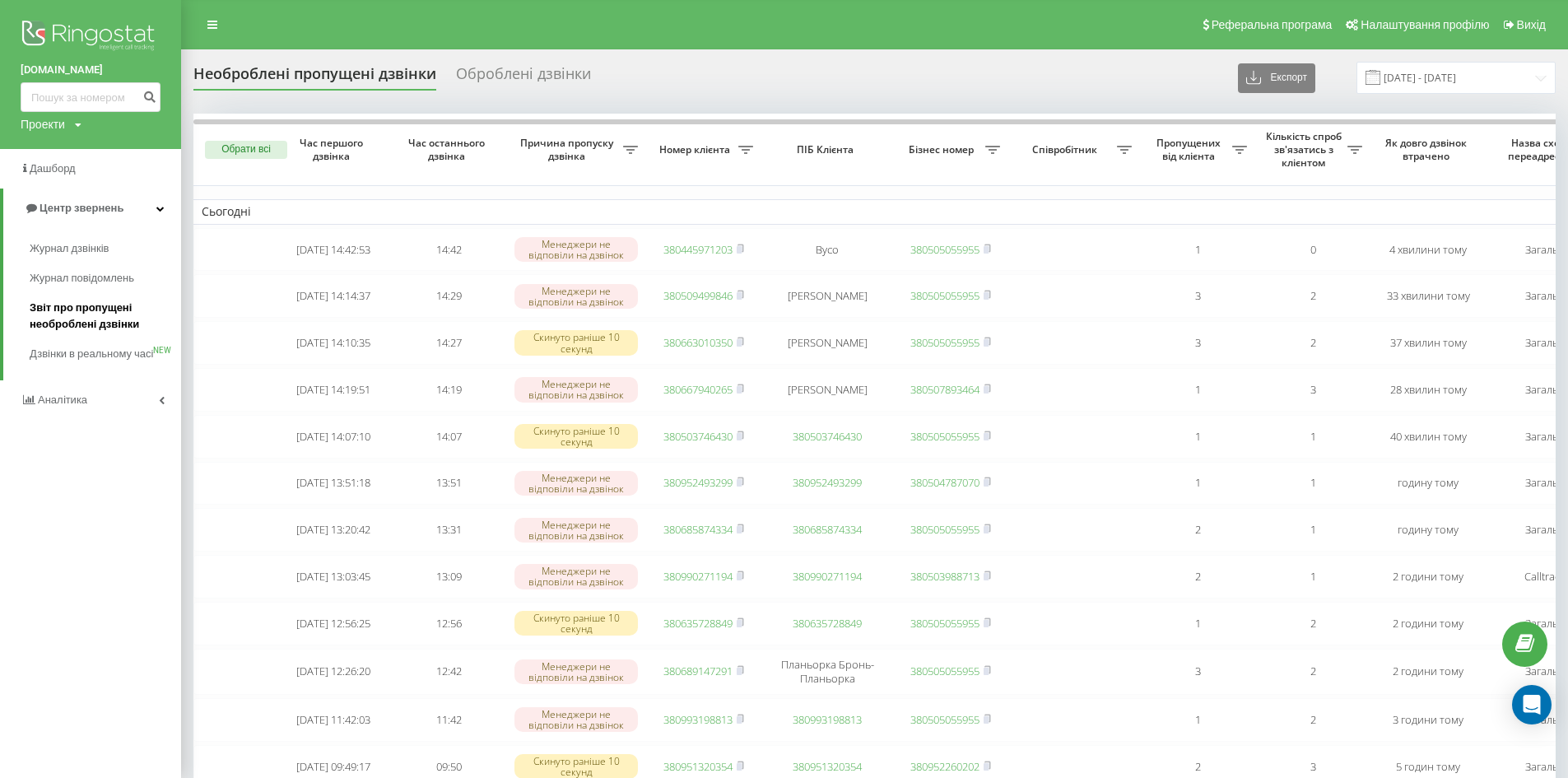
click at [51, 308] on span "Звіт про пропущені необроблені дзвінки" at bounding box center [102, 316] width 144 height 33
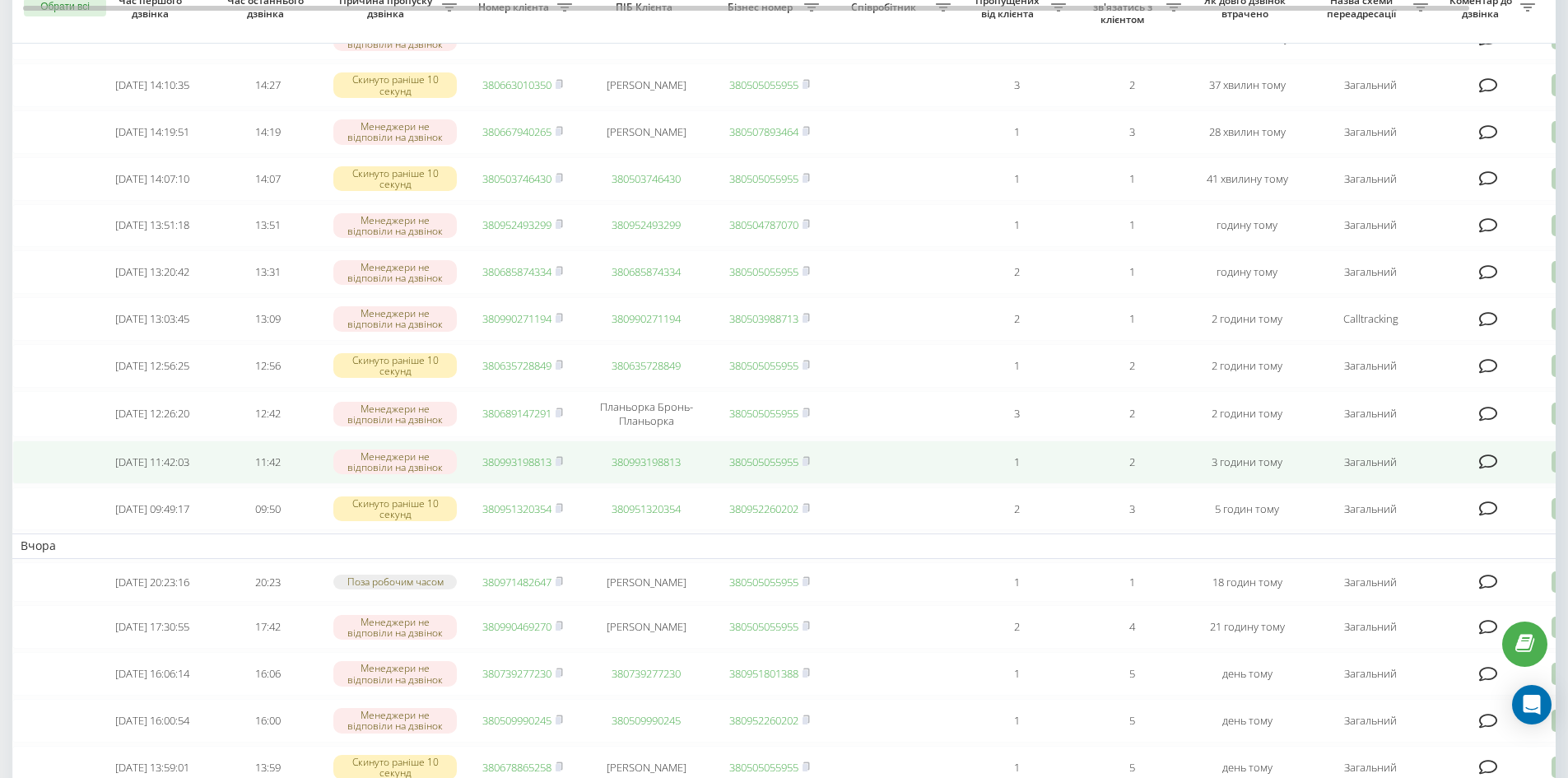
scroll to position [329, 0]
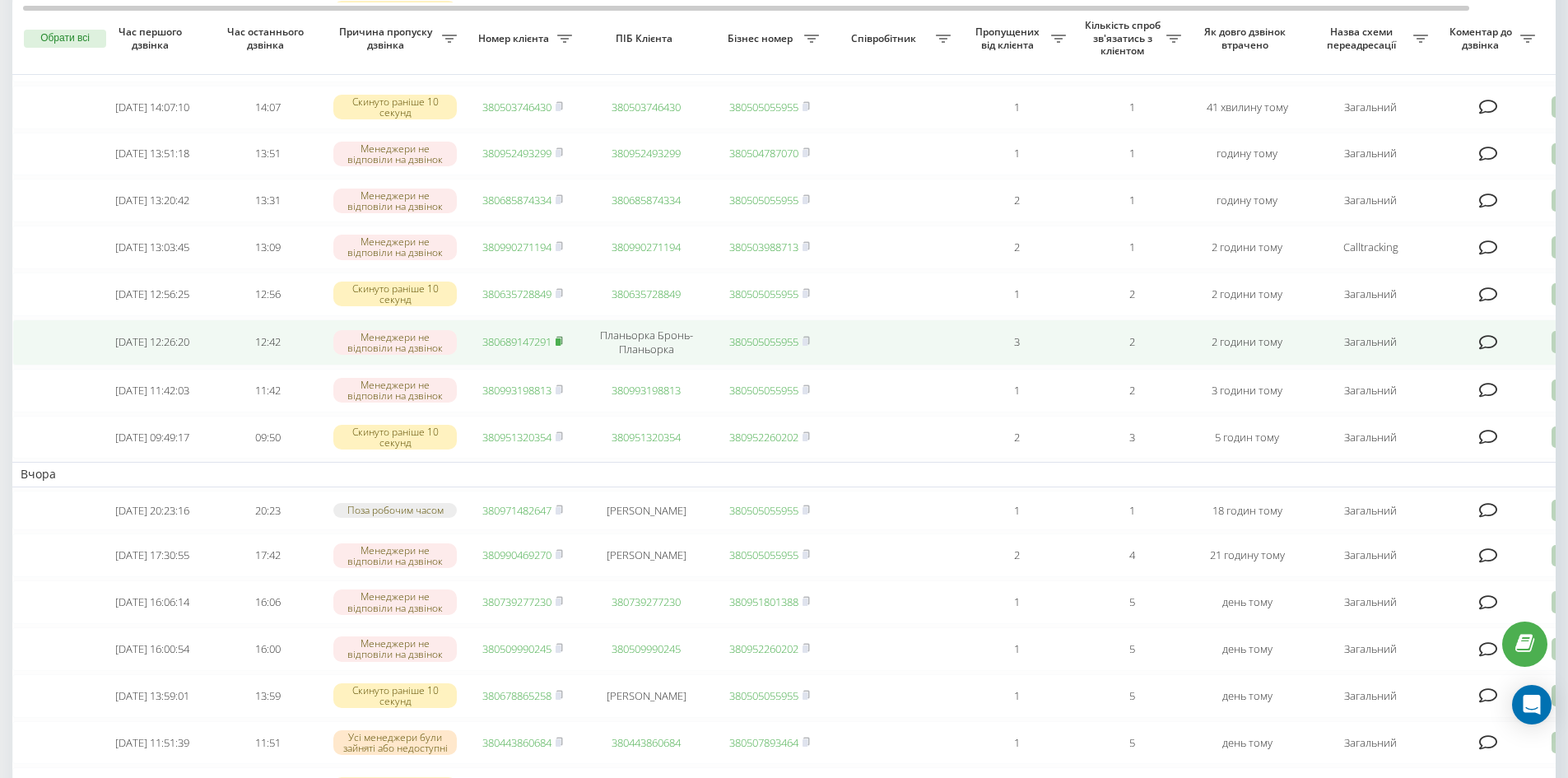
click at [562, 345] on icon at bounding box center [560, 340] width 8 height 10
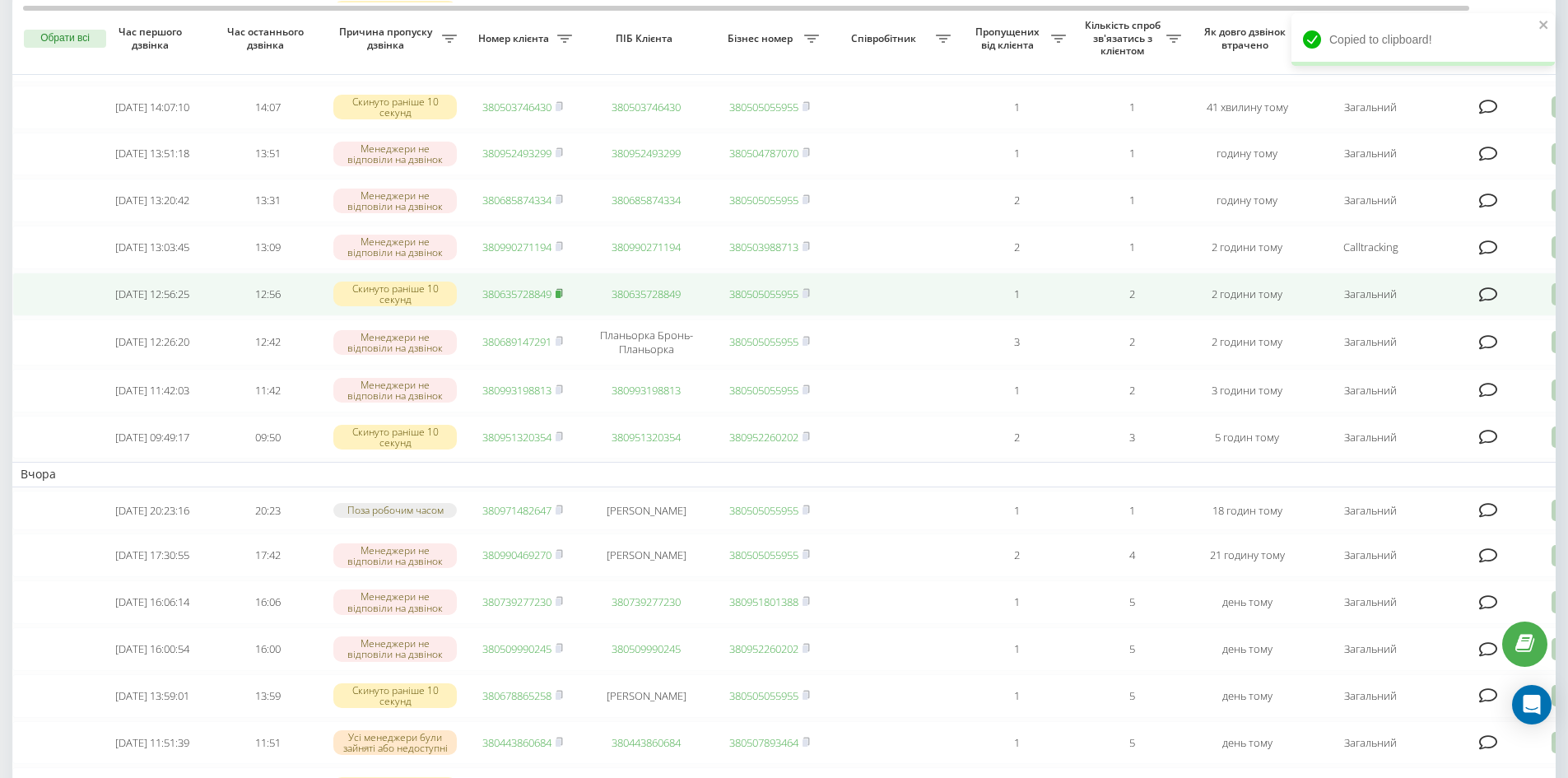
click at [560, 298] on rect at bounding box center [558, 295] width 5 height 8
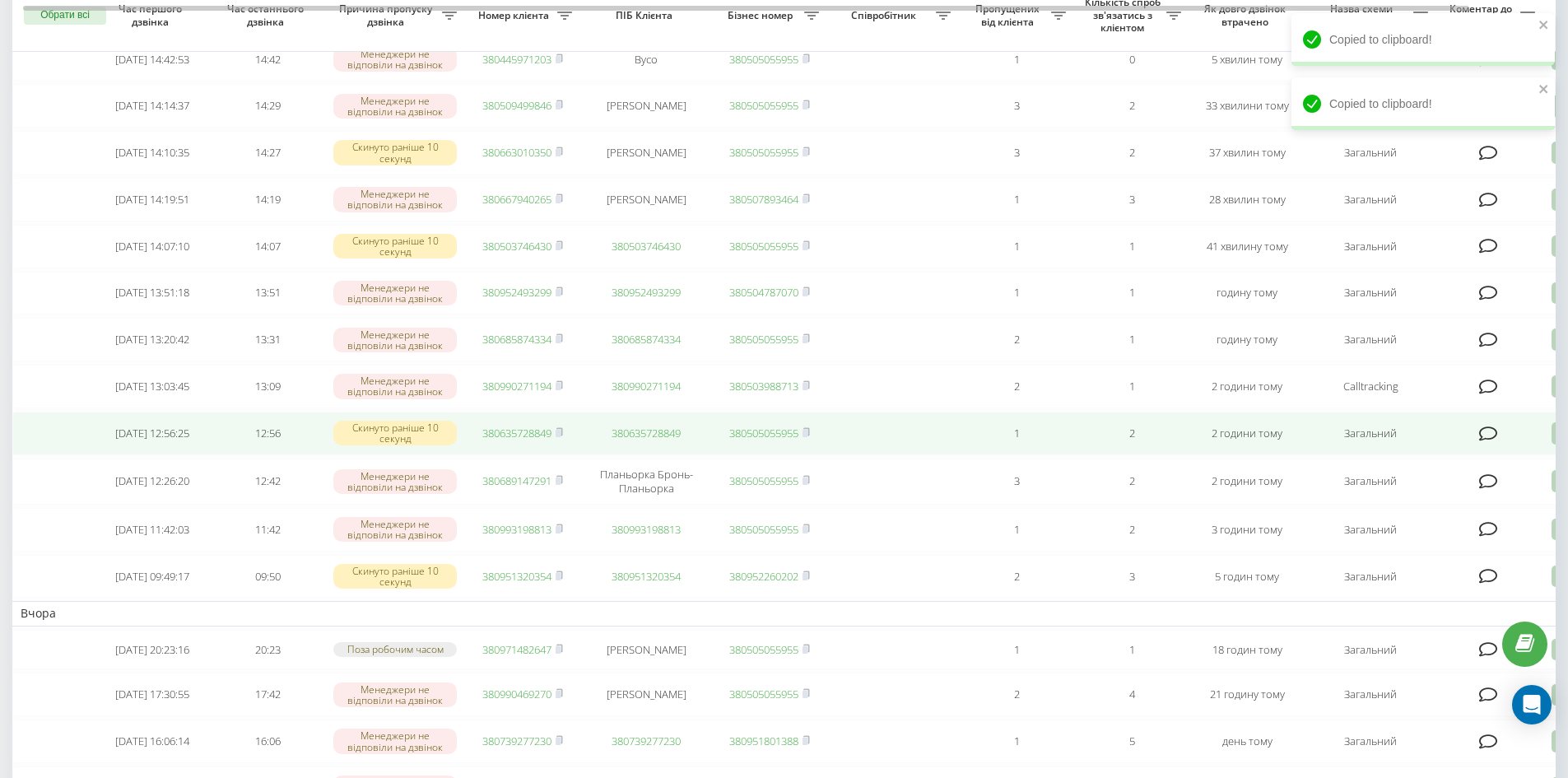
scroll to position [165, 0]
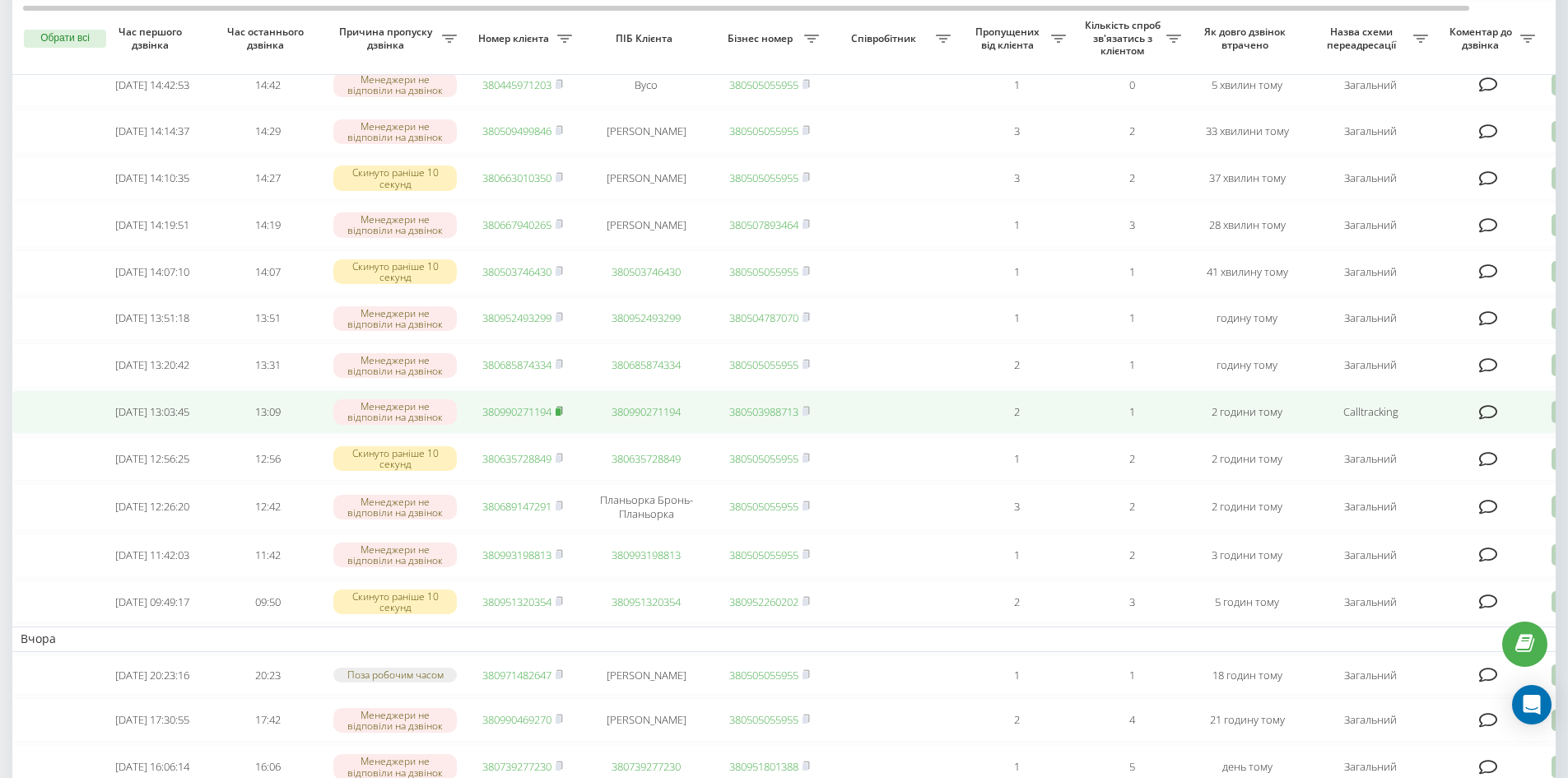
click at [560, 416] on rect at bounding box center [558, 412] width 5 height 8
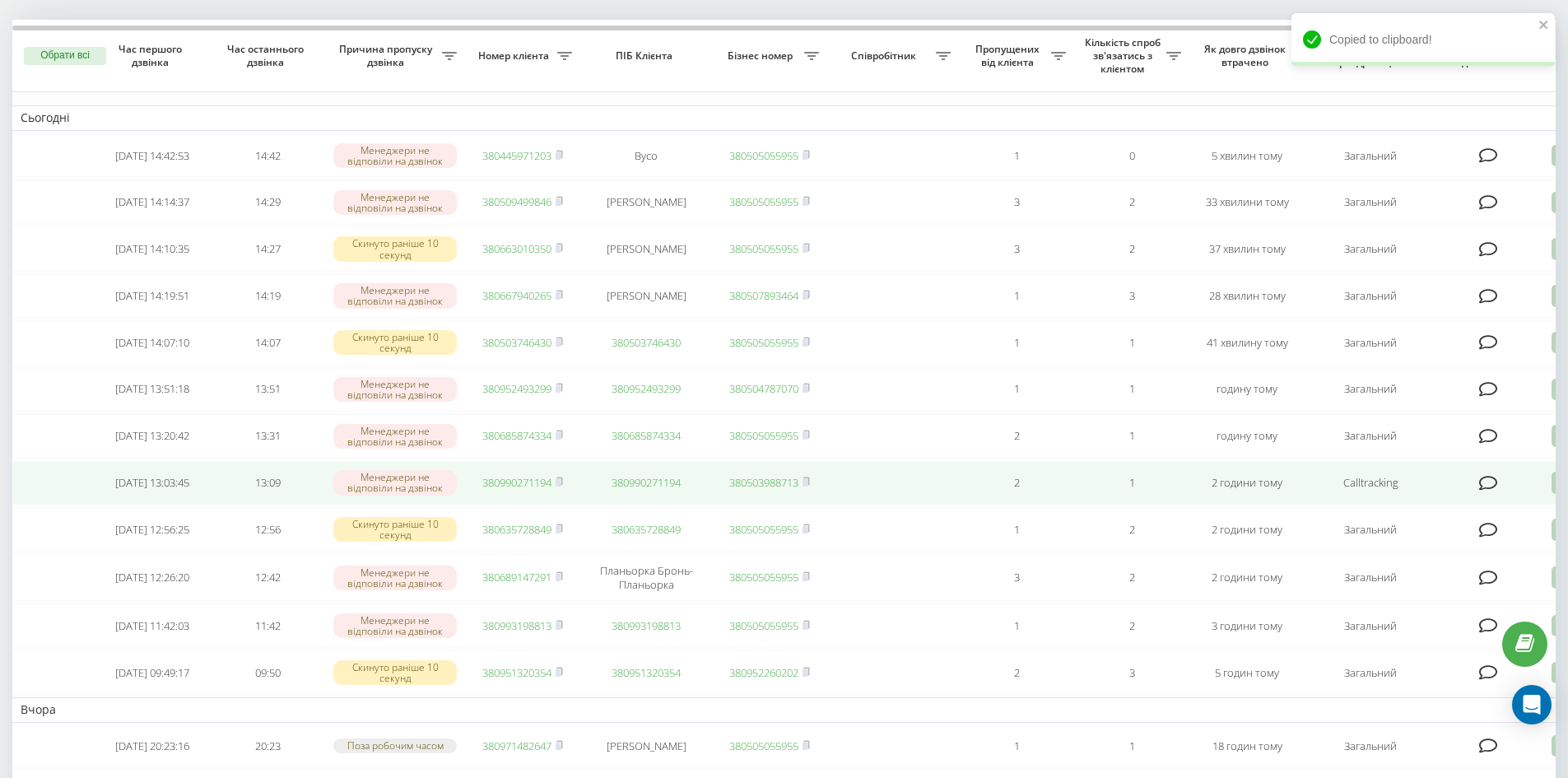
scroll to position [0, 0]
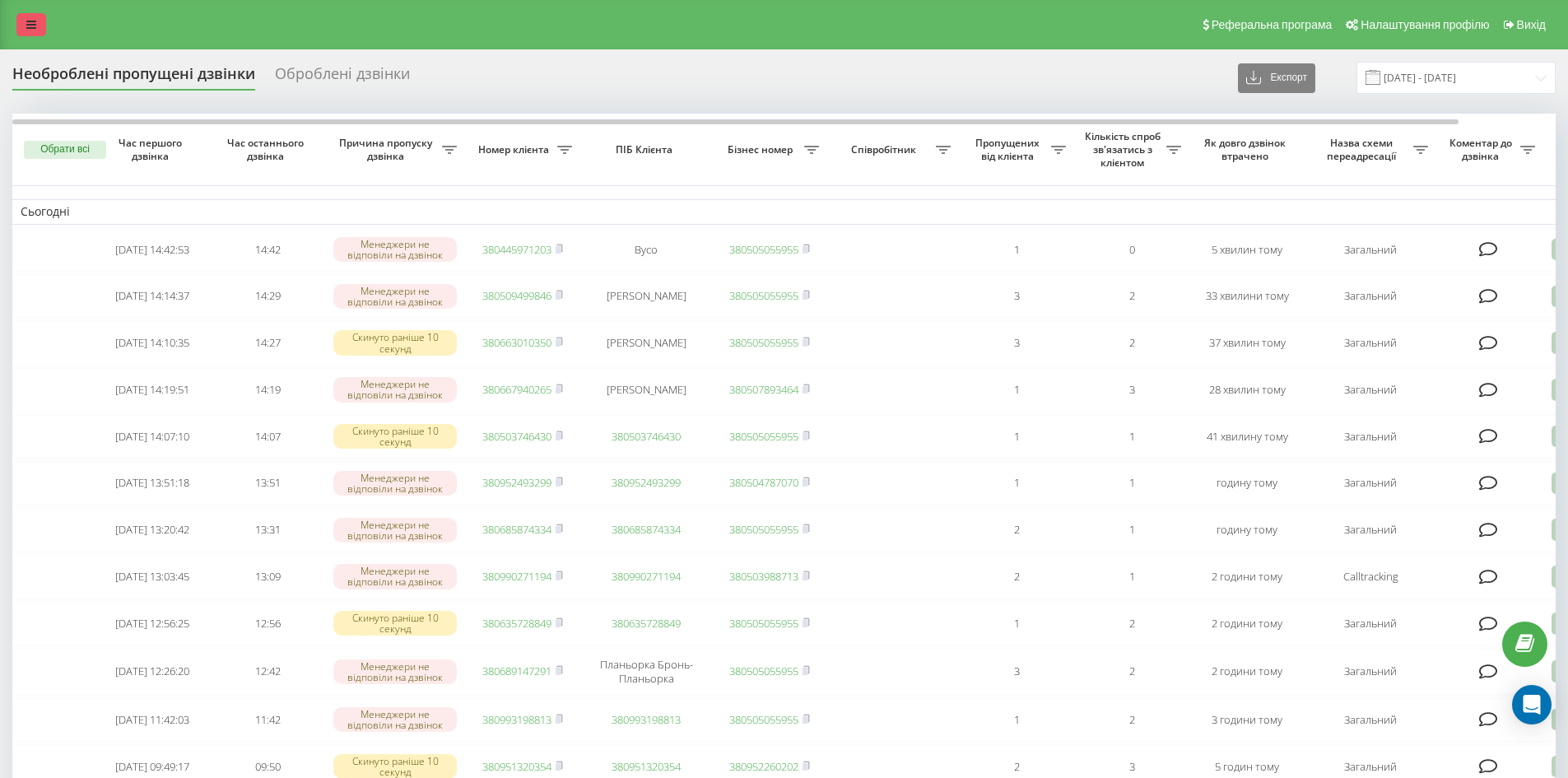
click at [24, 29] on link at bounding box center [31, 25] width 30 height 23
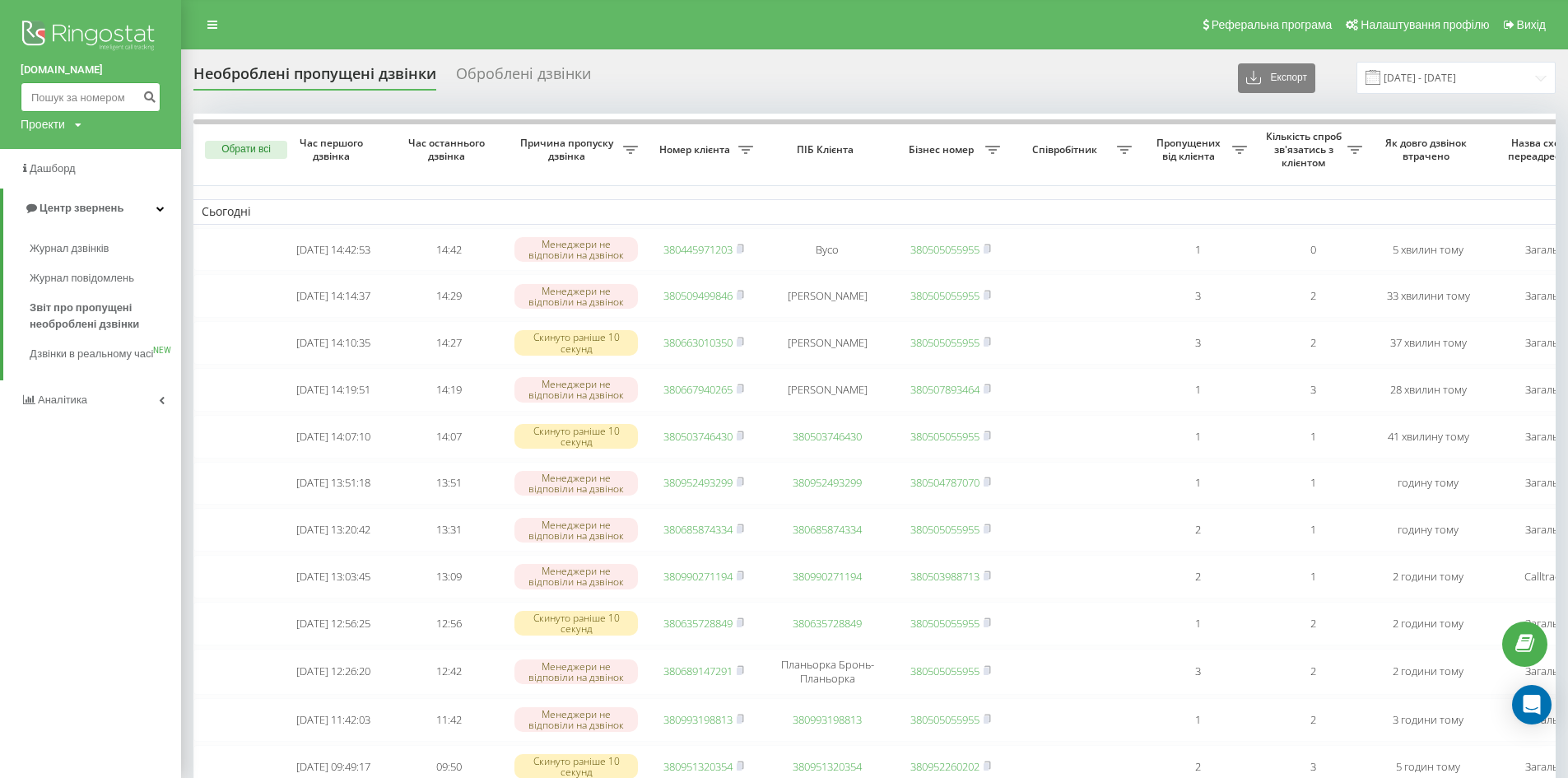
click at [80, 100] on input at bounding box center [90, 97] width 140 height 30
paste input "0956876228"
type input "0956876228"
click at [151, 99] on icon "submit" at bounding box center [149, 94] width 14 height 10
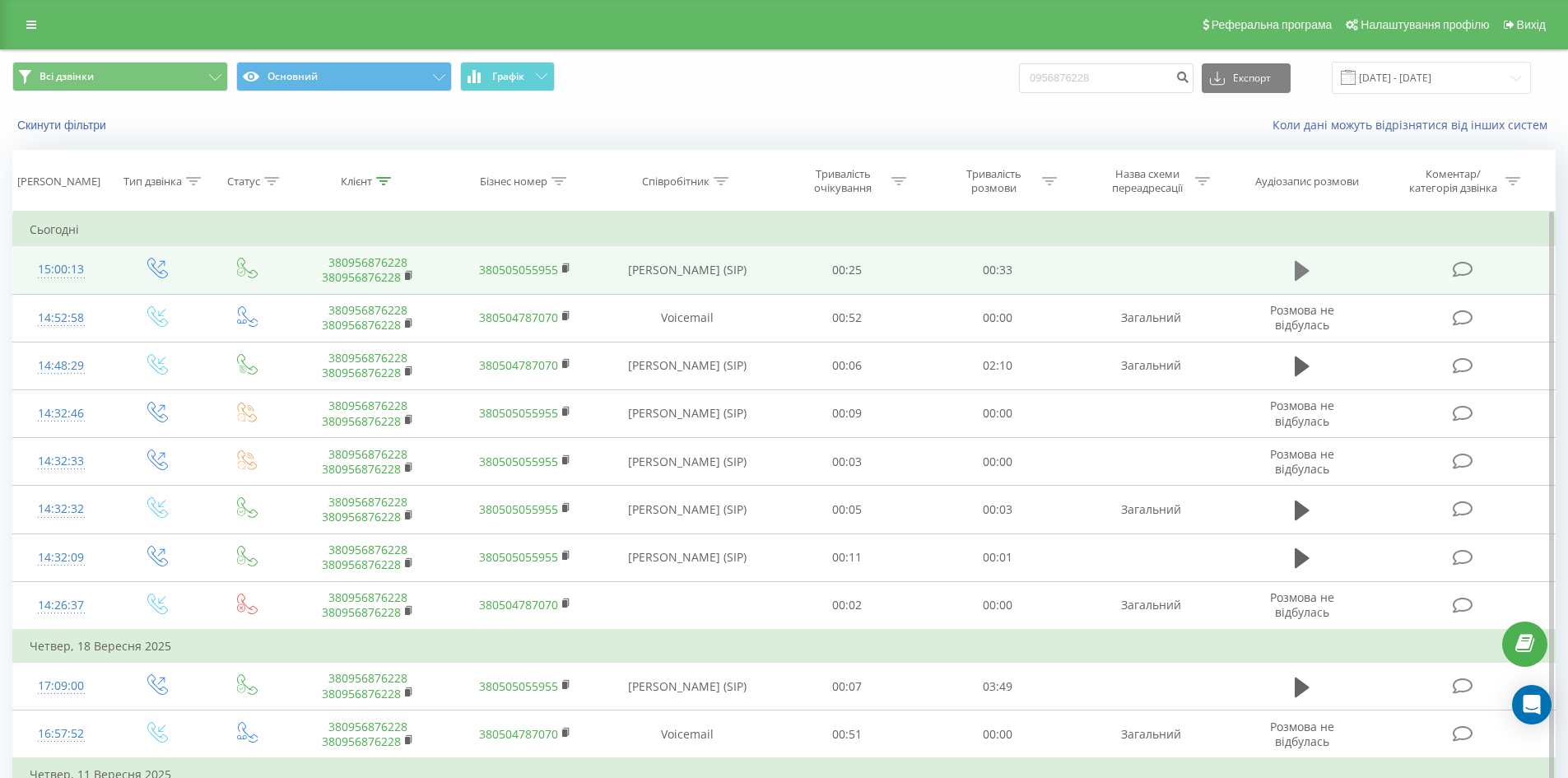
click at [1302, 267] on icon at bounding box center [1301, 271] width 15 height 19
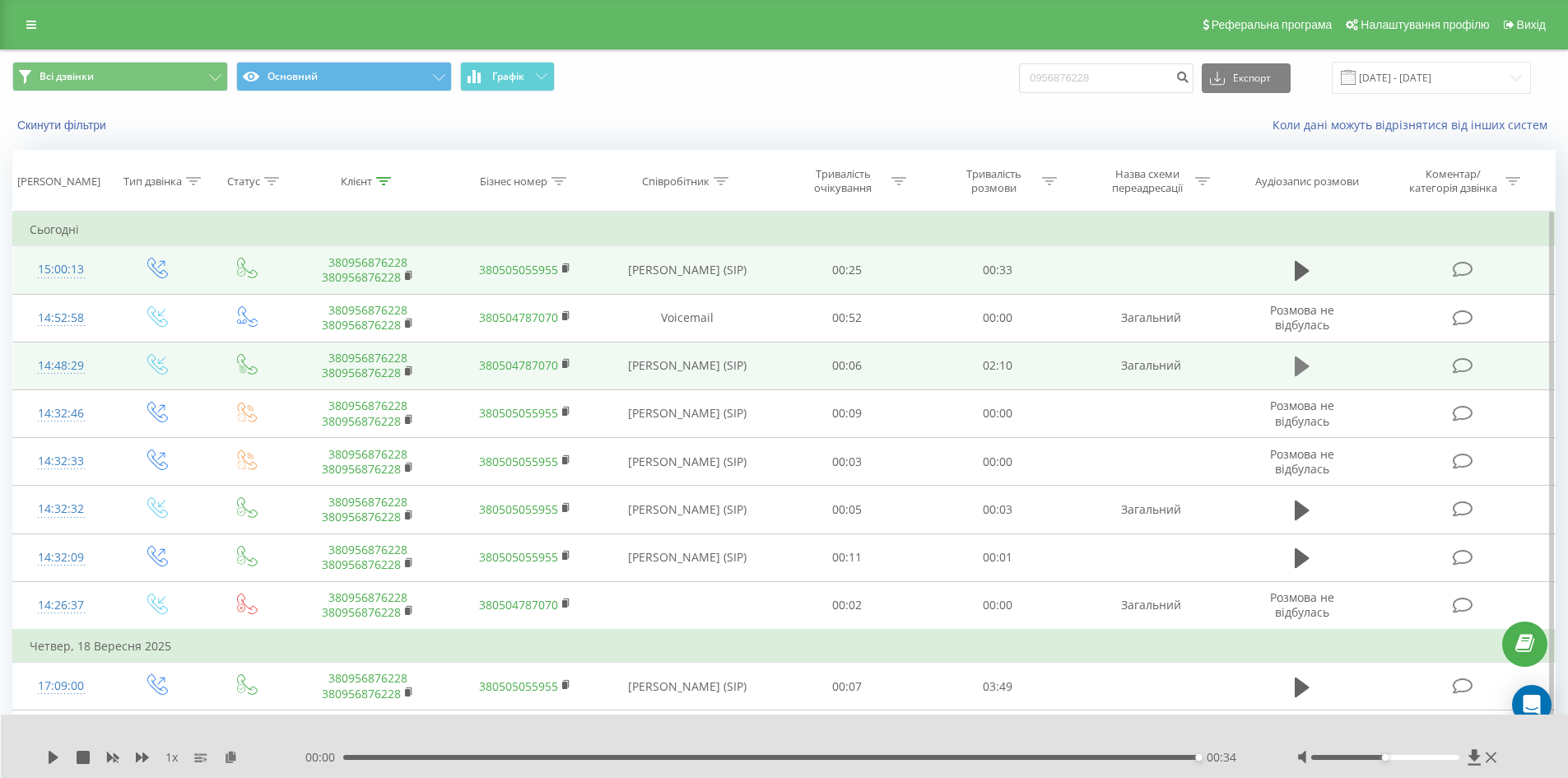
click at [1298, 370] on icon at bounding box center [1301, 366] width 15 height 19
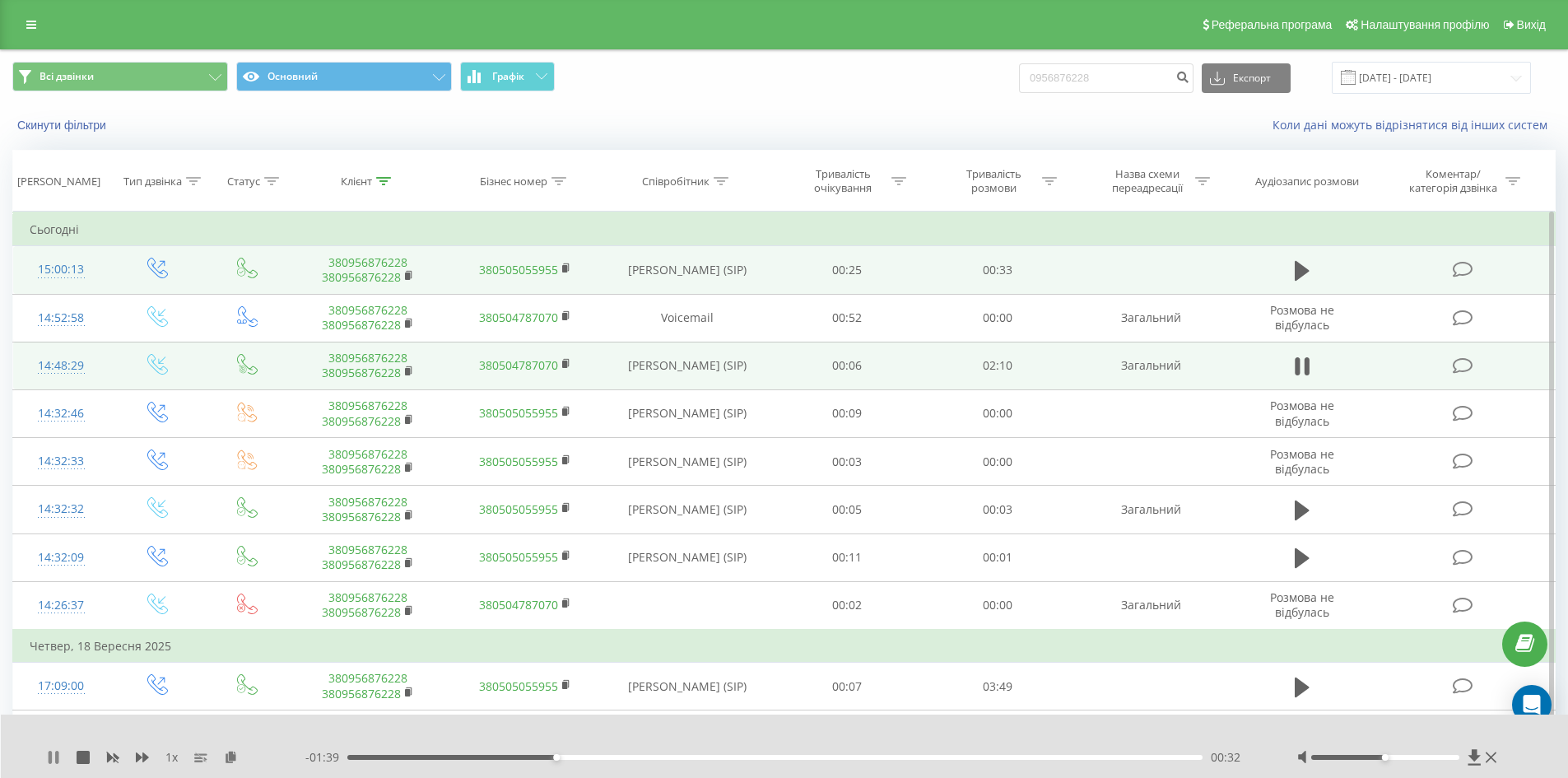
click at [50, 757] on icon at bounding box center [49, 758] width 3 height 14
click at [407, 271] on icon at bounding box center [409, 276] width 9 height 12
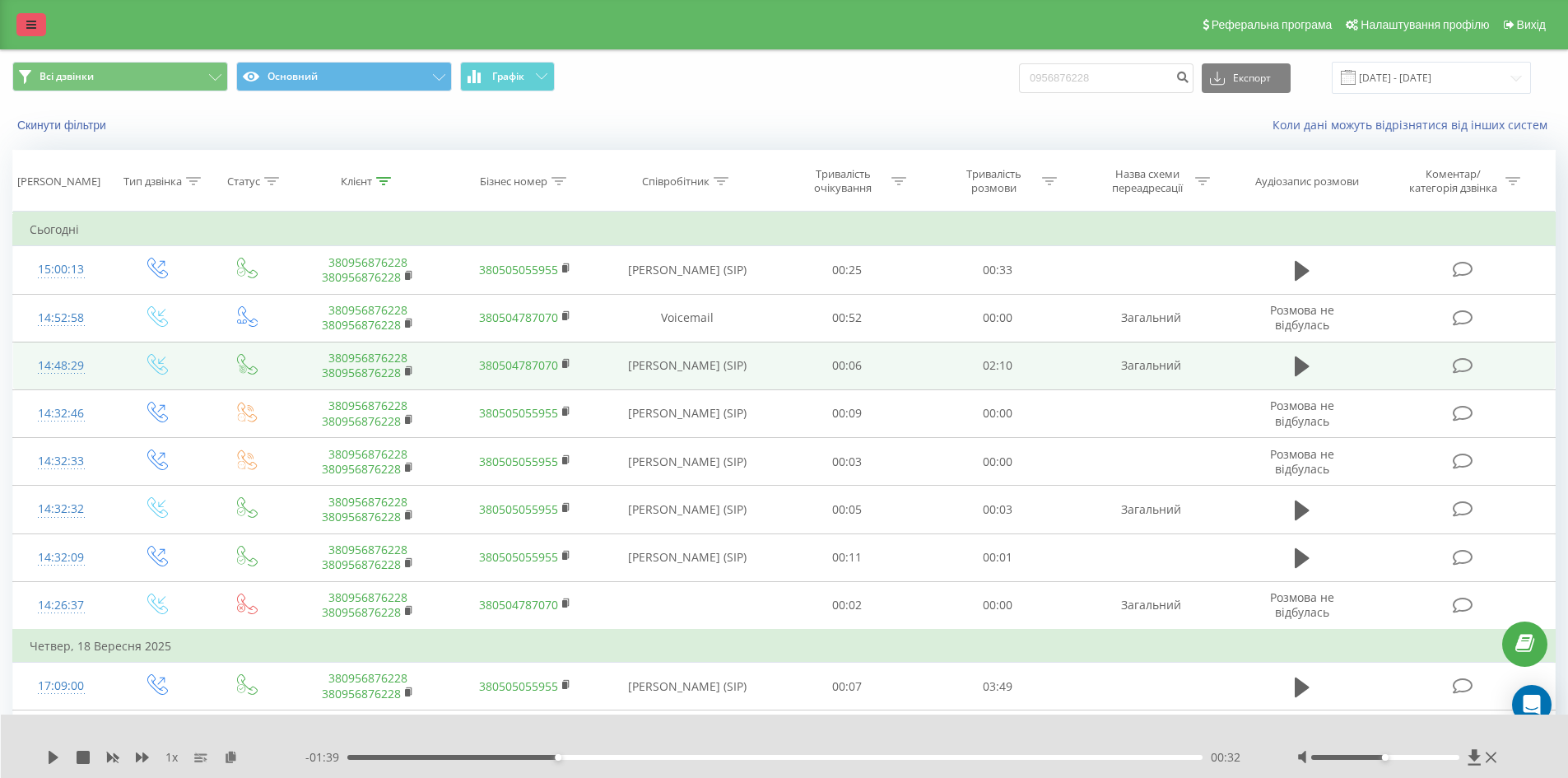
click at [42, 27] on link at bounding box center [31, 25] width 30 height 23
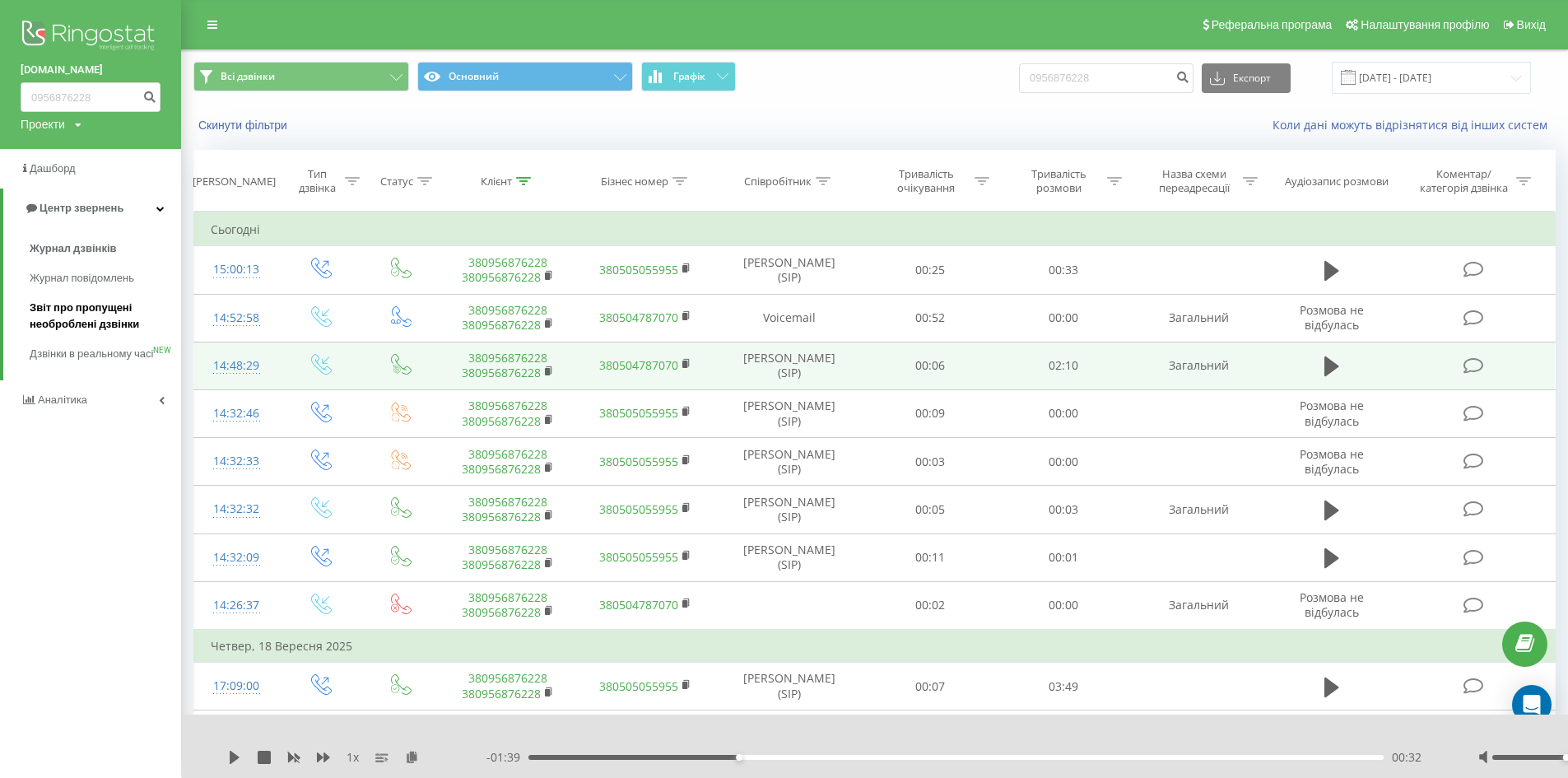
click at [74, 309] on span "Звіт про пропущені необроблені дзвінки" at bounding box center [102, 316] width 144 height 33
click at [78, 251] on span "Журнал дзвінків" at bounding box center [74, 248] width 87 height 16
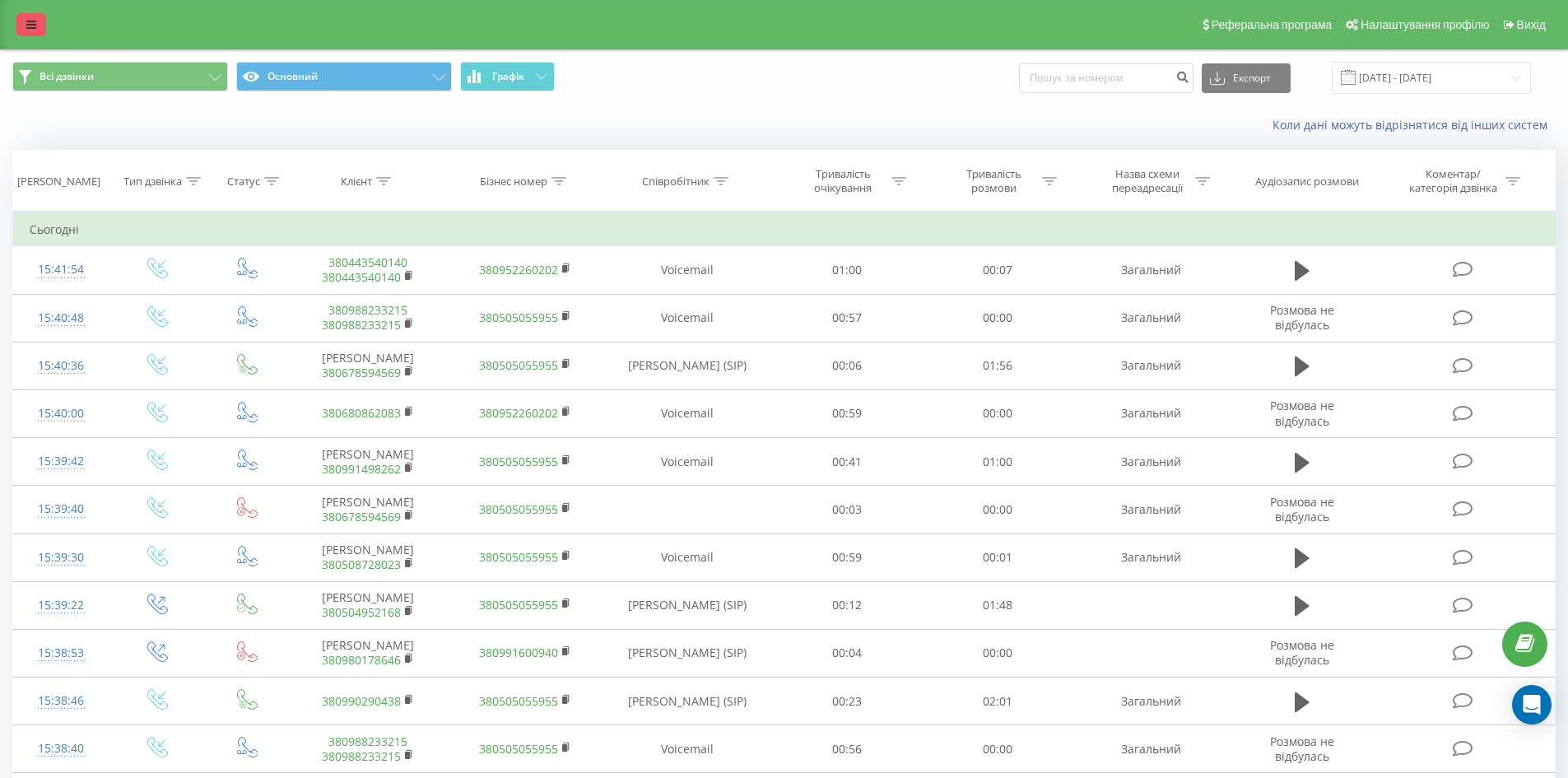
click at [25, 21] on link at bounding box center [31, 25] width 30 height 23
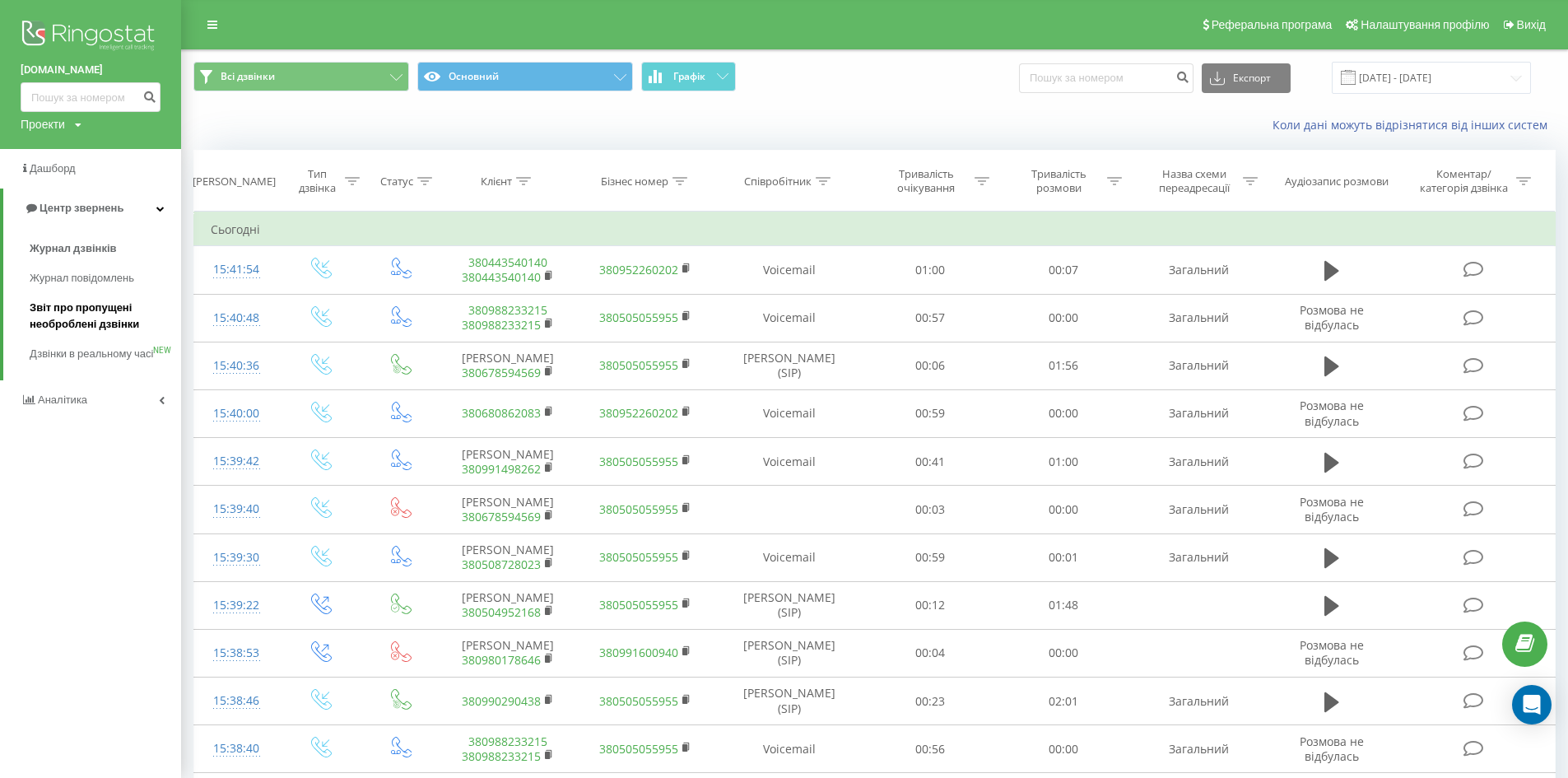
click at [62, 319] on span "Звіт про пропущені необроблені дзвінки" at bounding box center [102, 316] width 144 height 33
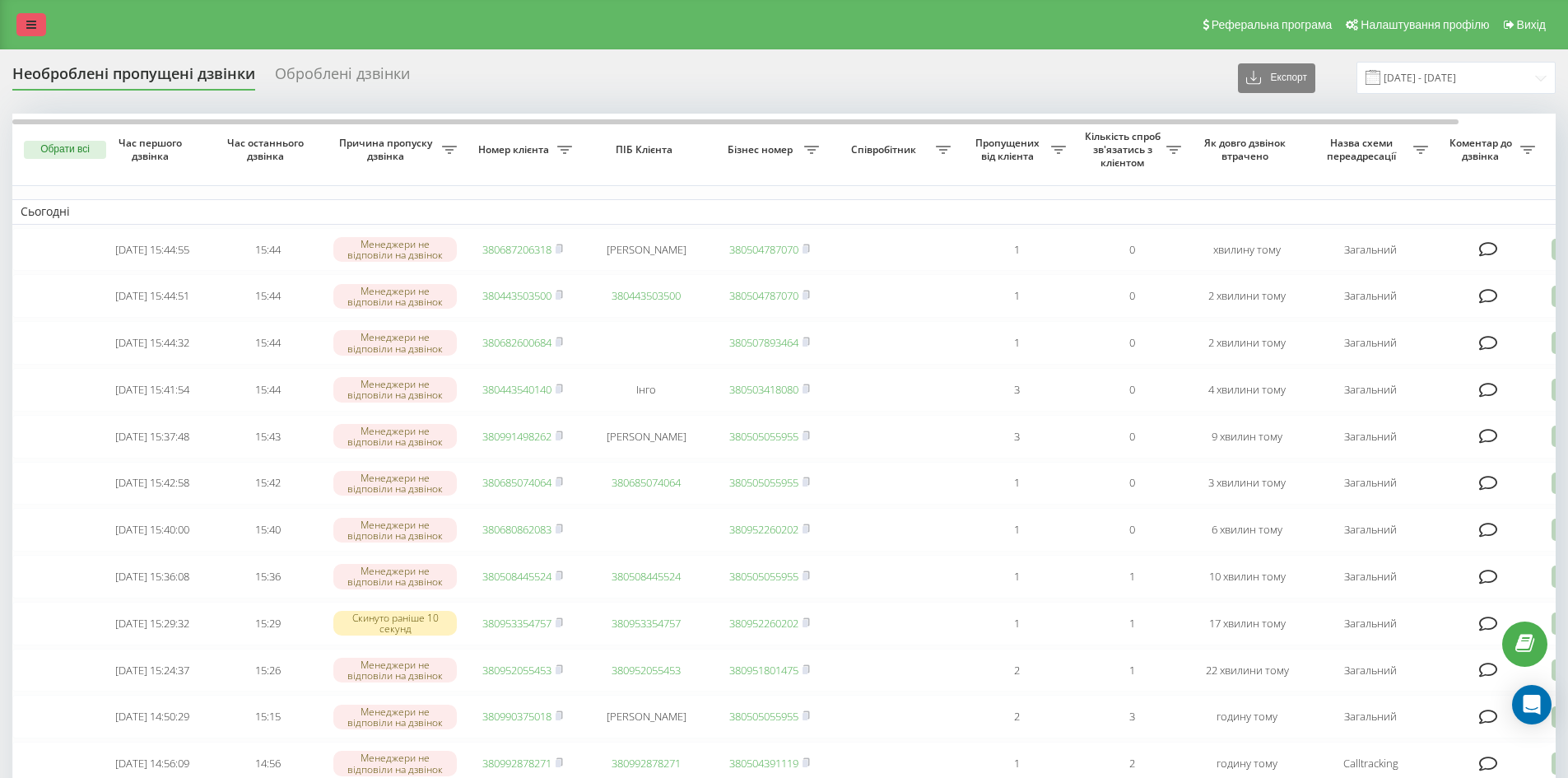
click at [35, 25] on icon at bounding box center [31, 25] width 10 height 12
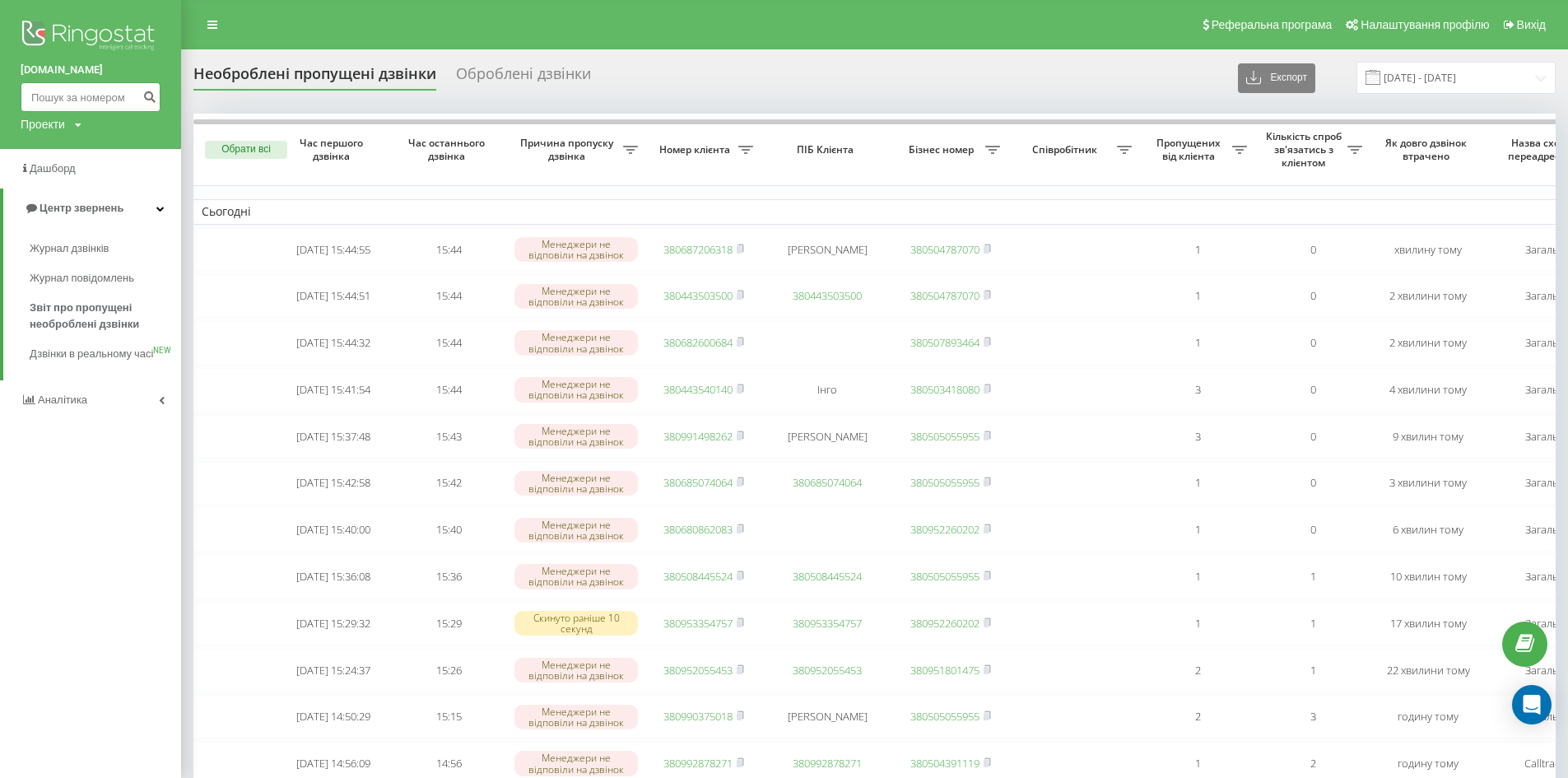
click at [53, 89] on input at bounding box center [90, 97] width 140 height 30
paste input "380956887344"
drag, startPoint x: 43, startPoint y: 97, endPoint x: 0, endPoint y: 105, distance: 43.7
click at [0, 105] on div "bazismed.com 380956887344 Проекти bazismed.com" at bounding box center [90, 75] width 181 height 149
type input "0956887344"
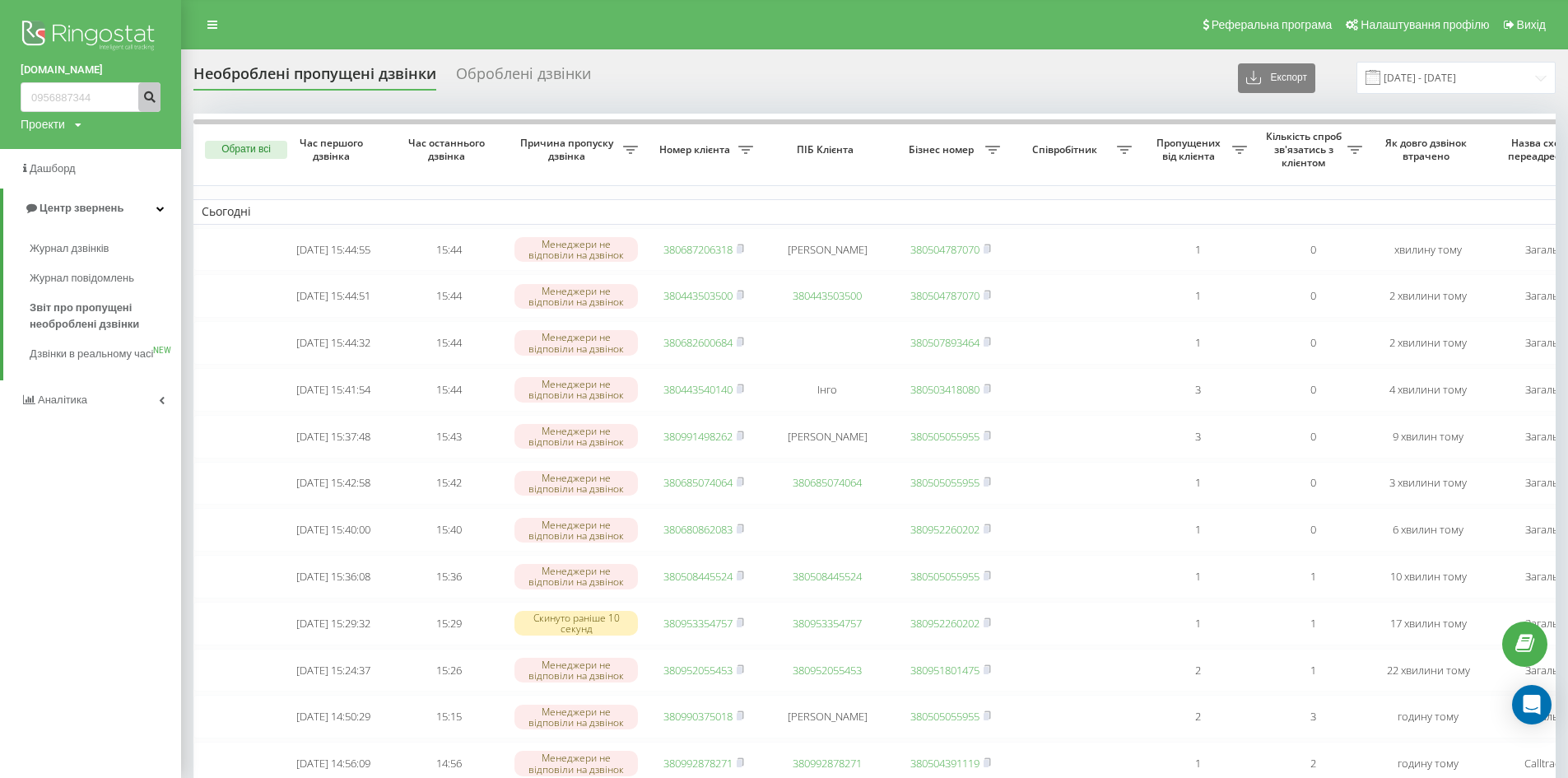
click at [155, 99] on icon "submit" at bounding box center [149, 94] width 14 height 10
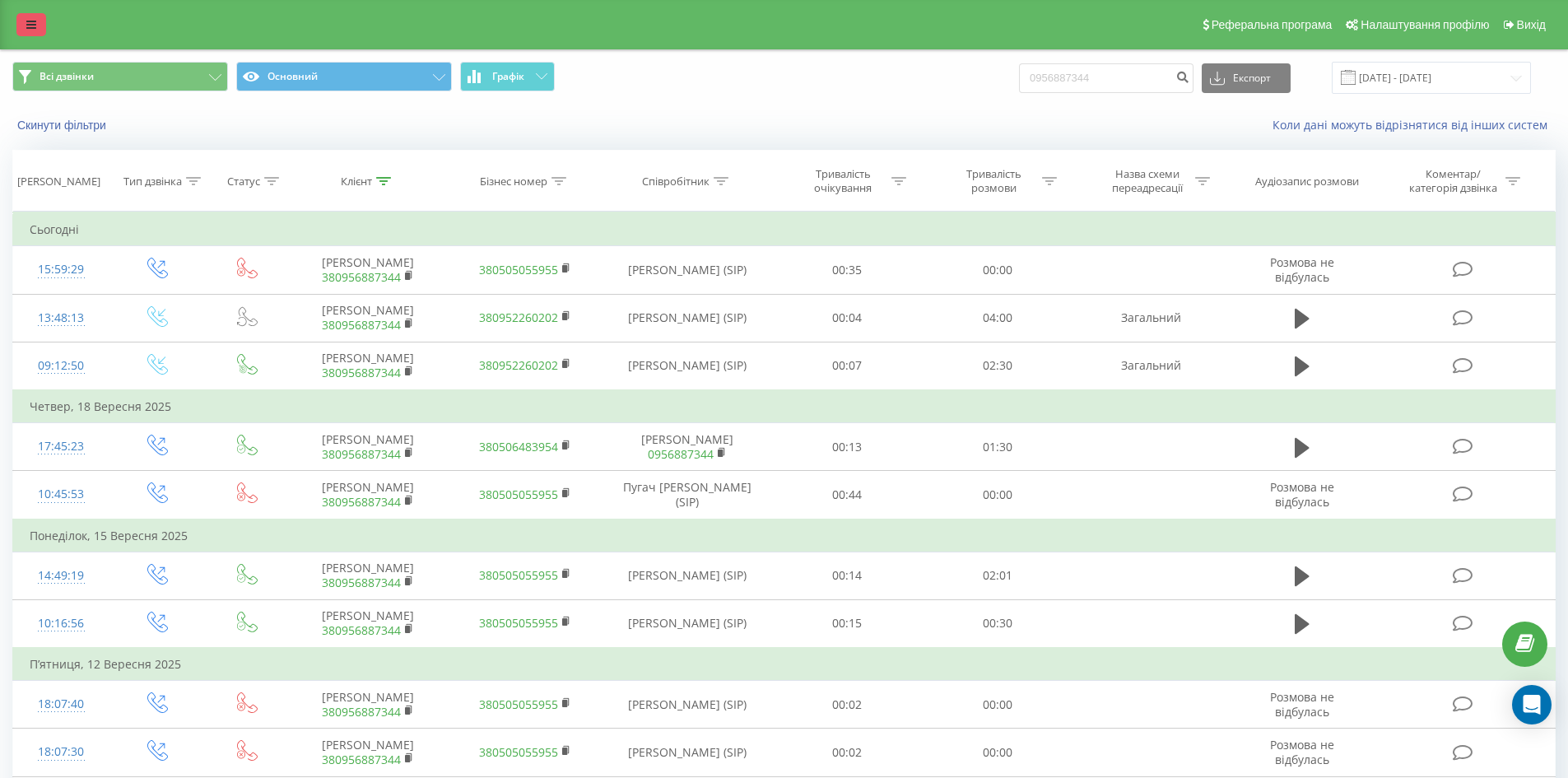
click at [35, 32] on link at bounding box center [31, 25] width 30 height 23
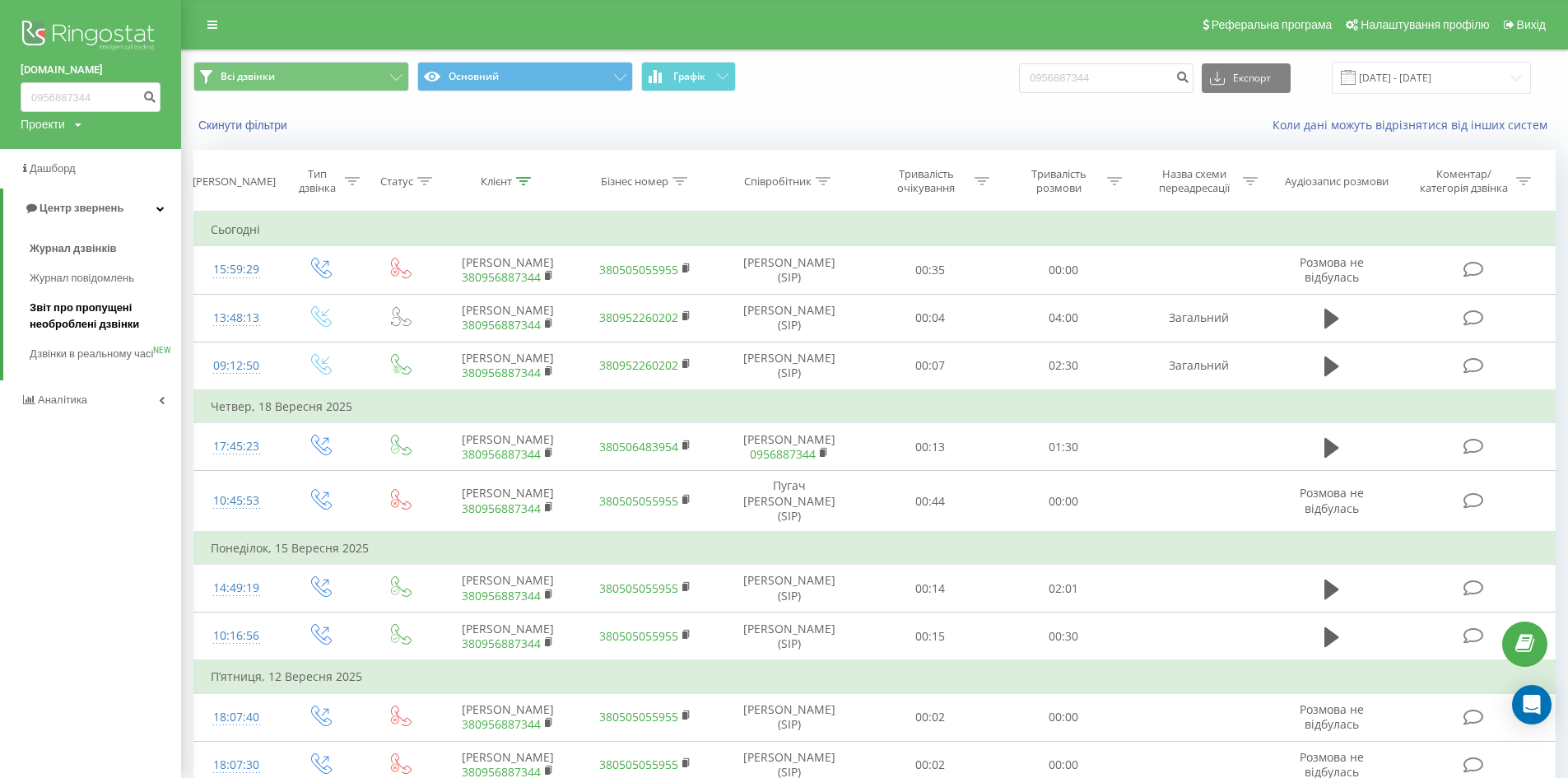
click at [68, 327] on span "Звіт про пропущені необроблені дзвінки" at bounding box center [102, 316] width 144 height 33
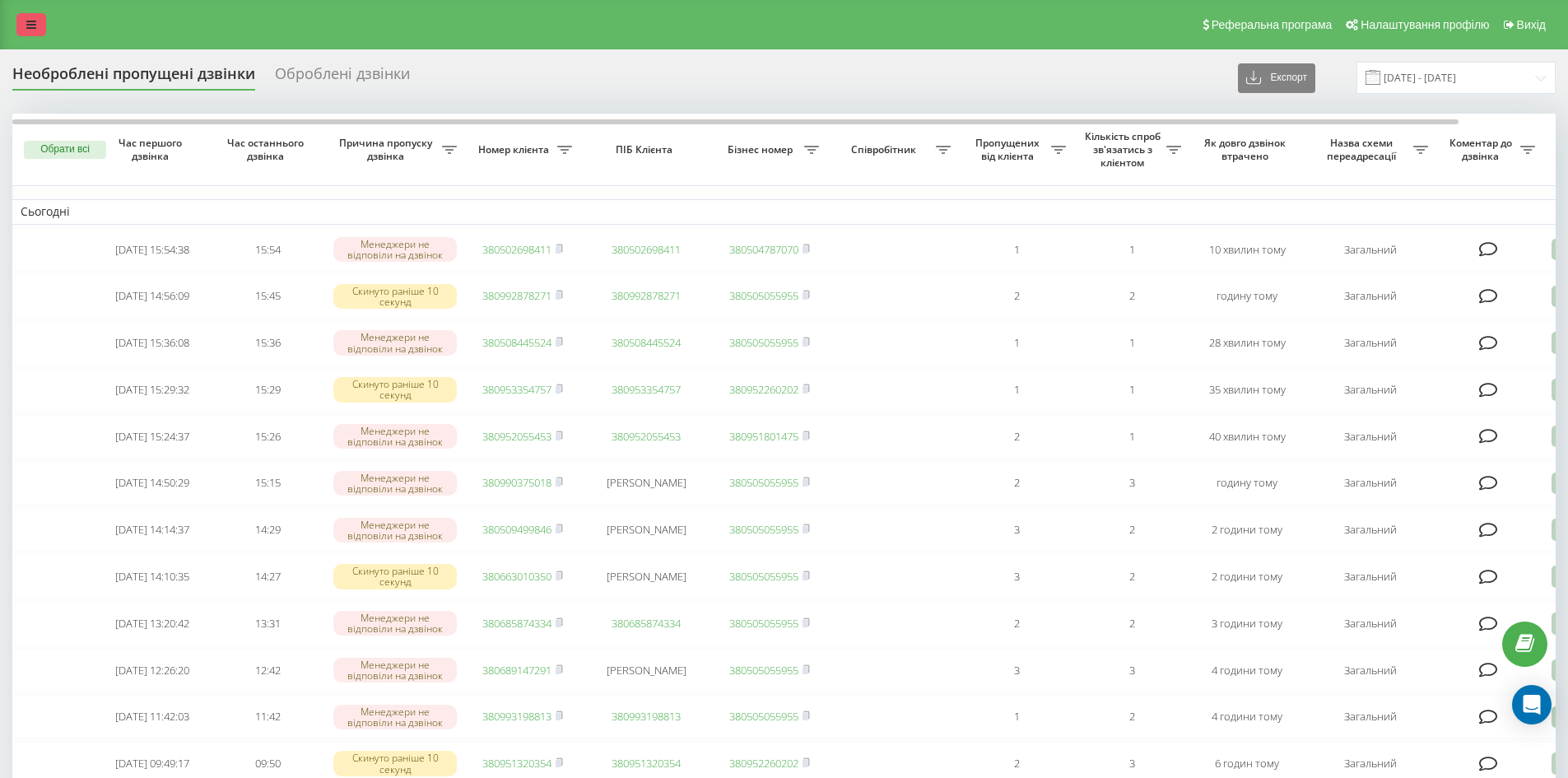
click at [28, 32] on link at bounding box center [31, 25] width 30 height 23
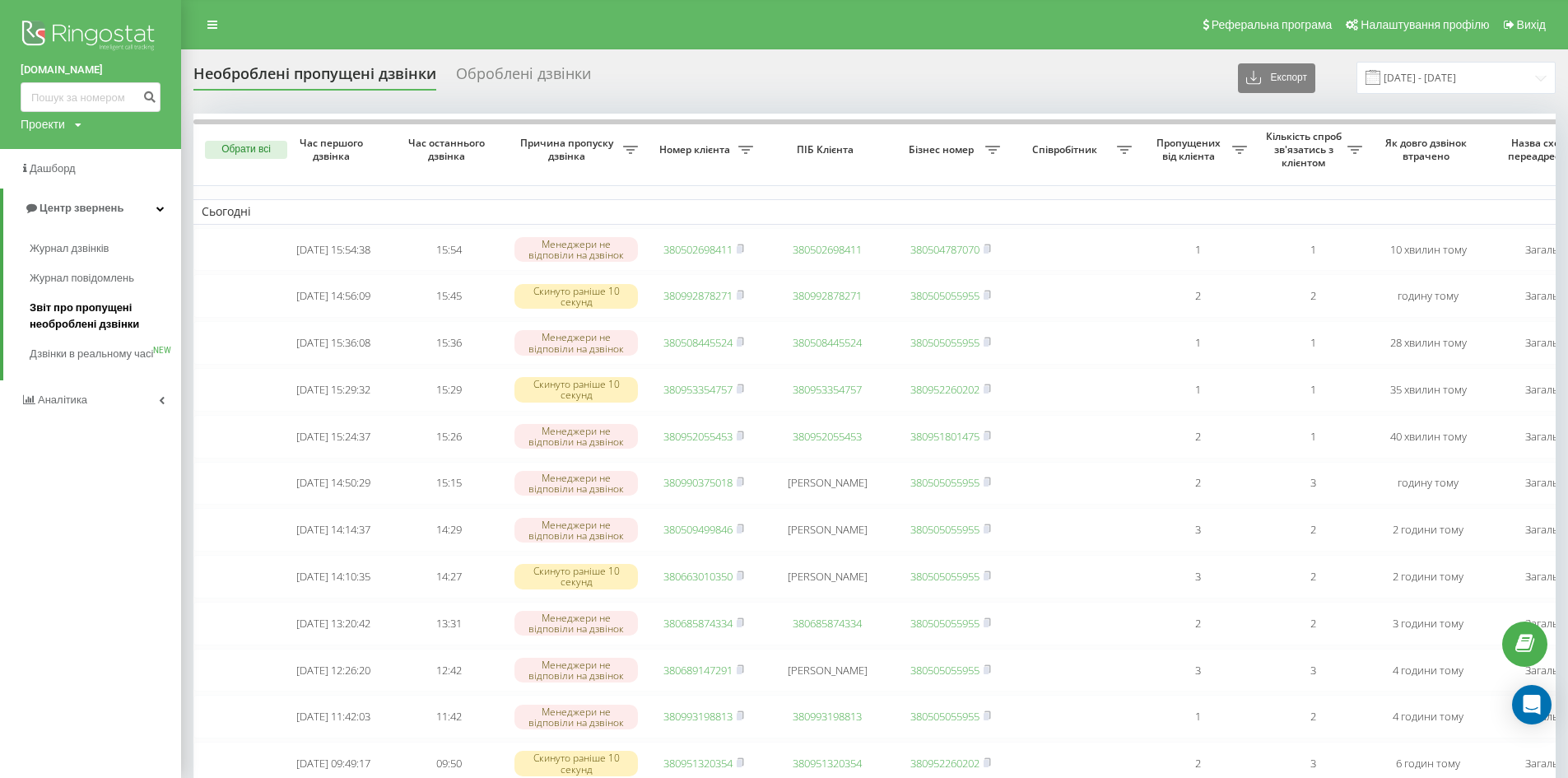
click at [78, 317] on span "Звіт про пропущені необроблені дзвінки" at bounding box center [102, 316] width 144 height 33
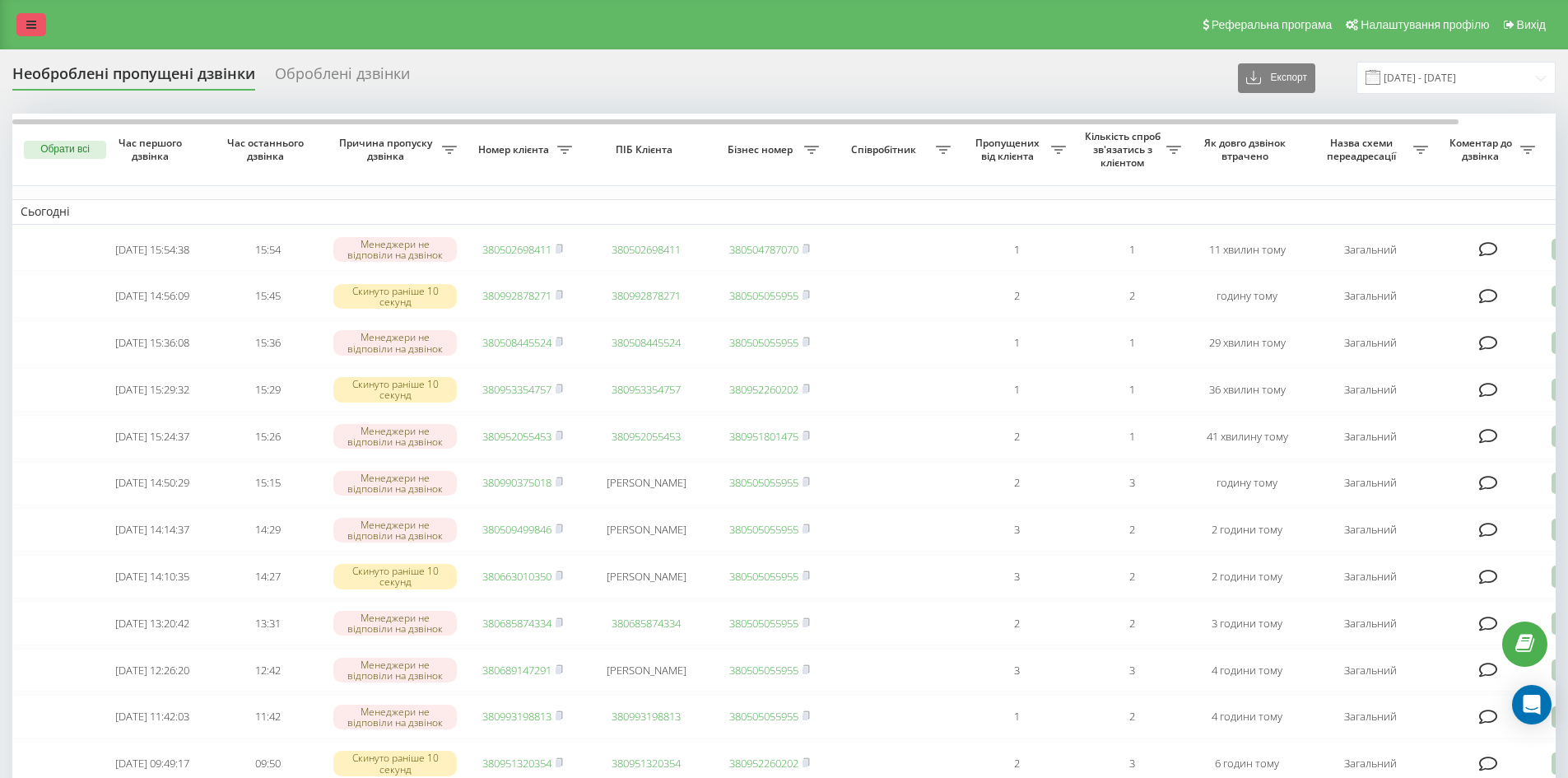
click at [41, 22] on link at bounding box center [31, 25] width 30 height 23
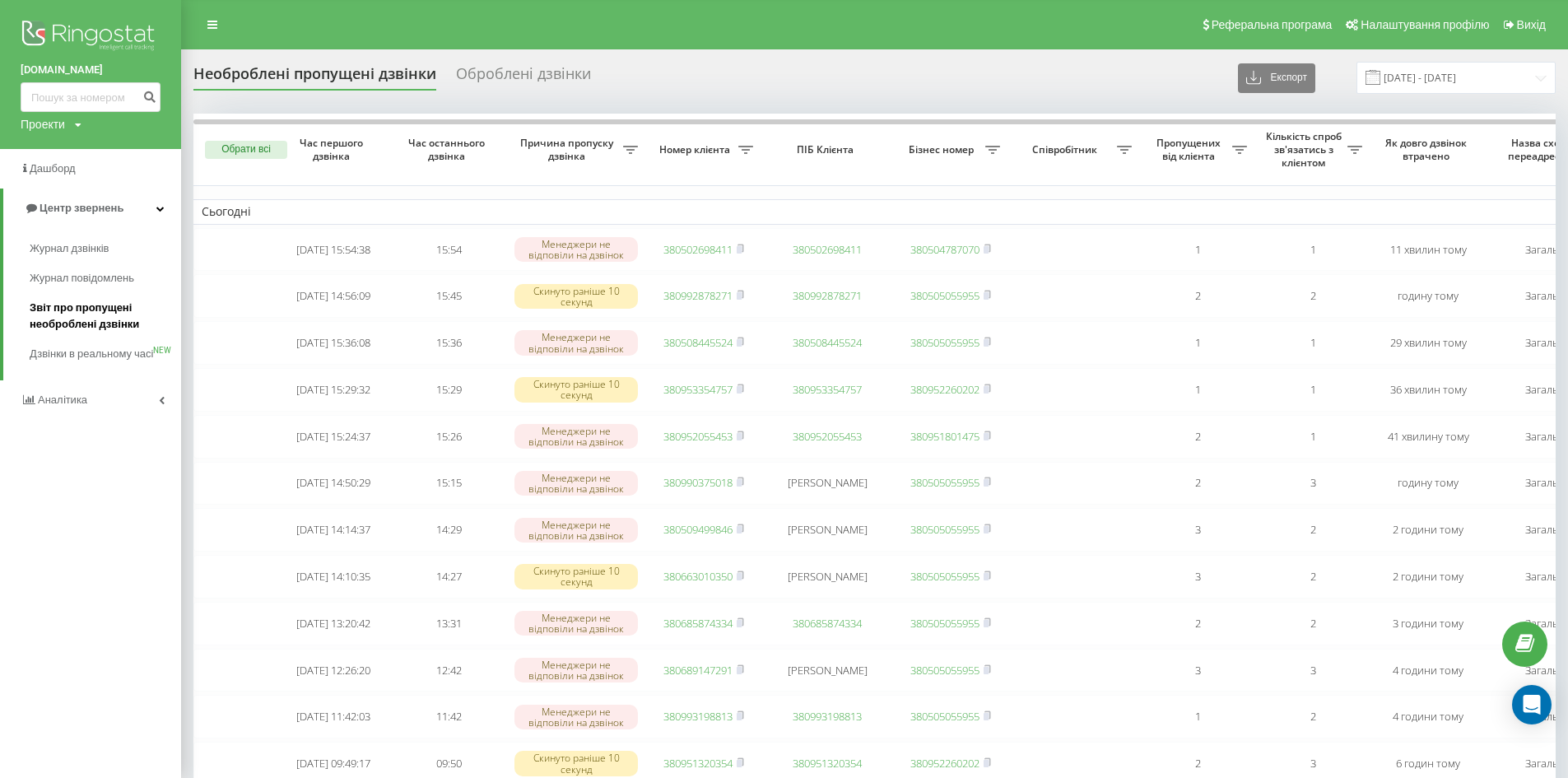
click at [57, 324] on span "Звіт про пропущені необроблені дзвінки" at bounding box center [102, 316] width 144 height 33
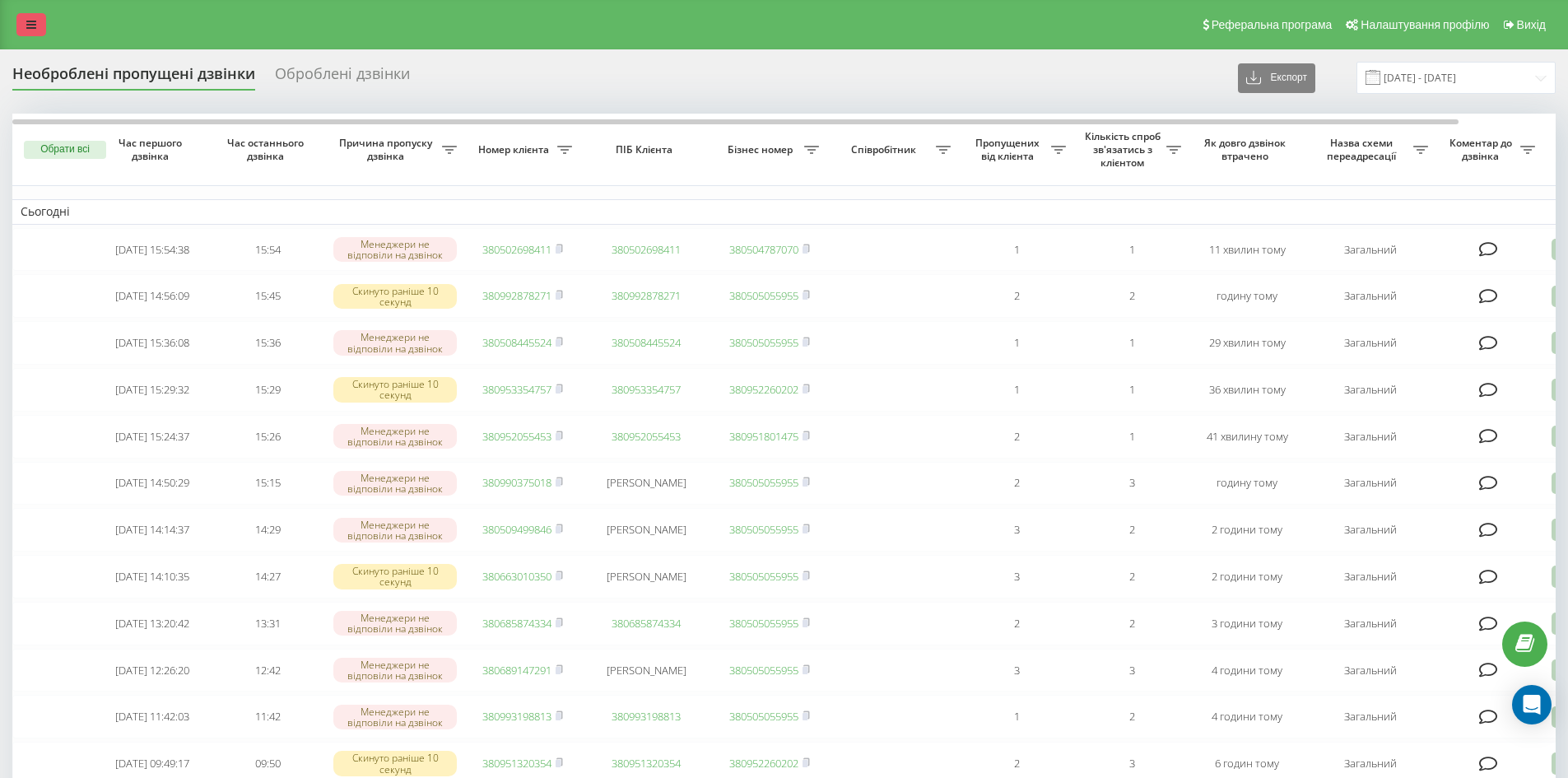
click at [38, 28] on link at bounding box center [31, 25] width 30 height 23
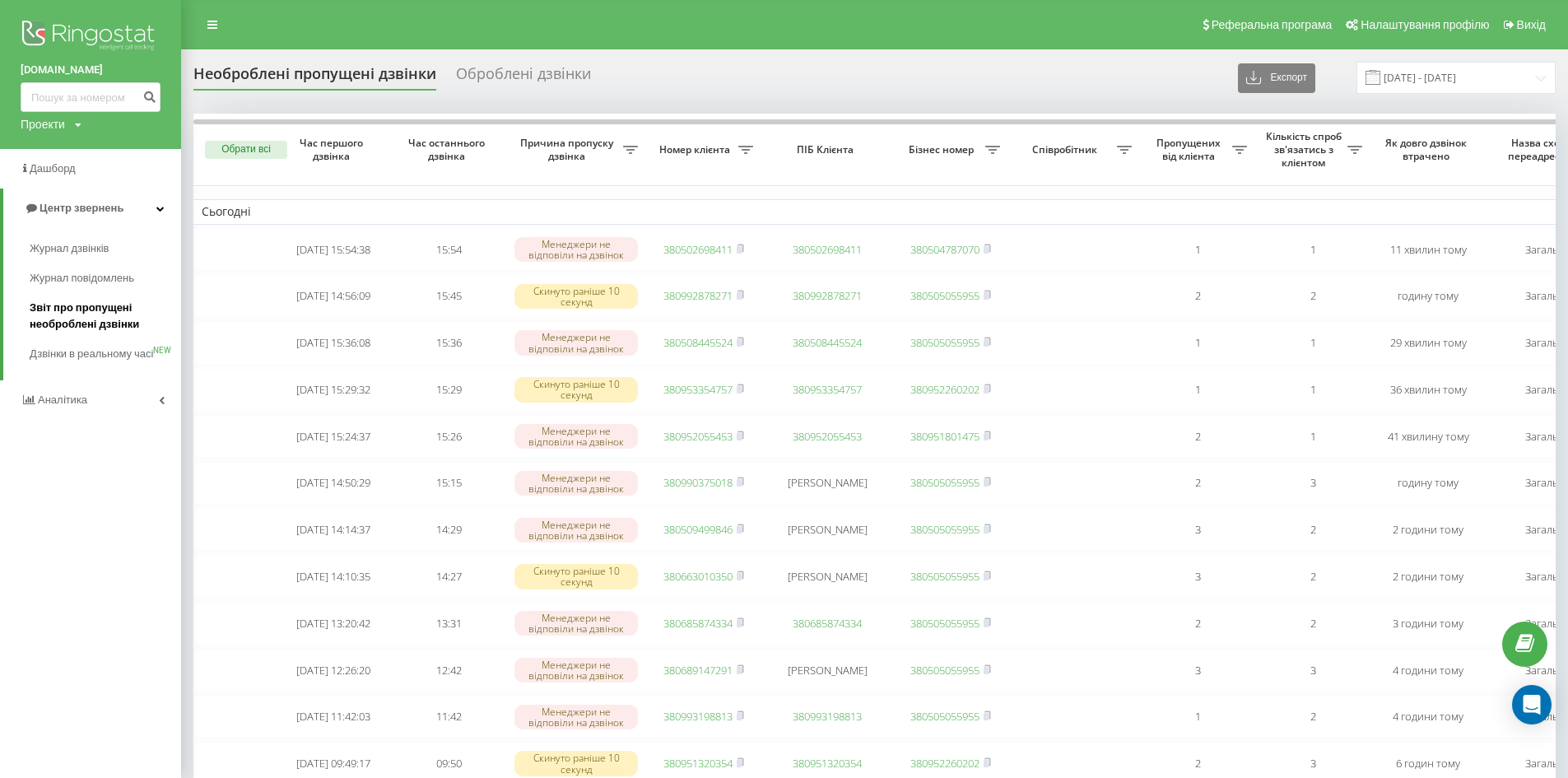
click at [68, 318] on span "Звіт про пропущені необроблені дзвінки" at bounding box center [102, 316] width 144 height 33
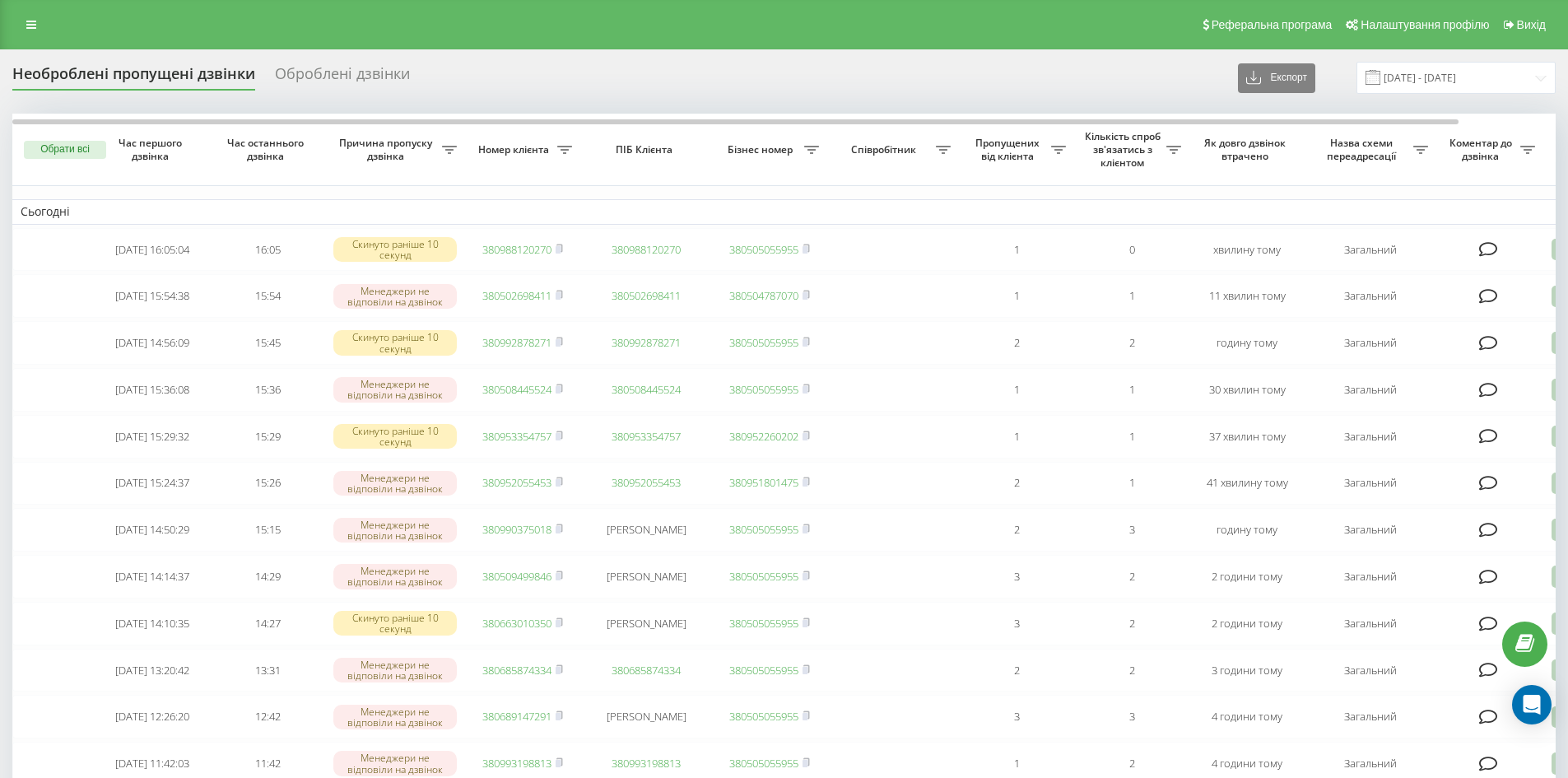
drag, startPoint x: 40, startPoint y: 21, endPoint x: 44, endPoint y: 41, distance: 20.4
click at [40, 21] on link at bounding box center [31, 25] width 30 height 23
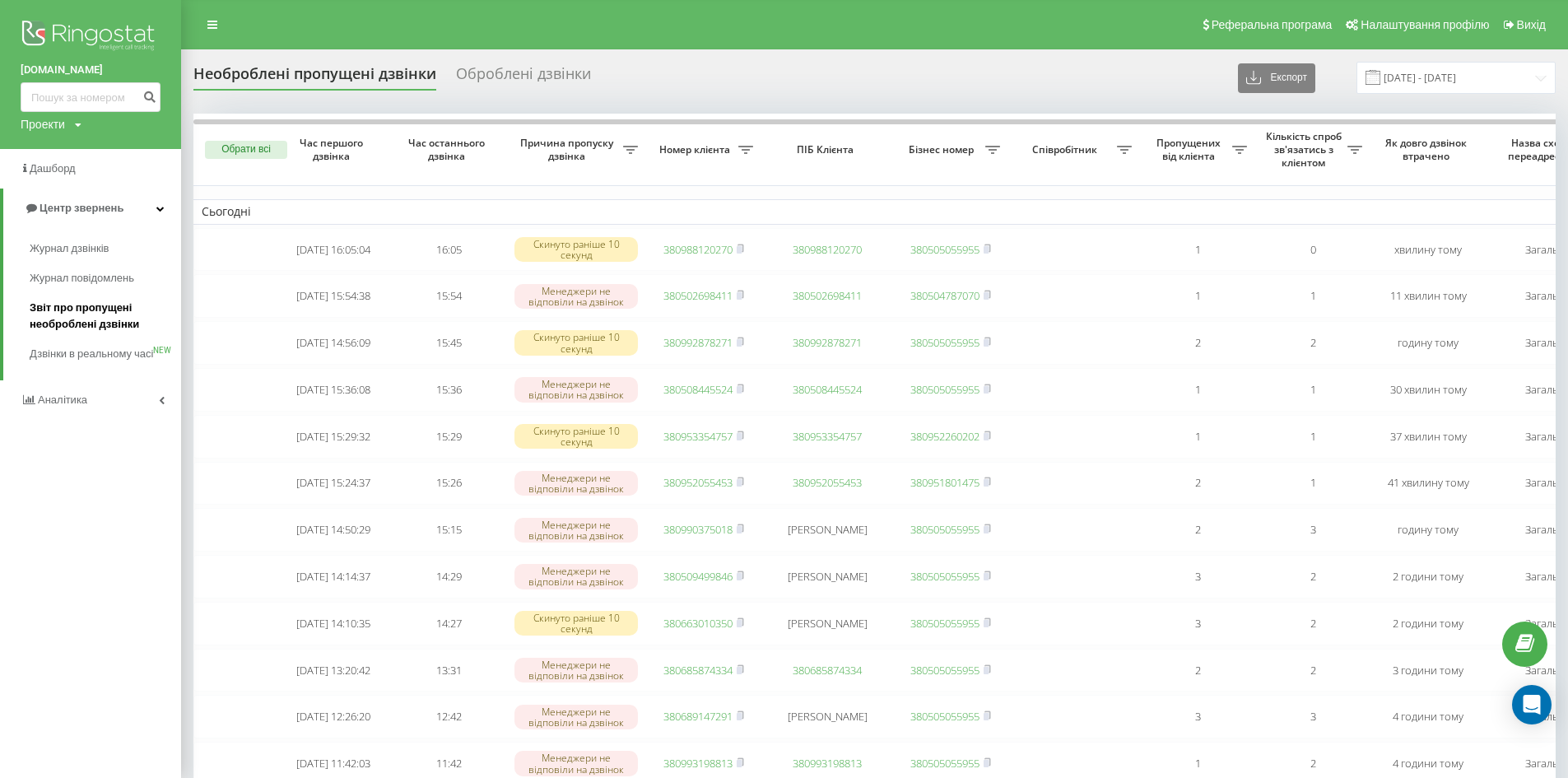
click at [86, 302] on span "Звіт про пропущені необроблені дзвінки" at bounding box center [102, 316] width 144 height 33
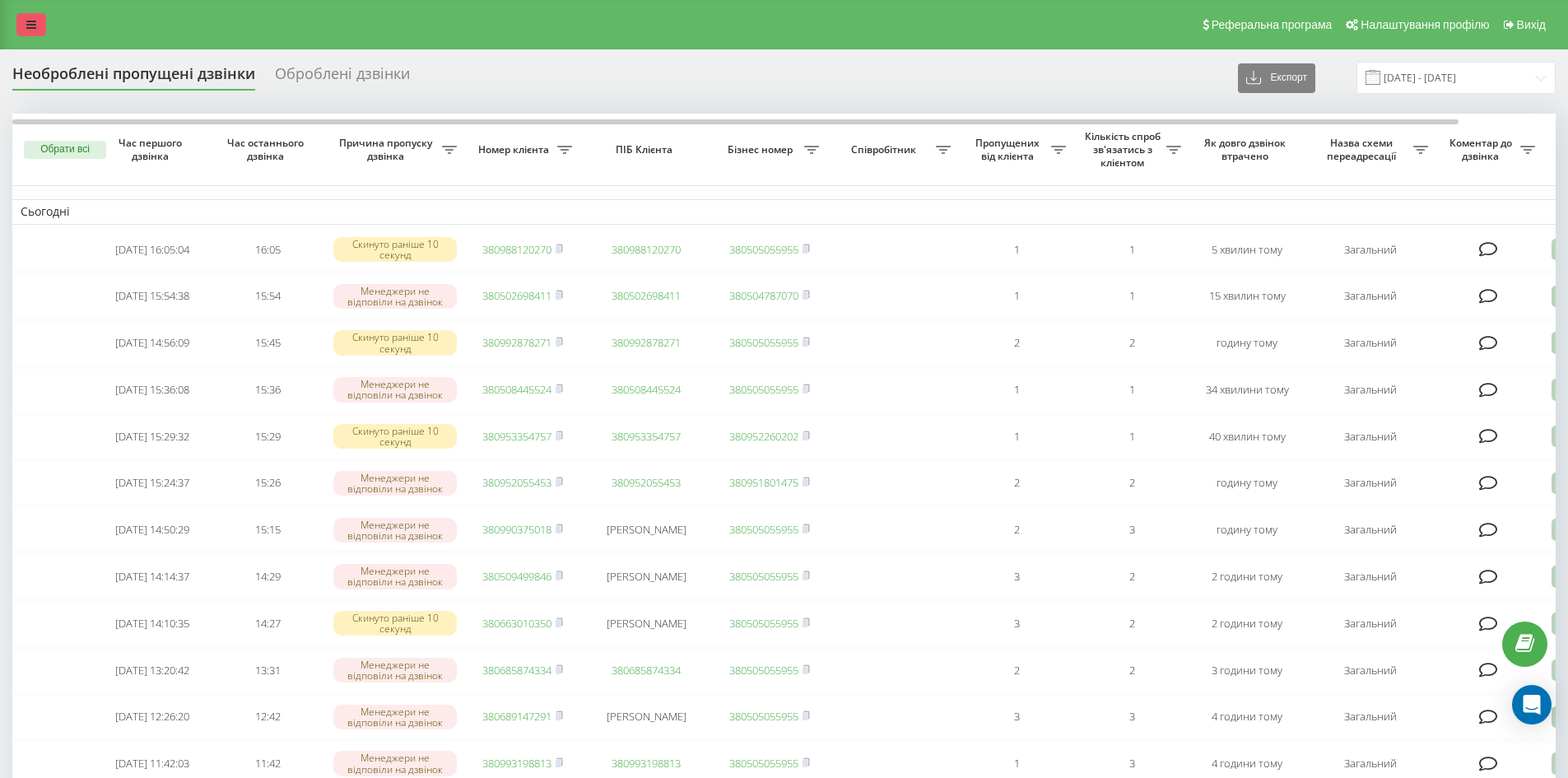
click at [41, 18] on link at bounding box center [31, 25] width 30 height 23
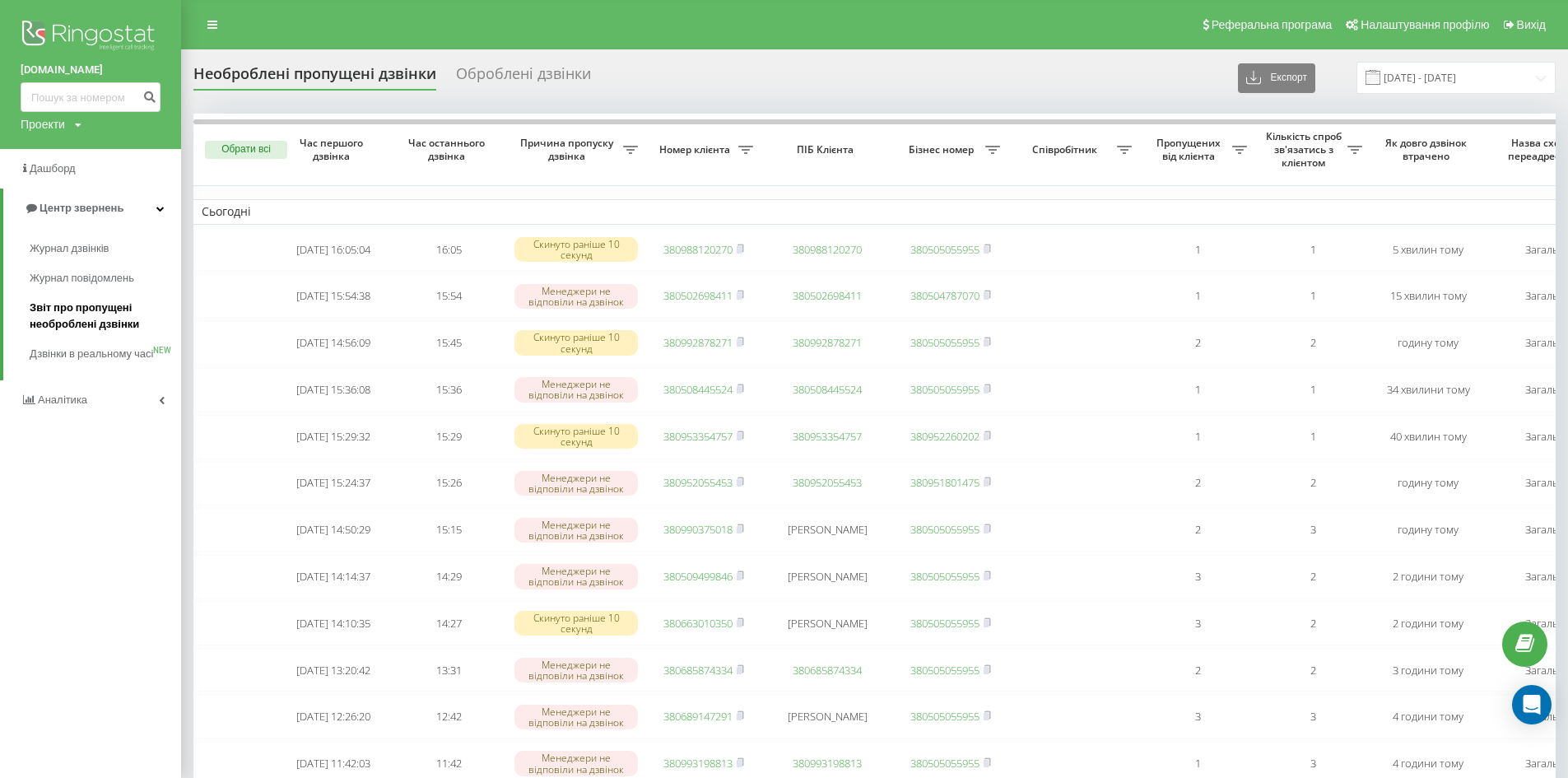
click at [93, 315] on span "Звіт про пропущені необроблені дзвінки" at bounding box center [102, 316] width 144 height 33
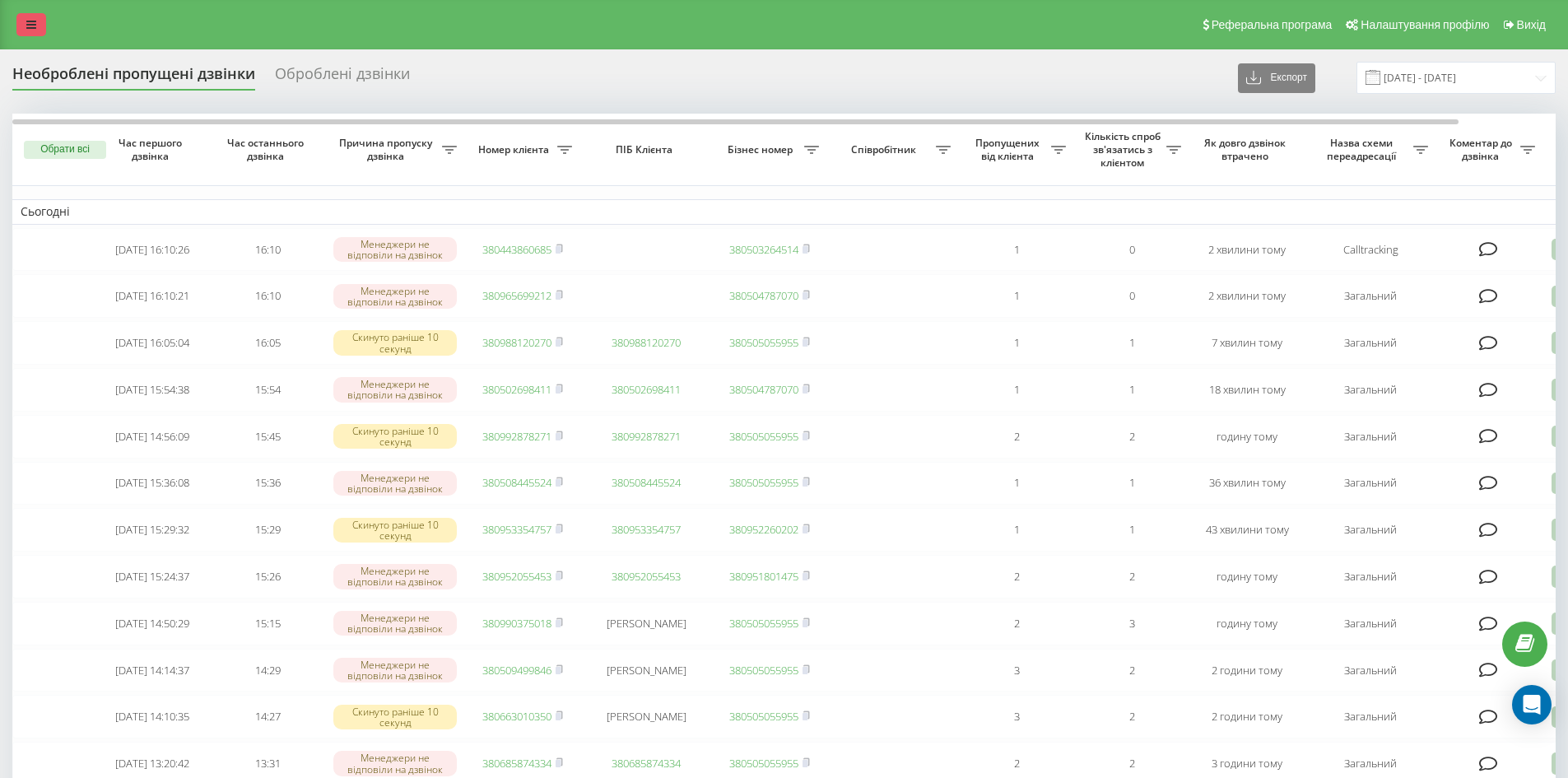
click at [16, 20] on link at bounding box center [31, 25] width 30 height 23
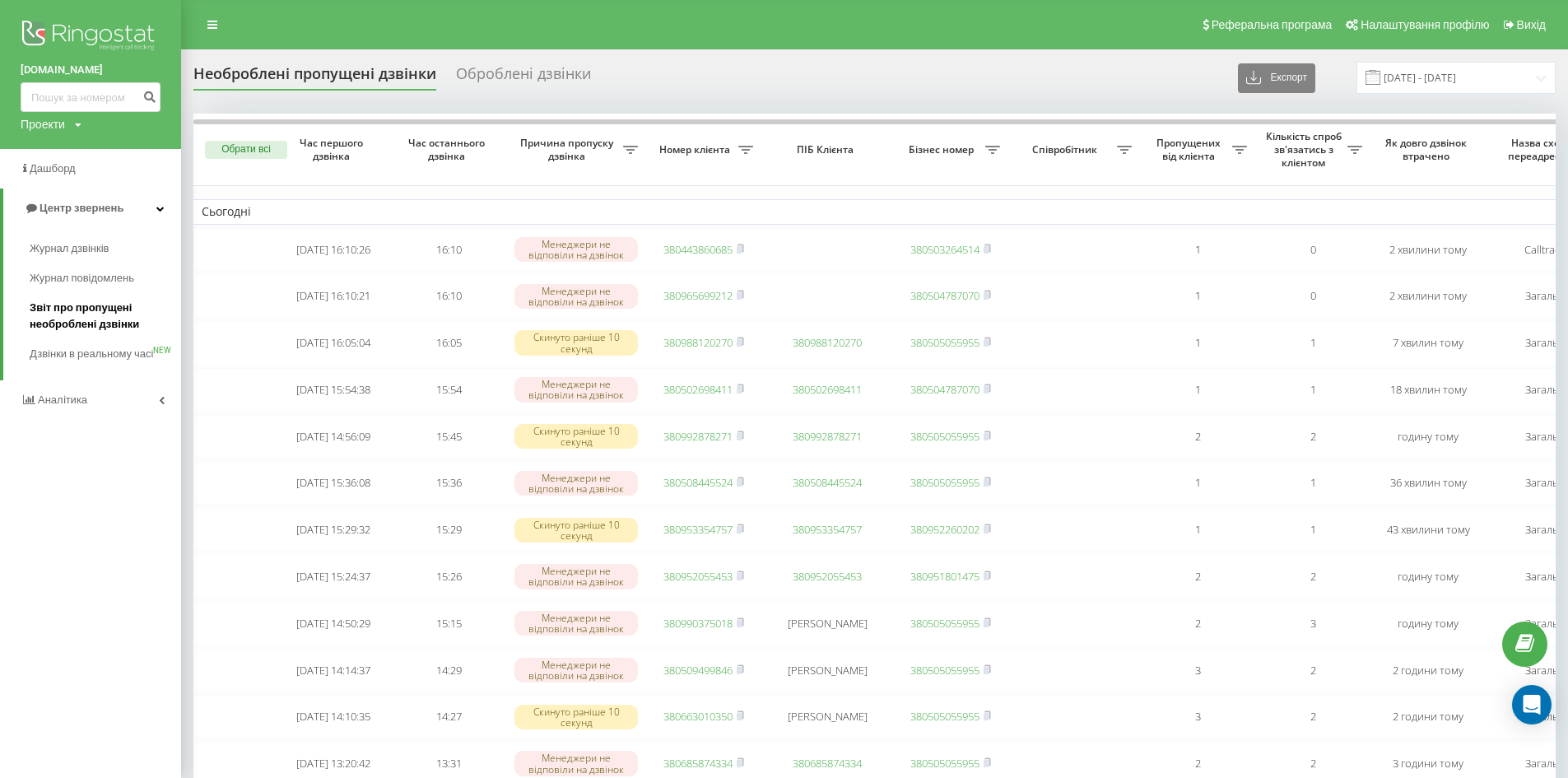
click at [94, 312] on span "Звіт про пропущені необроблені дзвінки" at bounding box center [102, 316] width 144 height 33
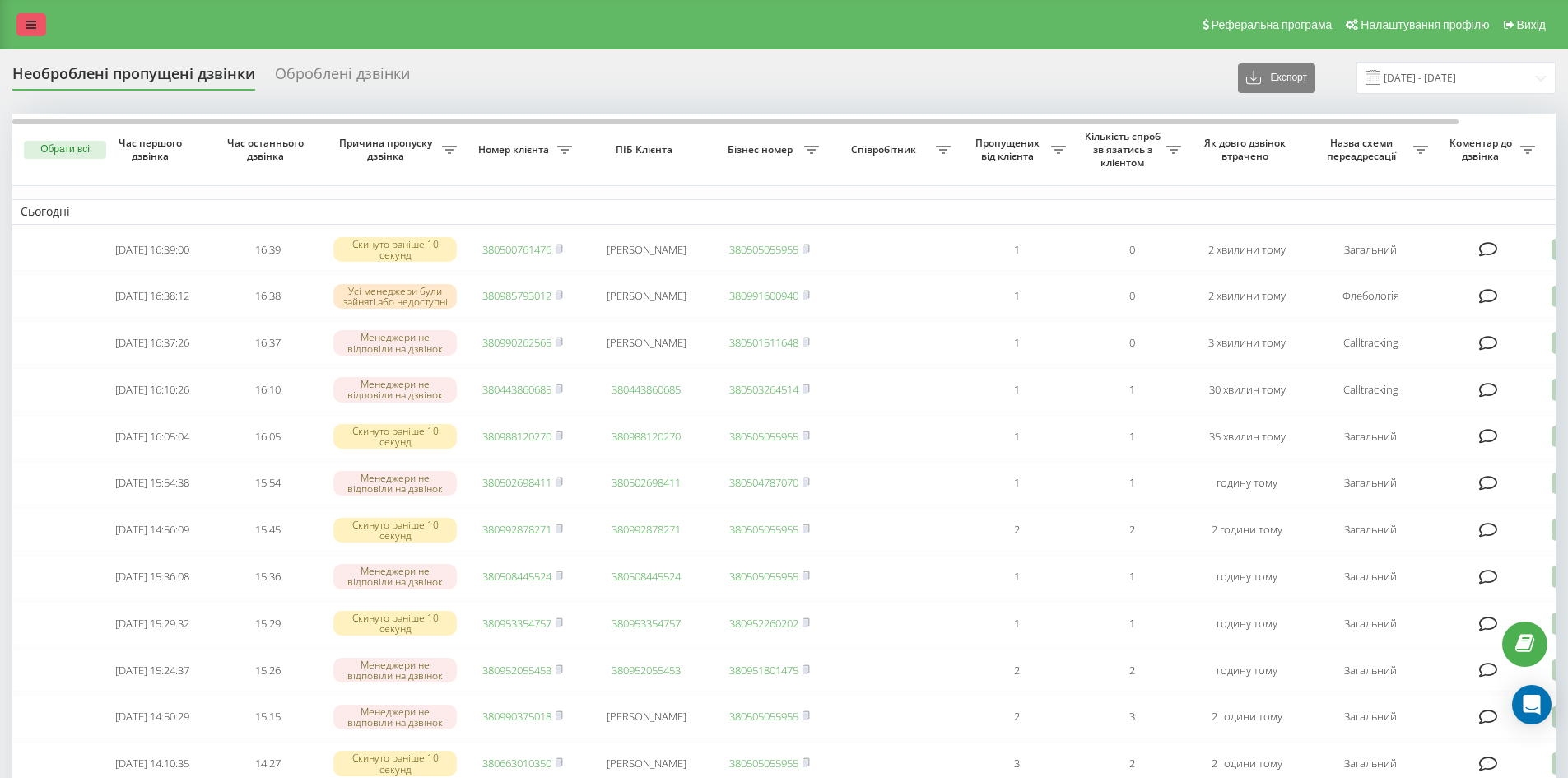
click at [31, 21] on icon at bounding box center [31, 25] width 10 height 12
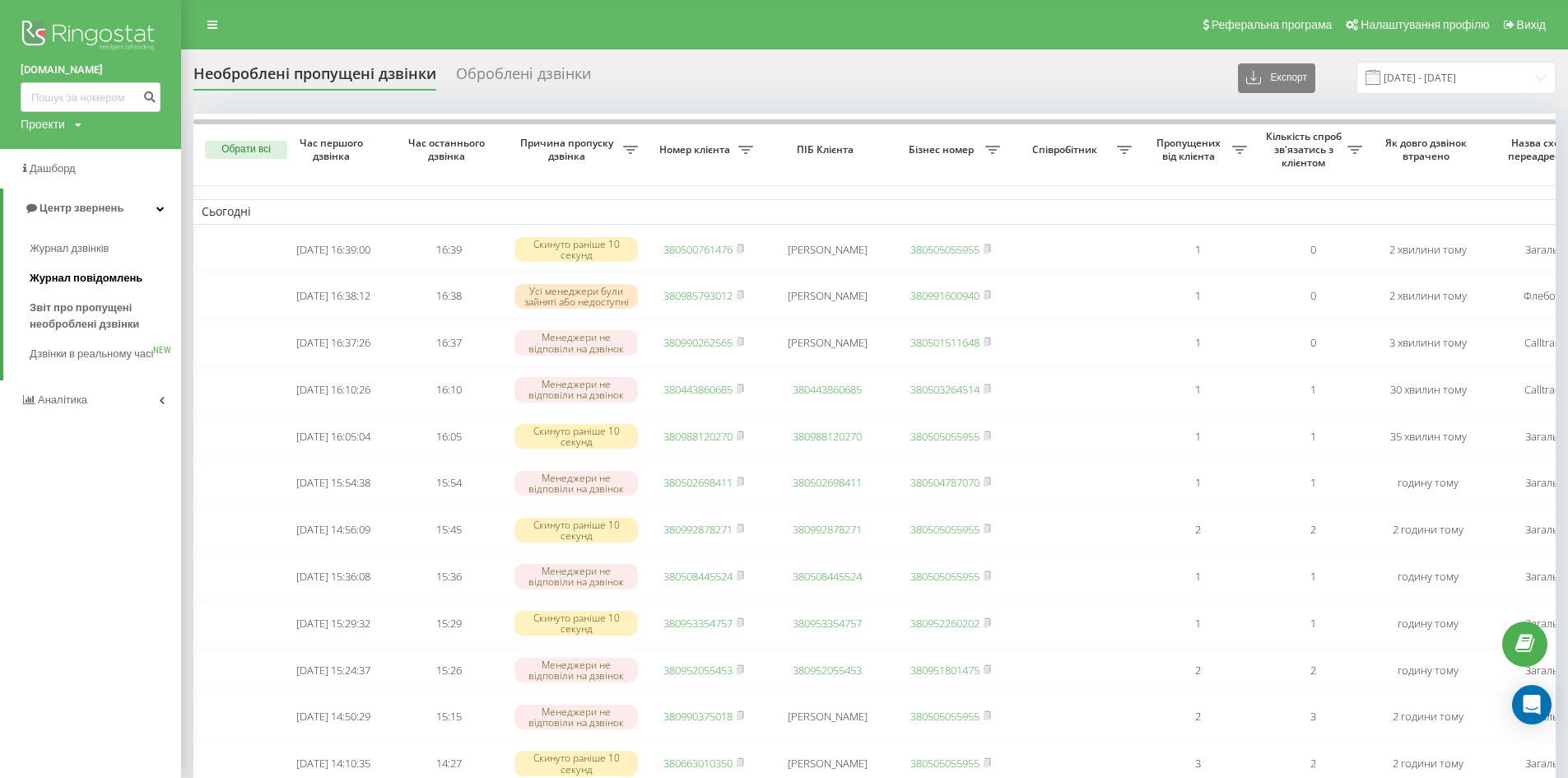
click at [89, 293] on link "Журнал повідомлень" at bounding box center [106, 278] width 151 height 30
click at [85, 318] on span "Звіт про пропущені необроблені дзвінки" at bounding box center [102, 316] width 144 height 33
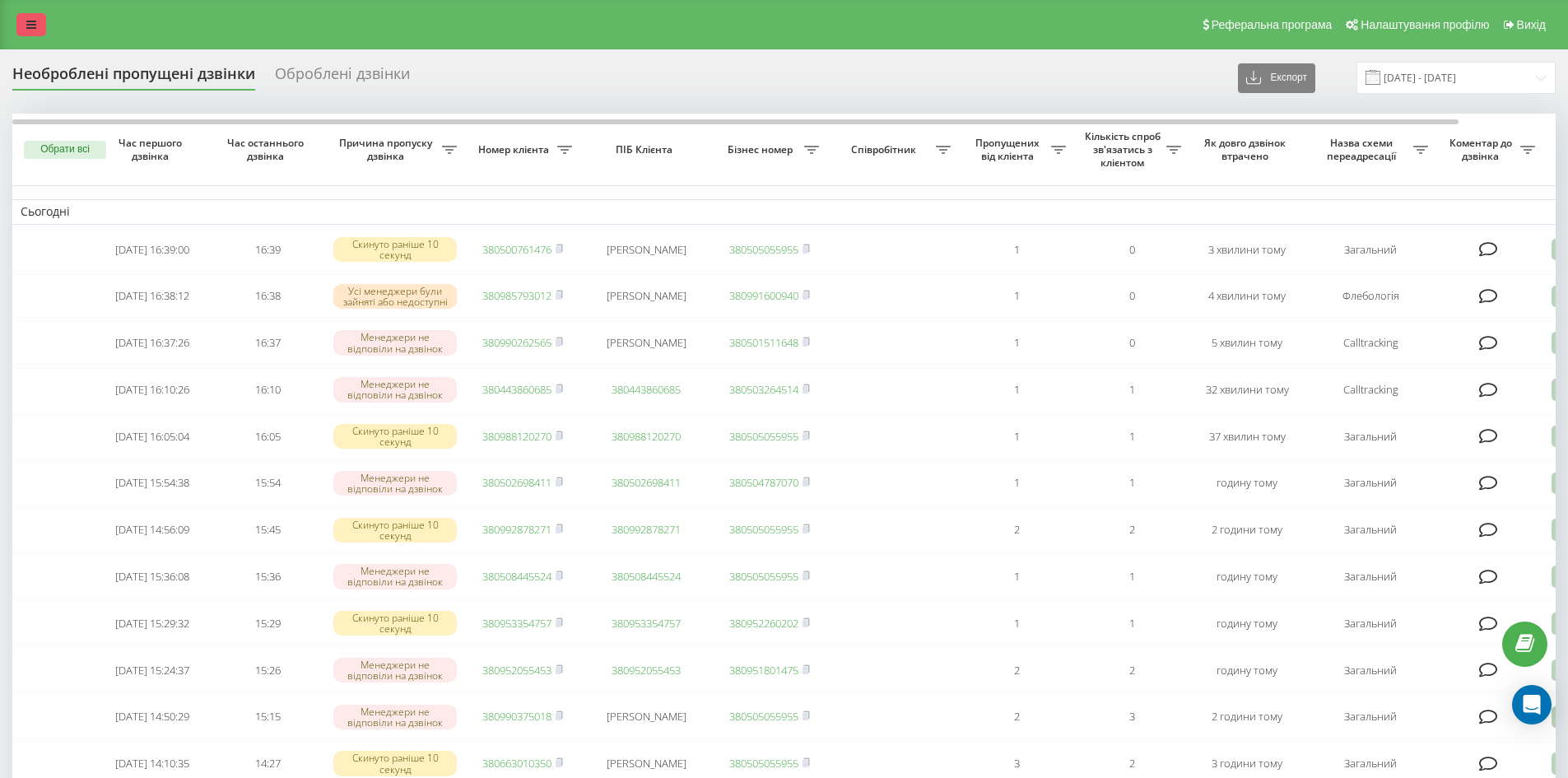
click at [40, 20] on link at bounding box center [31, 25] width 30 height 23
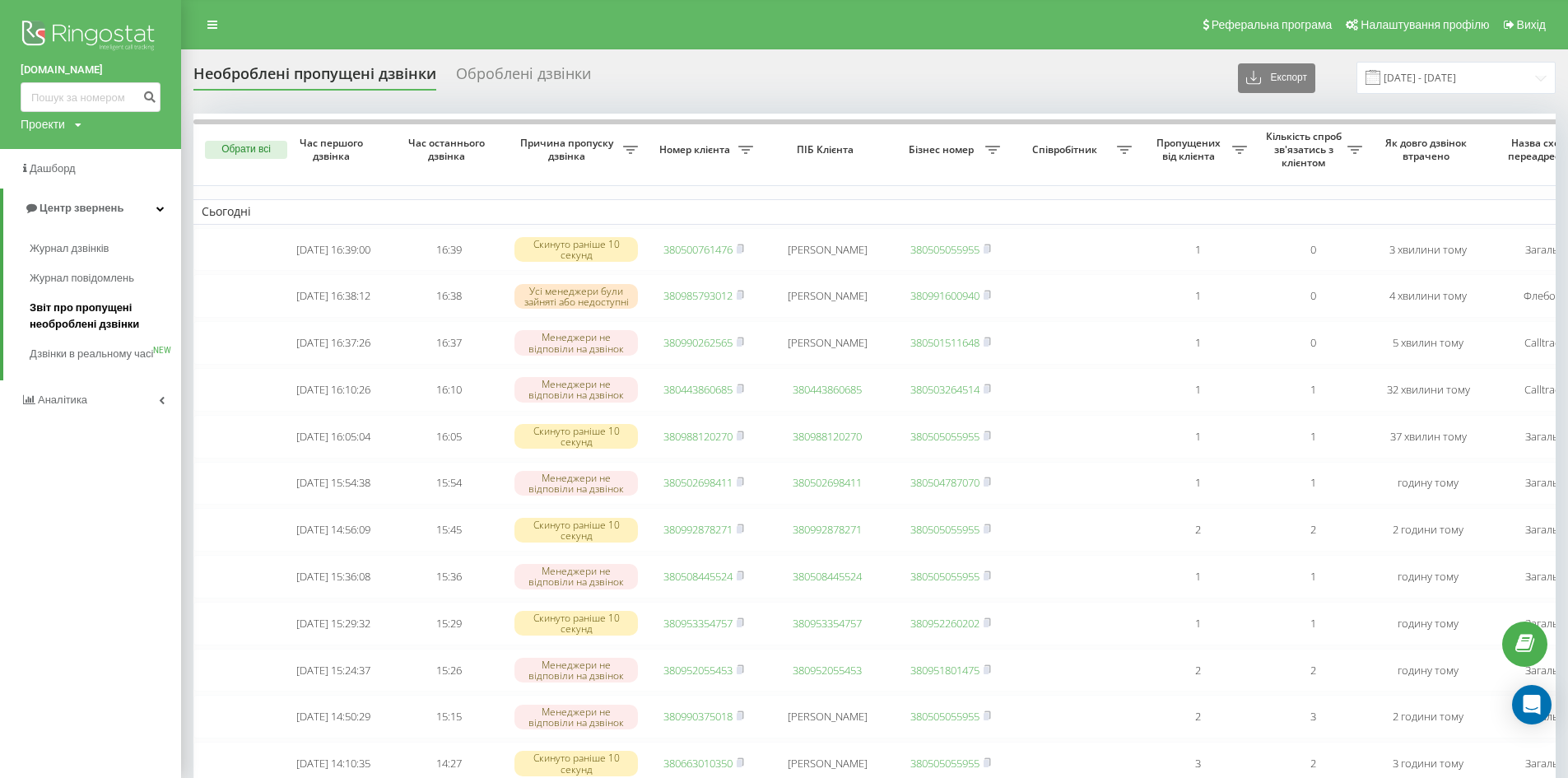
click at [92, 312] on span "Звіт про пропущені необроблені дзвінки" at bounding box center [102, 316] width 144 height 33
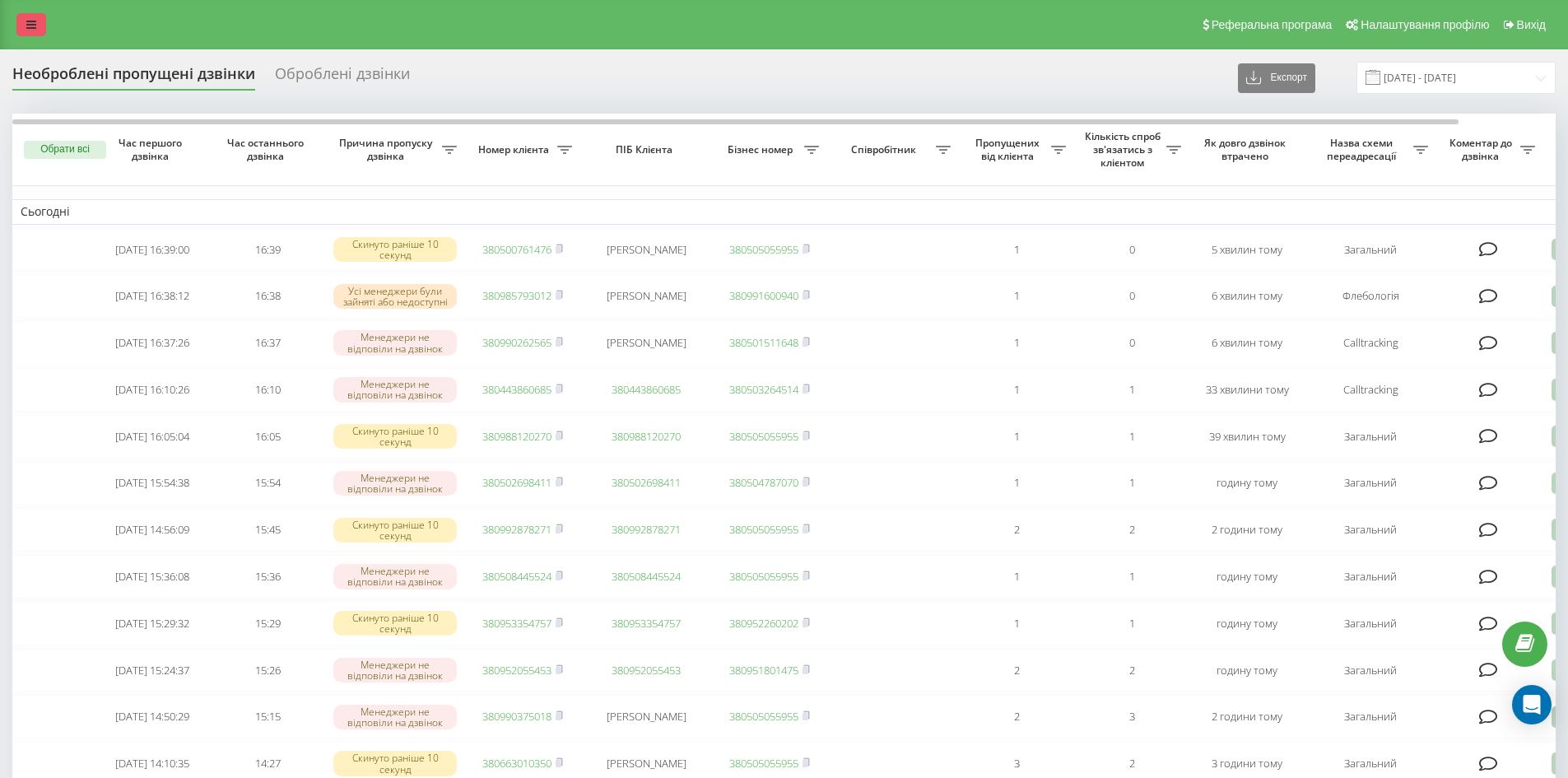
click at [34, 22] on icon at bounding box center [31, 25] width 10 height 12
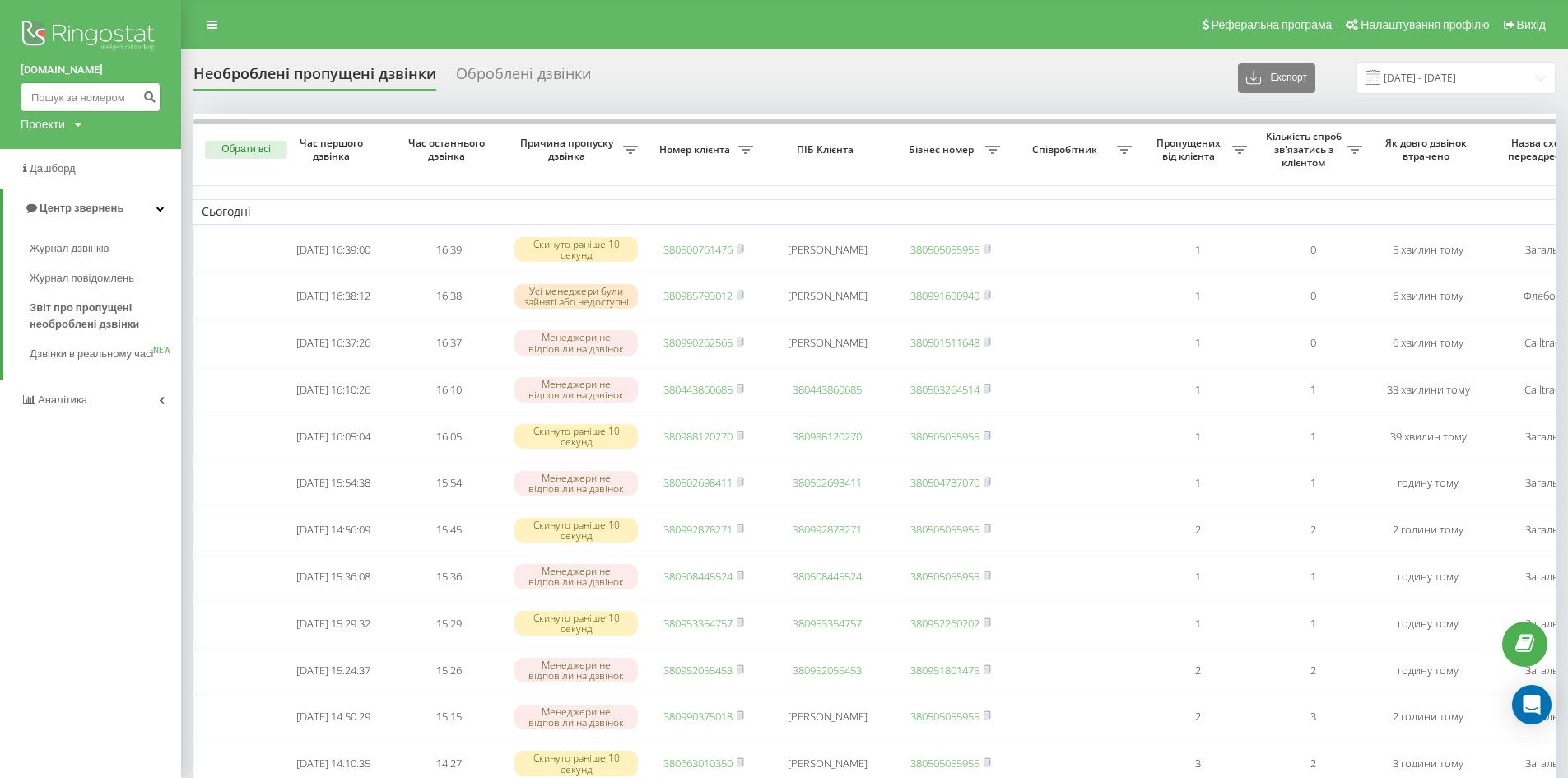
click at [80, 98] on input at bounding box center [90, 97] width 140 height 30
paste input "096 779 6703"
type input "096 779 6703"
click at [145, 100] on icon "submit" at bounding box center [149, 94] width 14 height 10
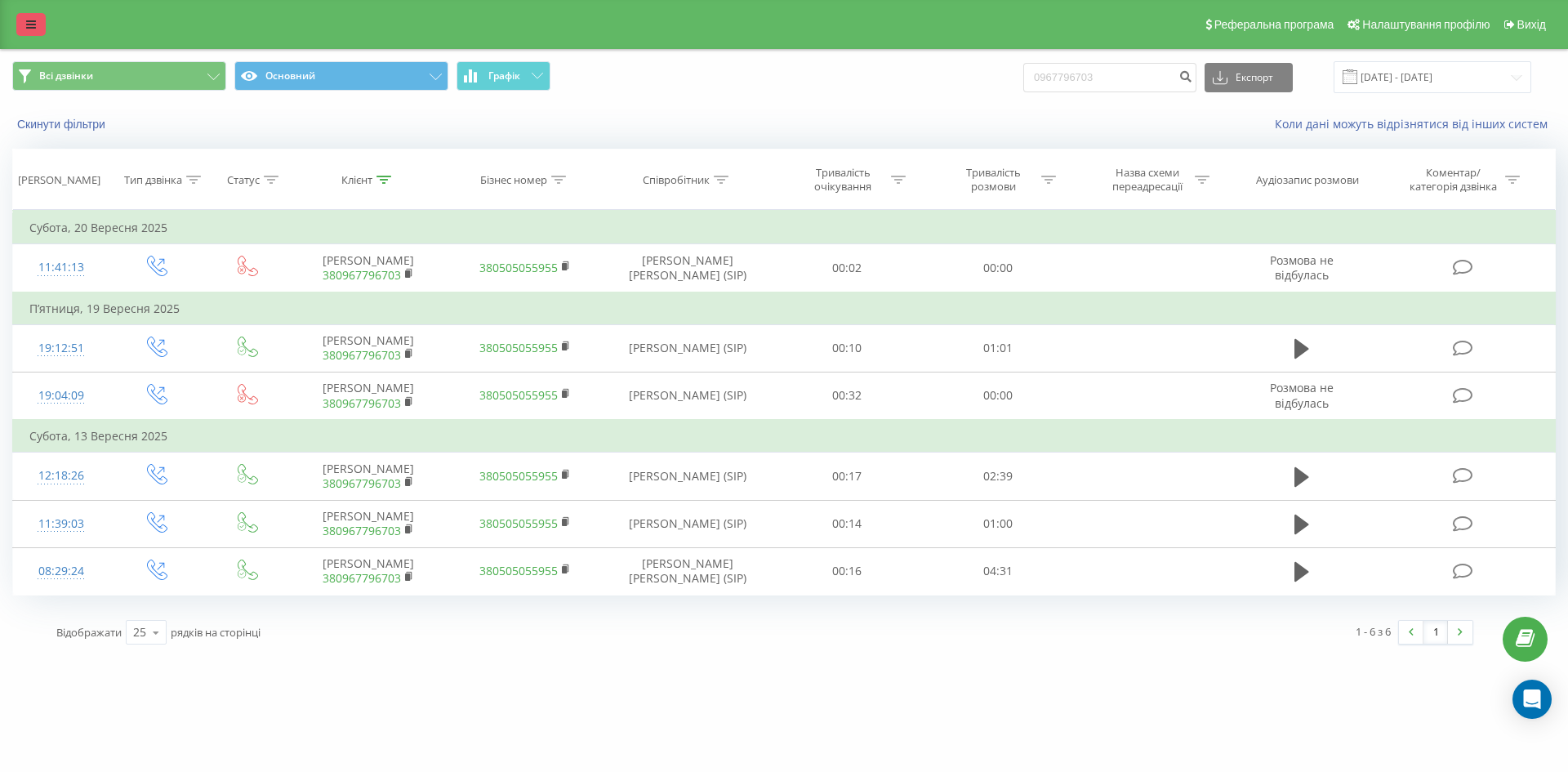
click at [32, 19] on icon at bounding box center [31, 25] width 10 height 12
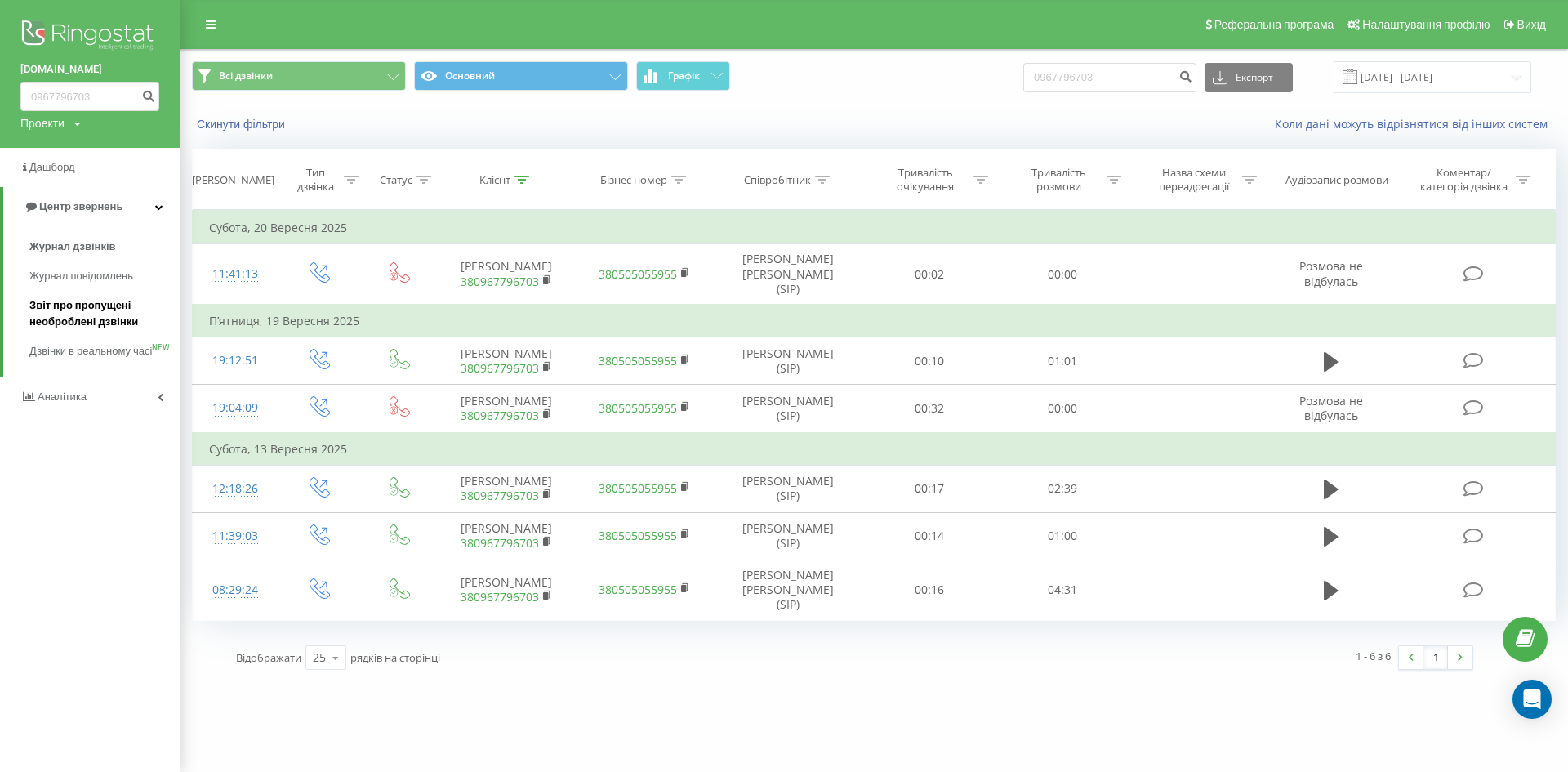
click at [72, 313] on span "Звіт про пропущені необроблені дзвінки" at bounding box center [101, 314] width 142 height 33
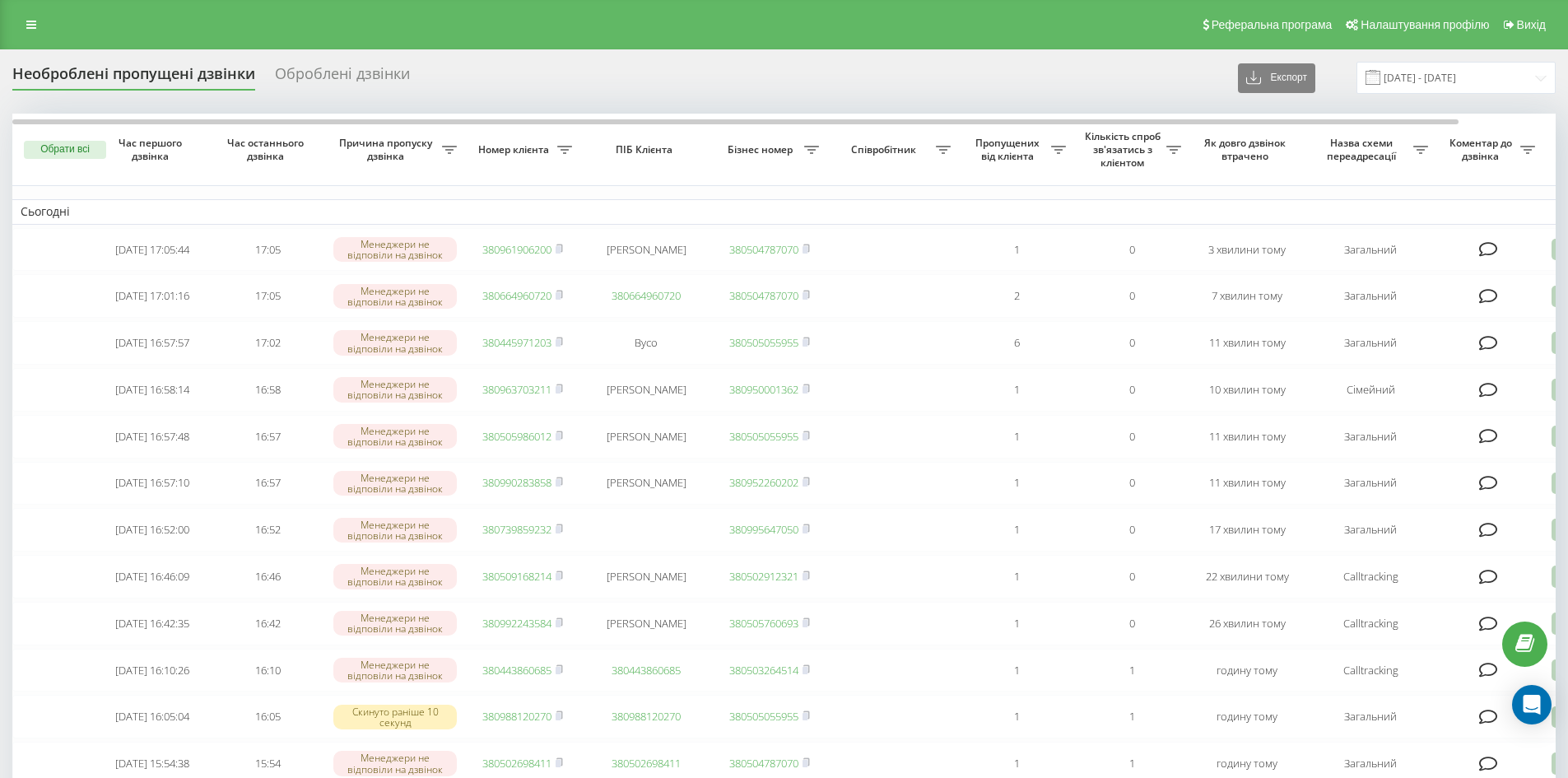
click at [36, 37] on div "Реферальна програма Налаштування профілю Вихід" at bounding box center [784, 24] width 1568 height 49
click at [32, 26] on icon at bounding box center [31, 25] width 10 height 12
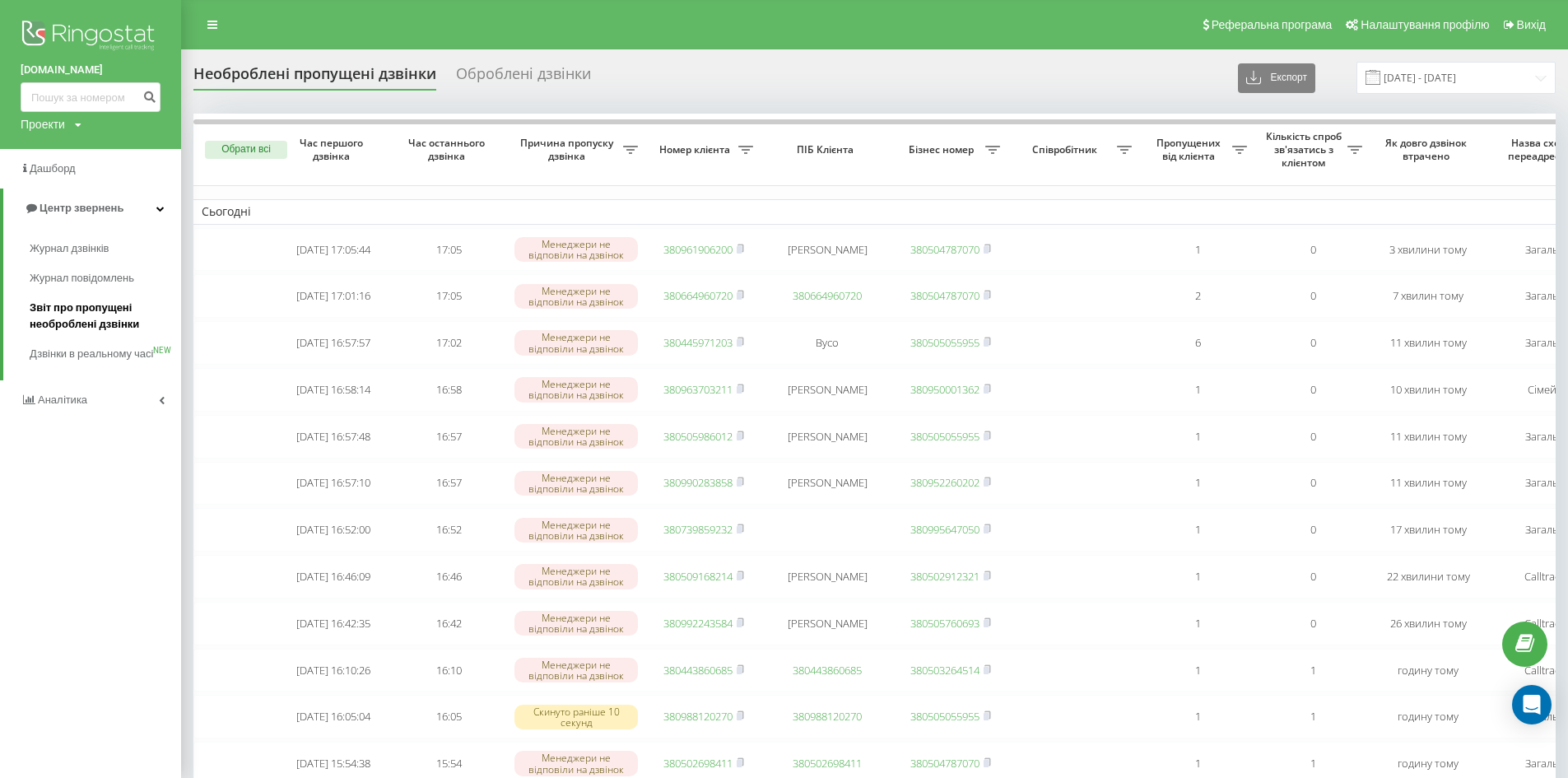
click at [87, 321] on span "Звіт про пропущені необроблені дзвінки" at bounding box center [102, 316] width 144 height 33
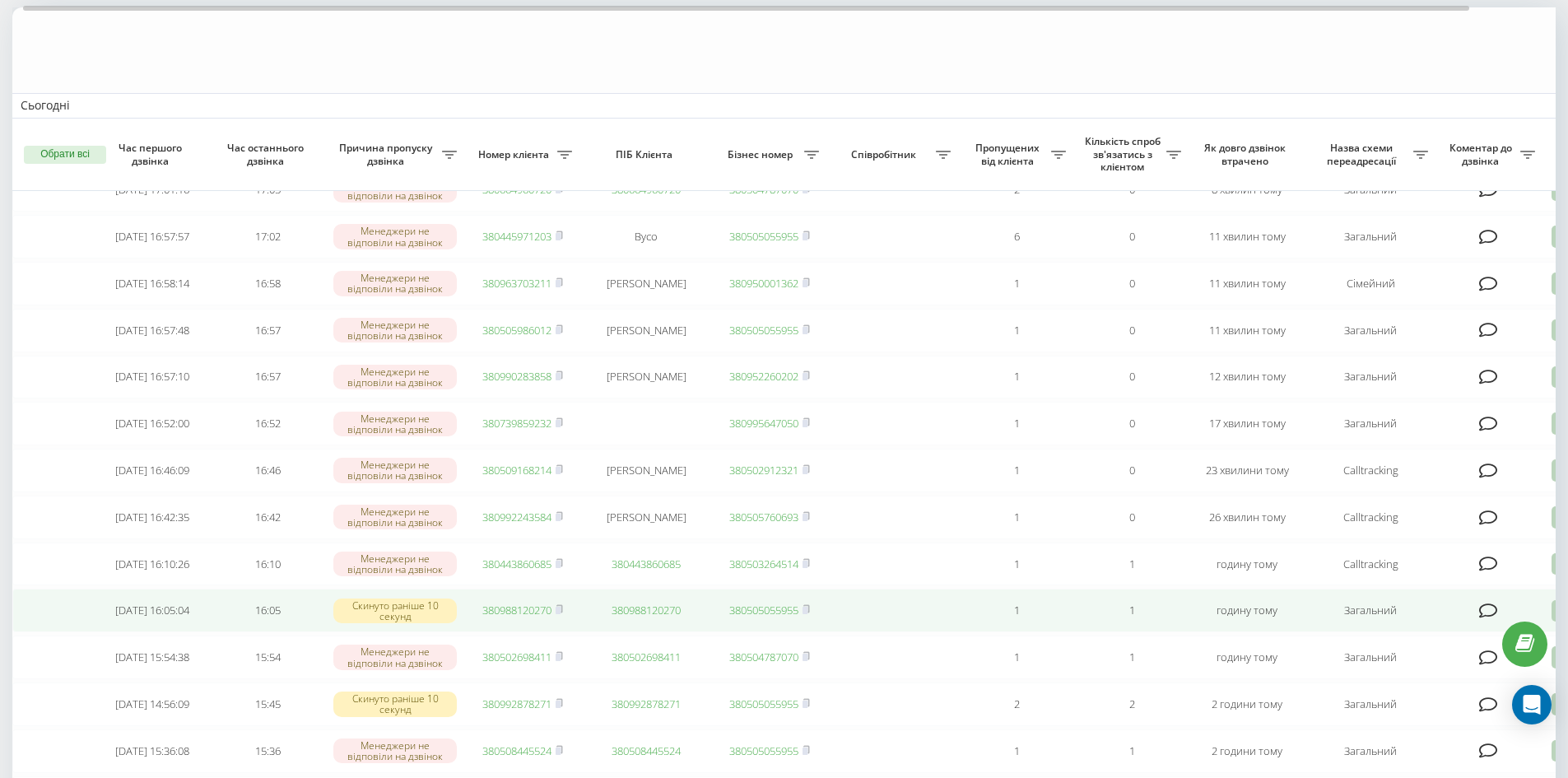
scroll to position [247, 0]
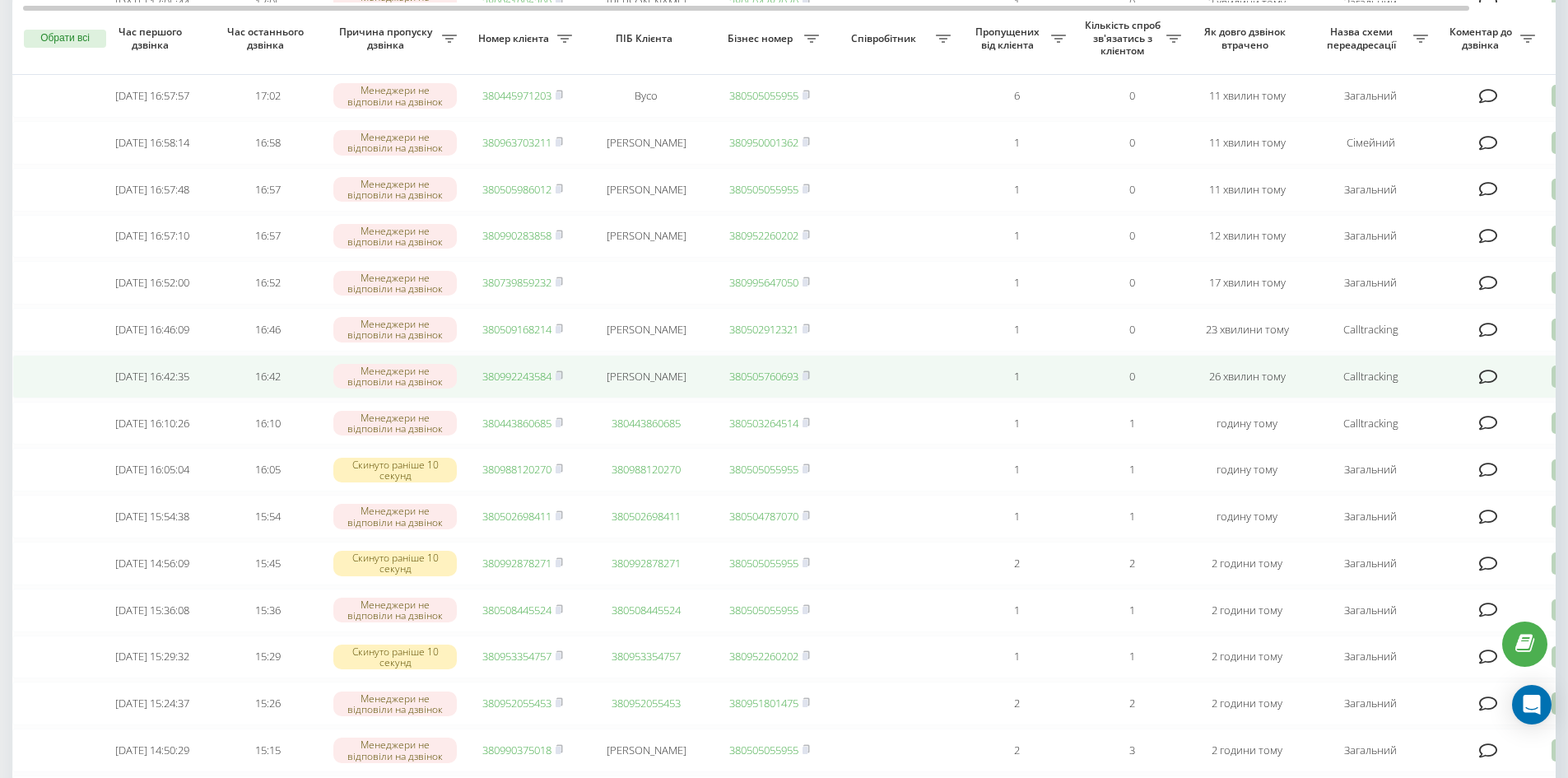
click at [566, 399] on td "380992243584" at bounding box center [522, 376] width 115 height 44
click at [562, 378] on icon at bounding box center [560, 375] width 6 height 8
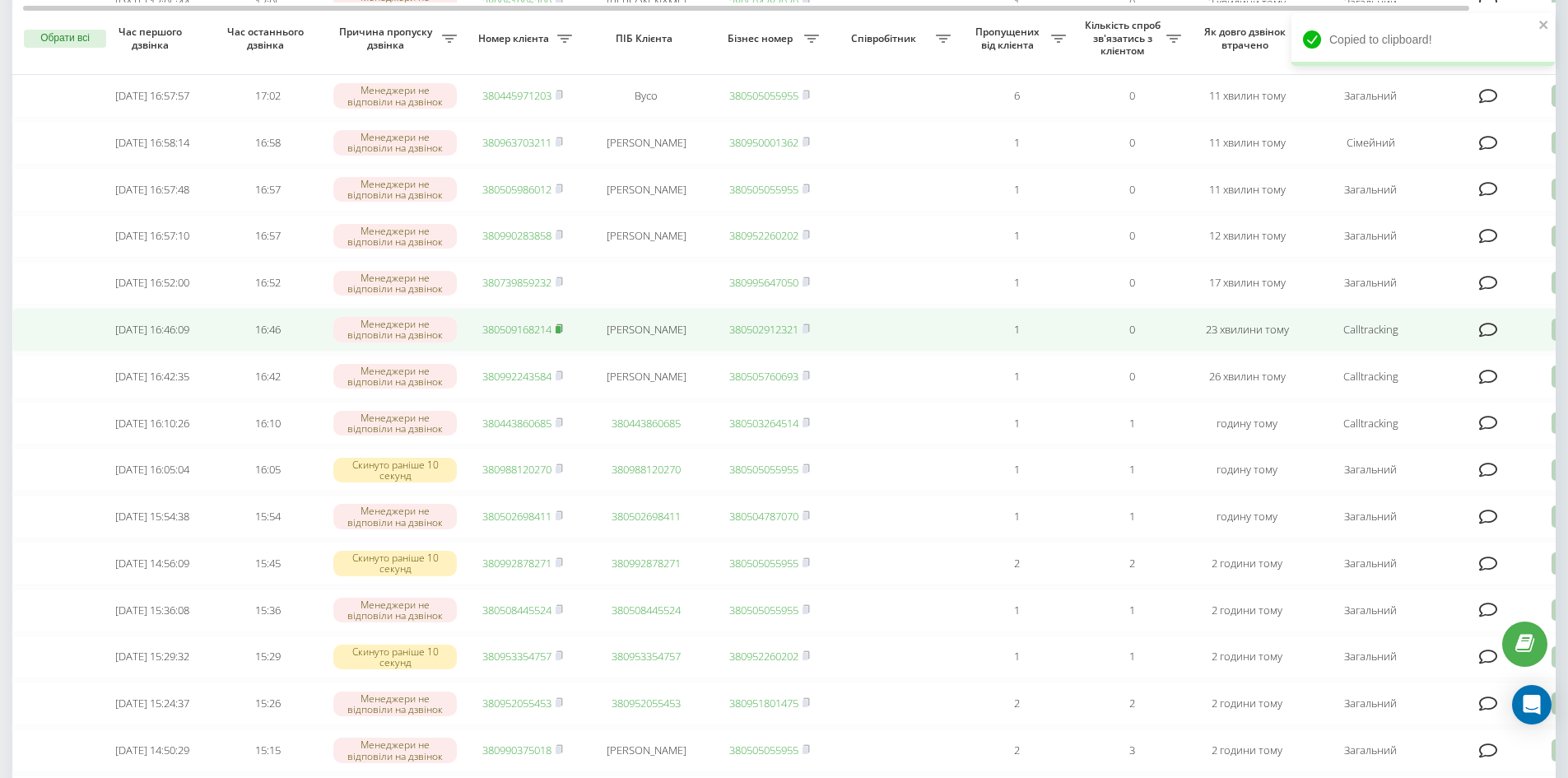
click at [562, 334] on icon at bounding box center [560, 329] width 8 height 10
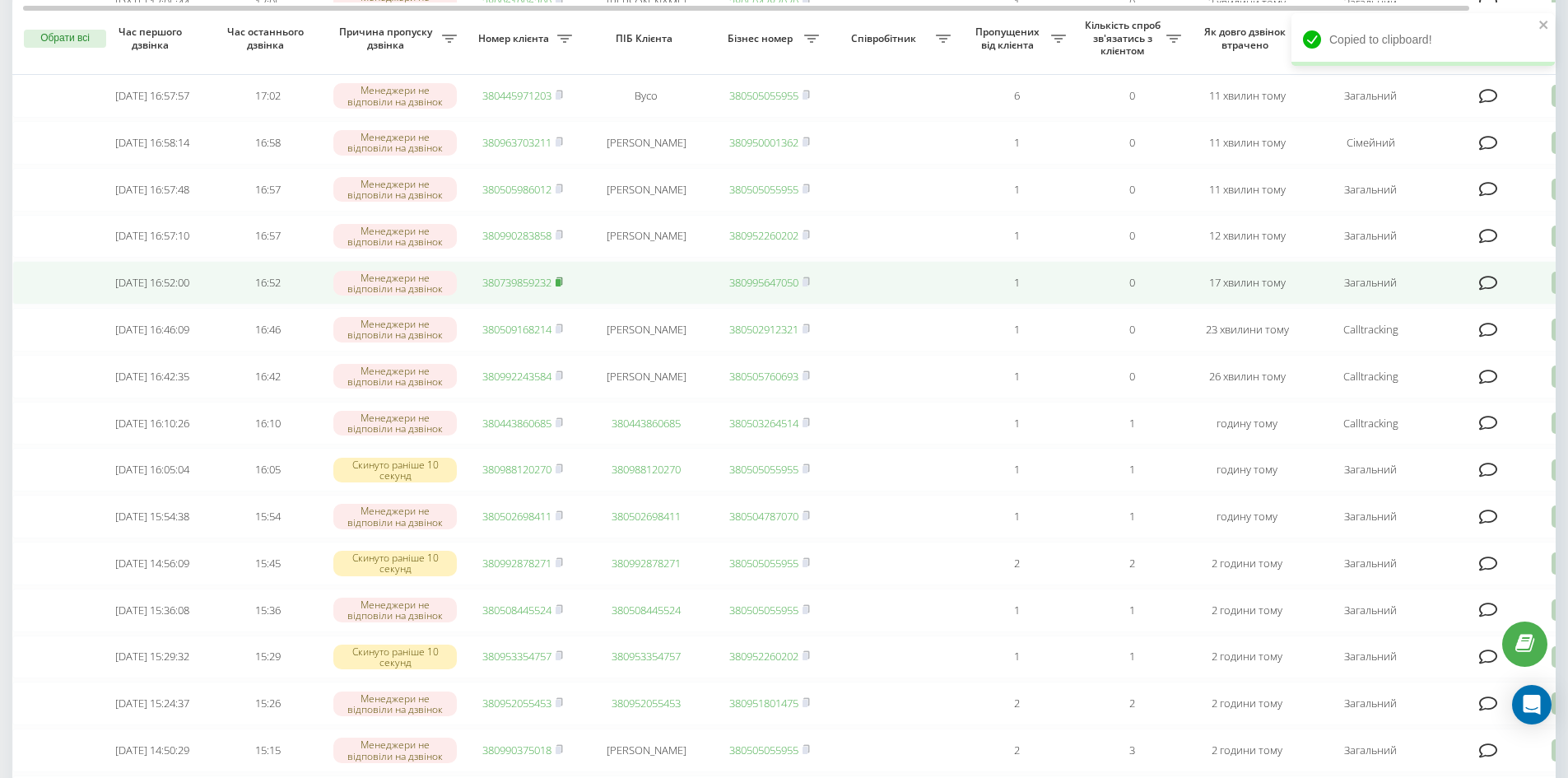
click at [562, 286] on icon at bounding box center [560, 281] width 8 height 10
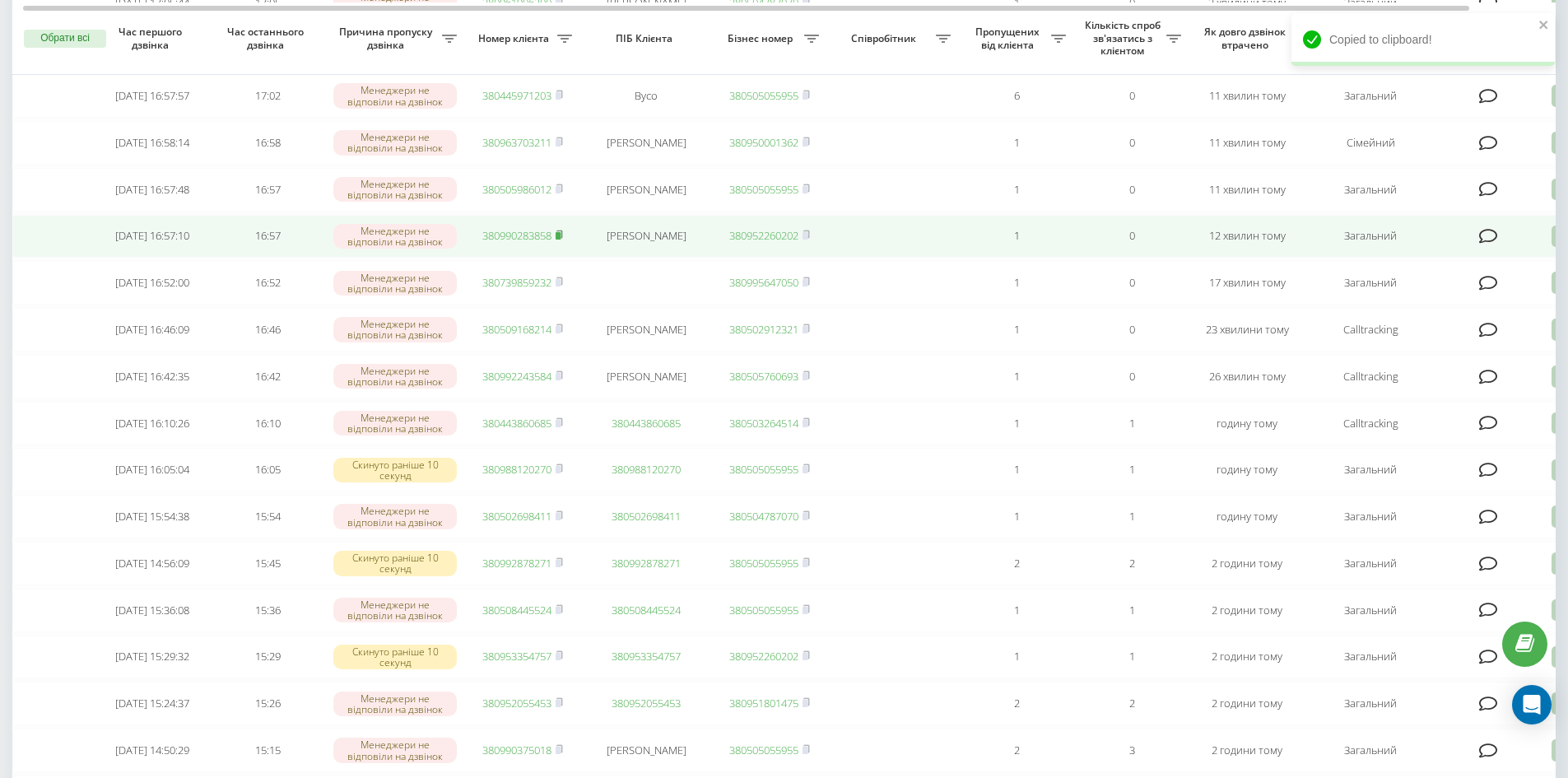
click at [560, 240] on rect at bounding box center [558, 236] width 5 height 8
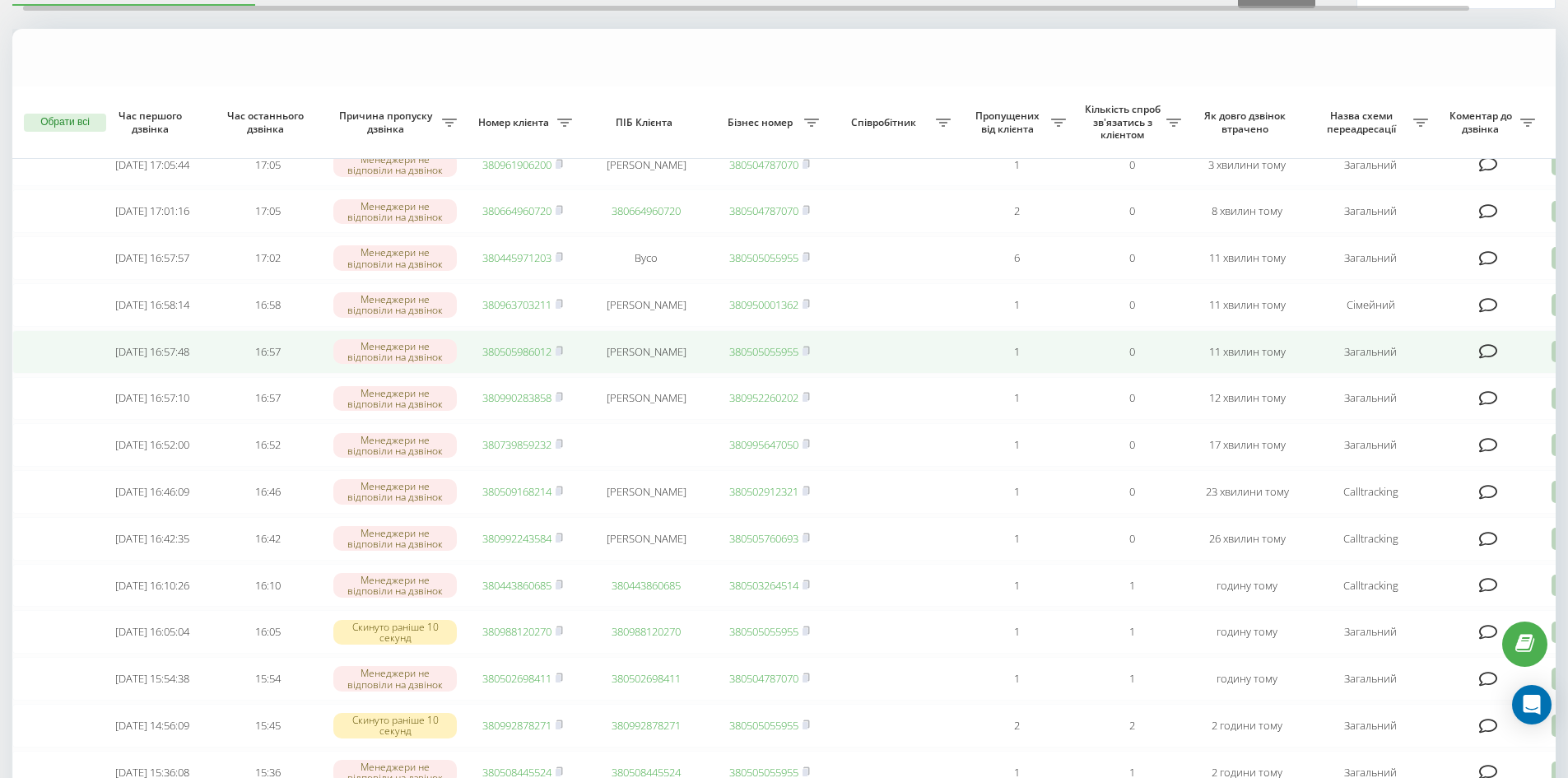
scroll to position [0, 0]
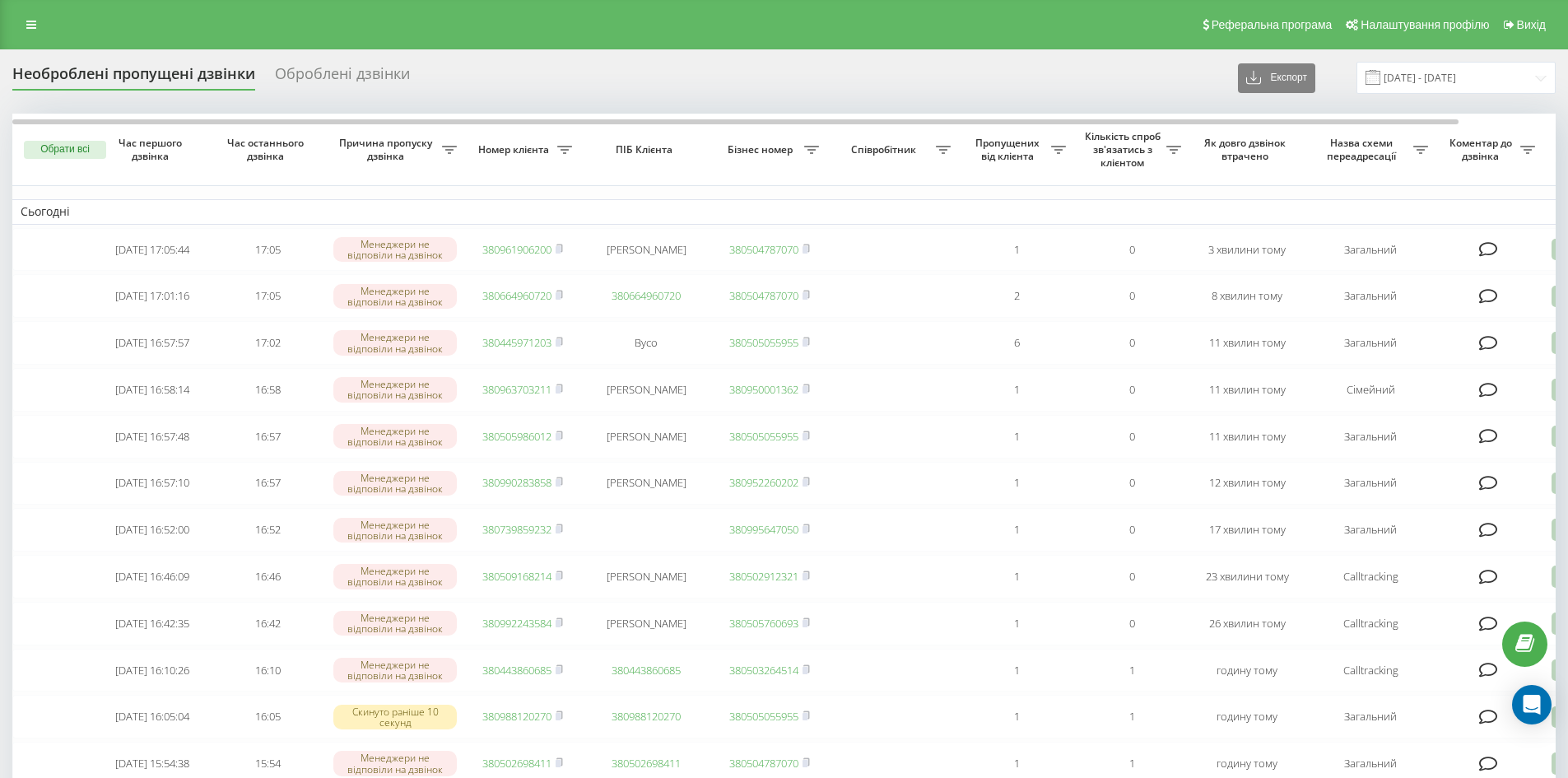
drag, startPoint x: 26, startPoint y: 24, endPoint x: 17, endPoint y: 43, distance: 21.0
click at [26, 24] on icon at bounding box center [31, 25] width 10 height 12
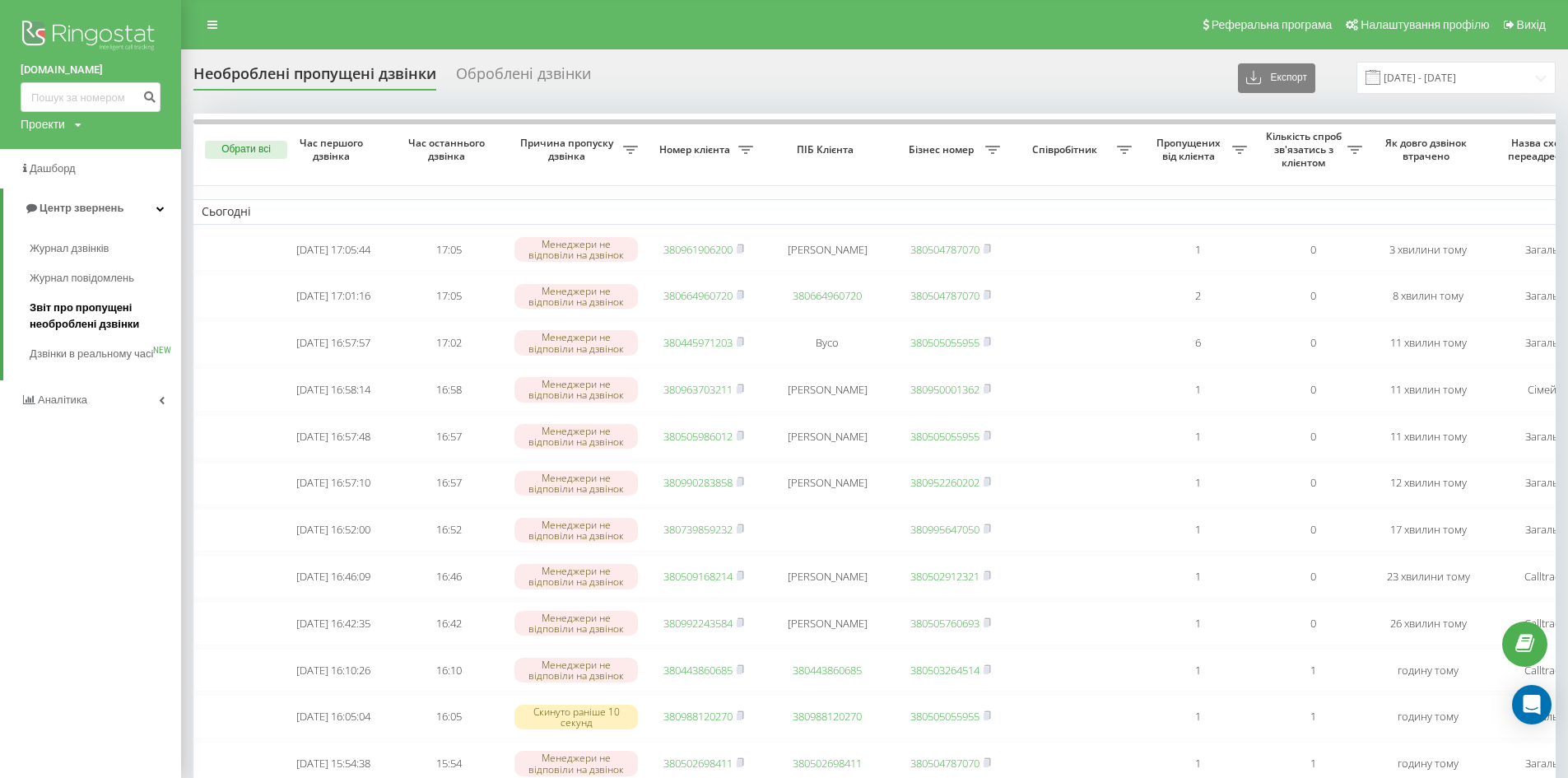
click at [71, 309] on span "Звіт про пропущені необроблені дзвінки" at bounding box center [102, 316] width 144 height 33
